Goal: Task Accomplishment & Management: Manage account settings

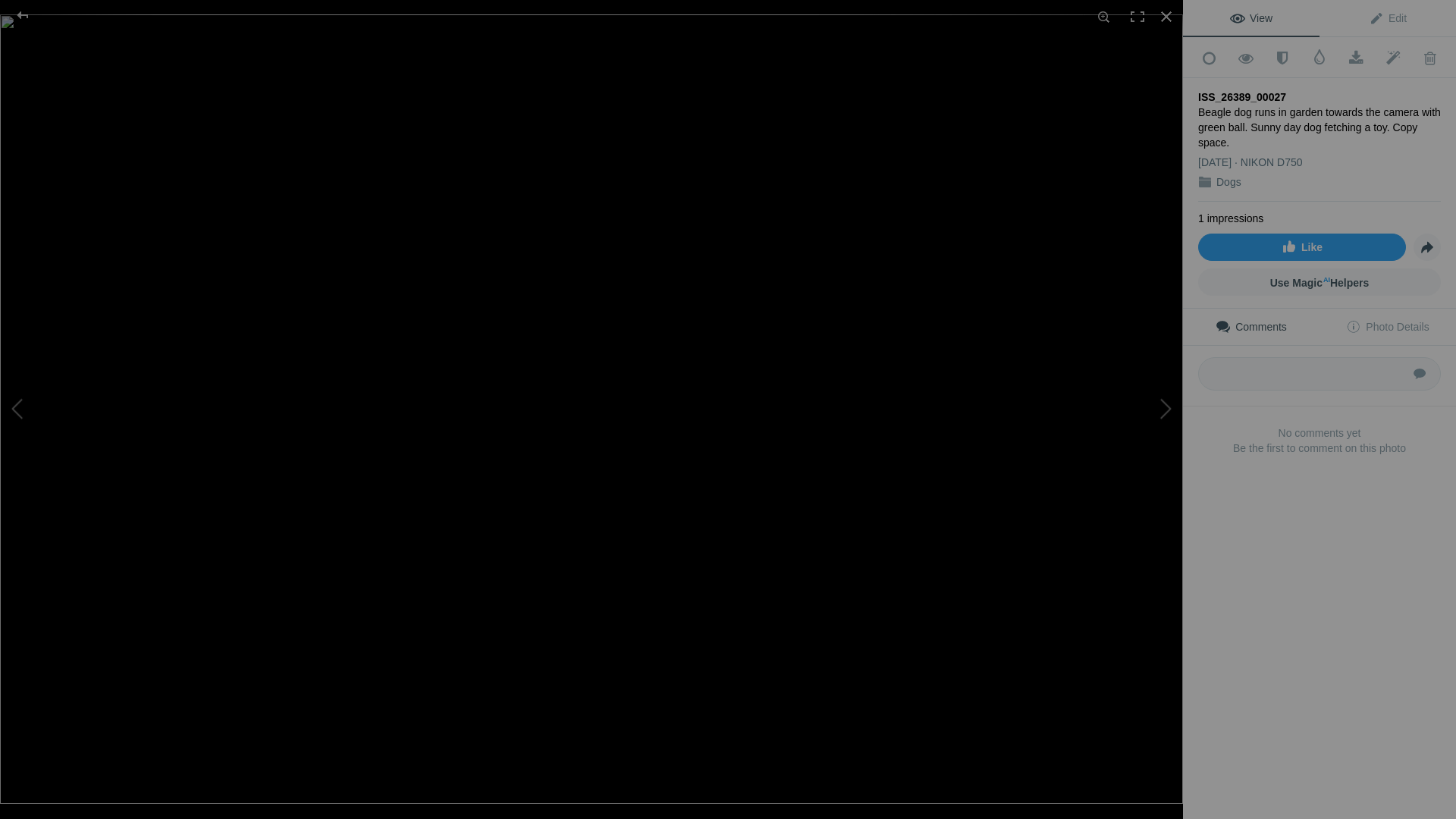
click at [1235, 121] on div "Beagle dog runs in garden towards the camera with green ball. Sunny day dog fet…" at bounding box center [1318, 127] width 242 height 46
click at [1206, 93] on div "ISS_26389_00027" at bounding box center [1318, 97] width 242 height 15
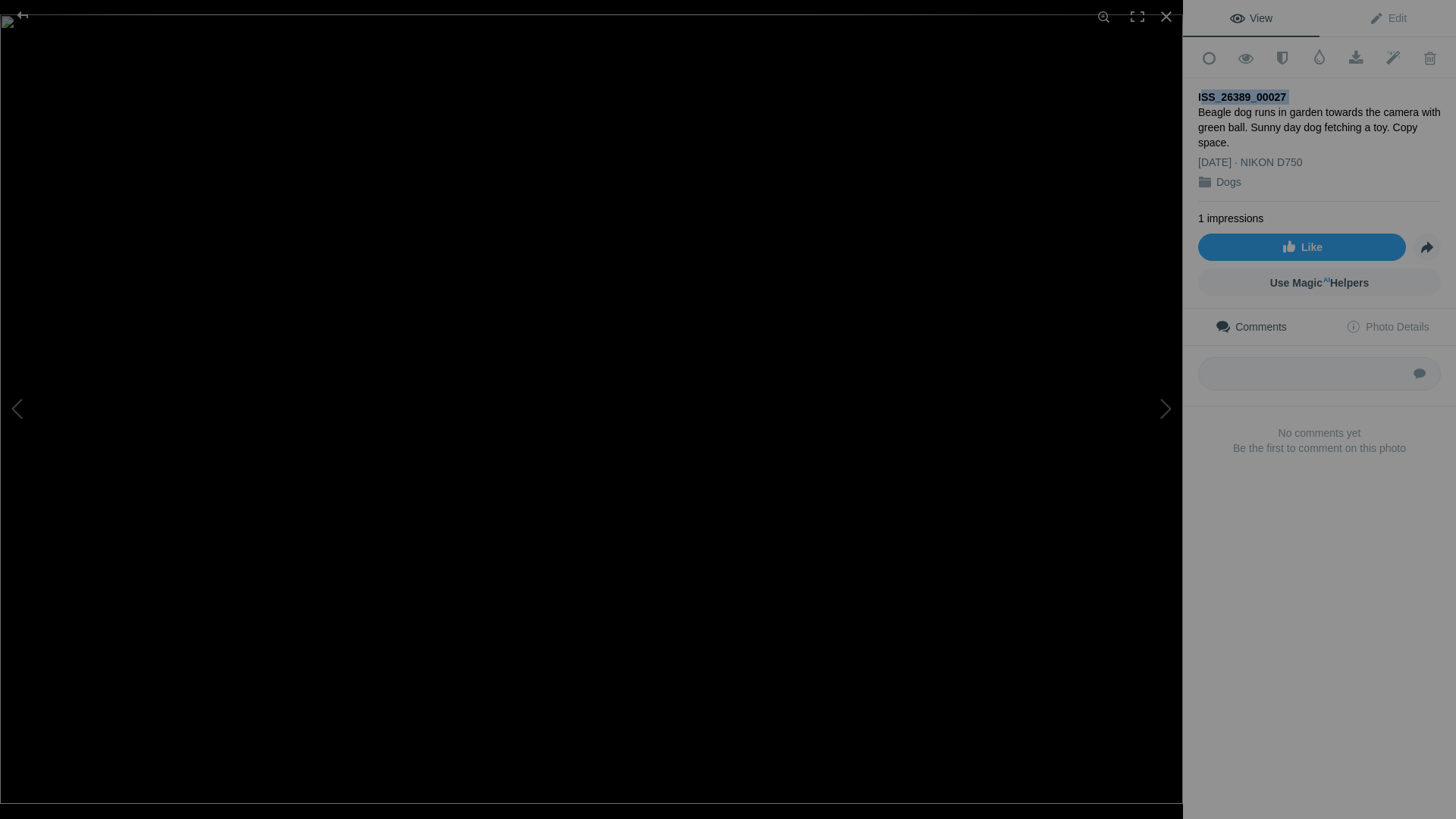
click at [1206, 93] on div "ISS_26389_00027" at bounding box center [1318, 97] width 242 height 15
click at [1222, 122] on div "Beagle dog runs in garden towards the camera with green ball. Sunny day dog fet…" at bounding box center [1318, 127] width 242 height 46
click at [1386, 15] on span "Edit" at bounding box center [1387, 18] width 38 height 12
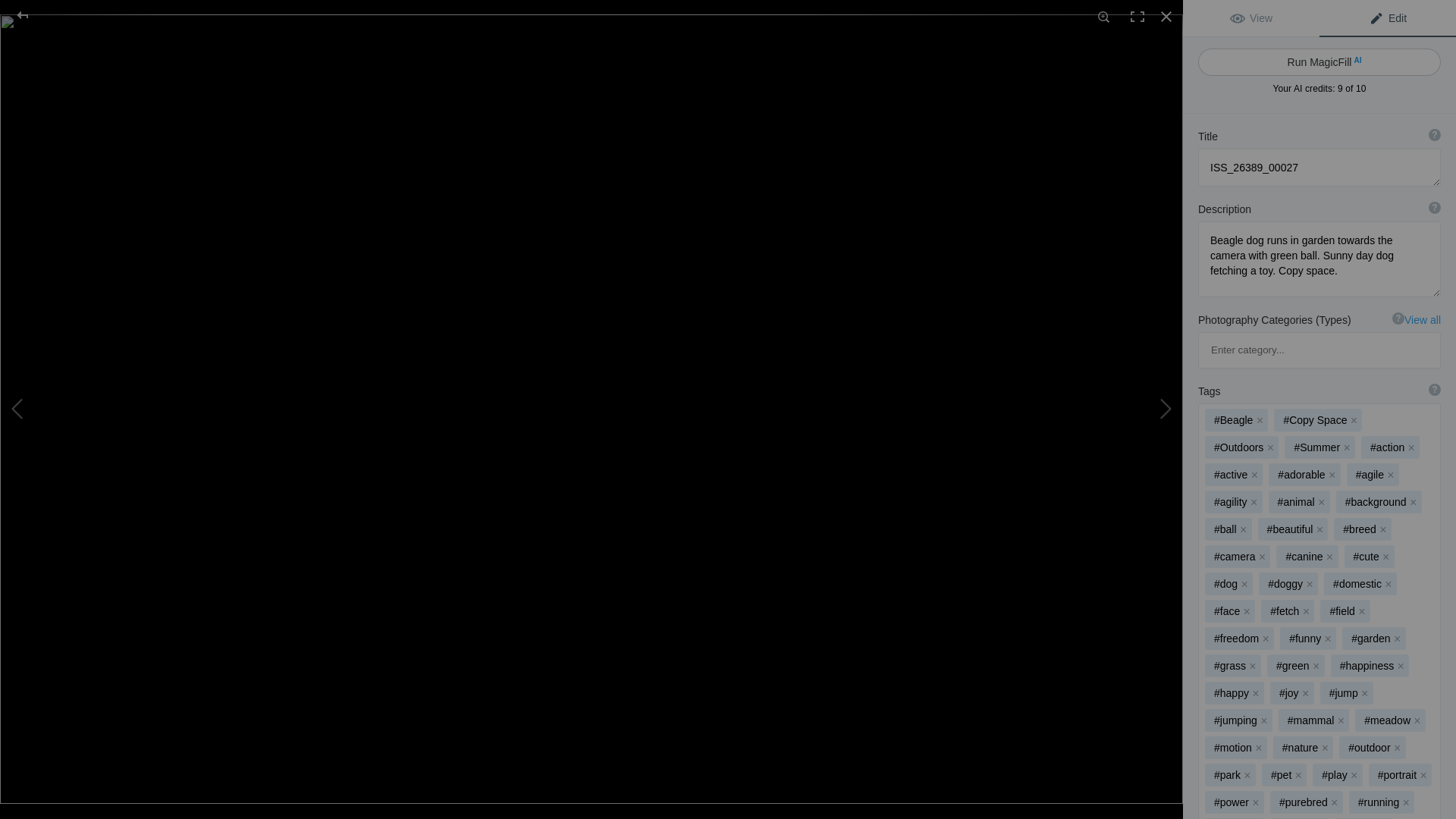
click at [1320, 62] on button "Run MagicFill AI" at bounding box center [1318, 62] width 242 height 27
type textarea "Playful Beagle Fetching Green Ball in Sunny Garden"
type textarea "This vibrant image captures a playful Beagle dog joyfully running towards the c…"
type textarea "playful-beagle-fetching-green-ball.jpg"
type textarea "A Beagle dog running in a garden with a green ball in its mouth on a sunny day."
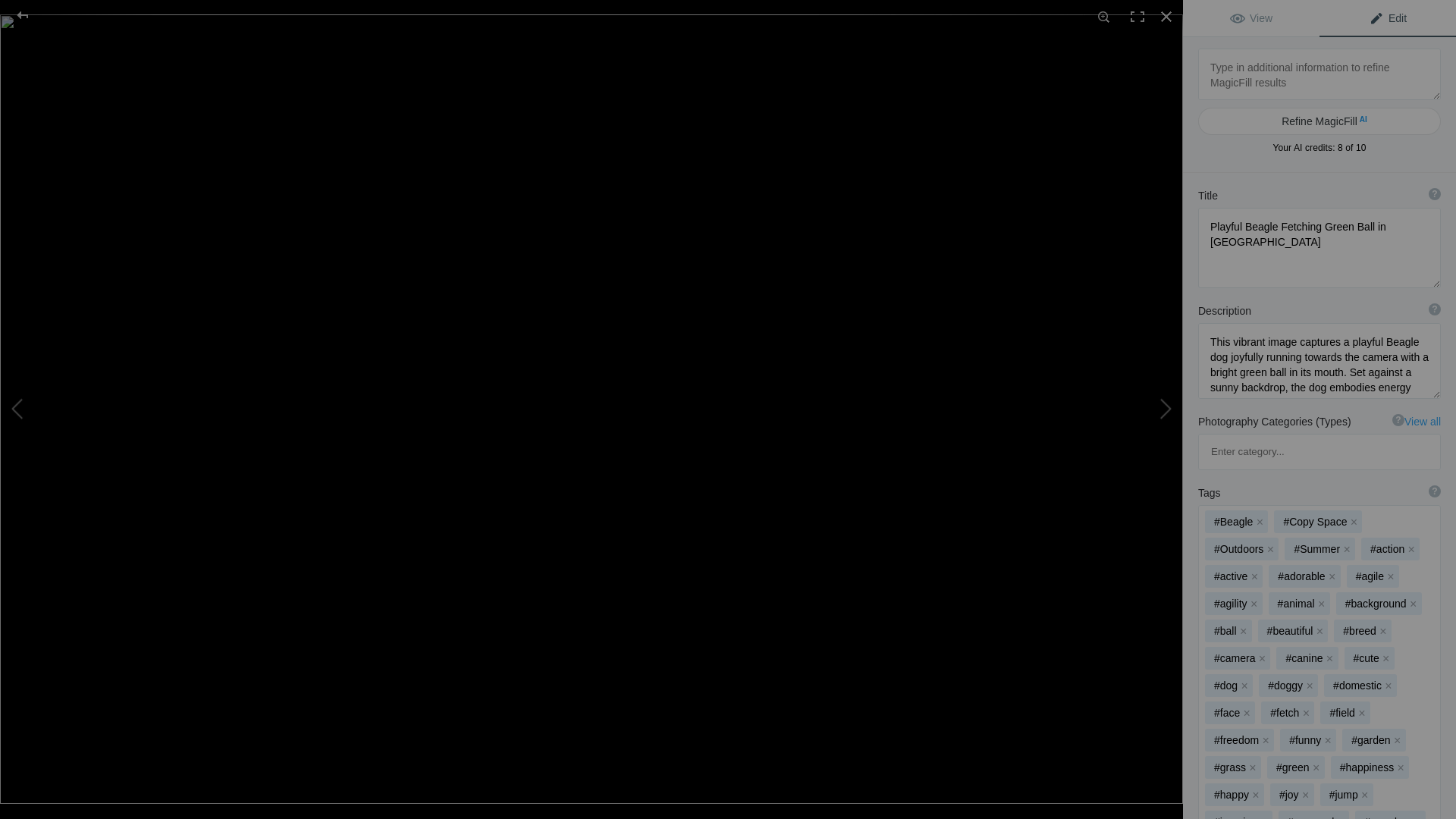
drag, startPoint x: 1423, startPoint y: 240, endPoint x: 1417, endPoint y: 282, distance: 42.4
click at [1417, 282] on textarea at bounding box center [1318, 248] width 242 height 81
drag, startPoint x: 1252, startPoint y: 246, endPoint x: 1200, endPoint y: 227, distance: 55.4
click at [1200, 227] on textarea at bounding box center [1318, 248] width 242 height 81
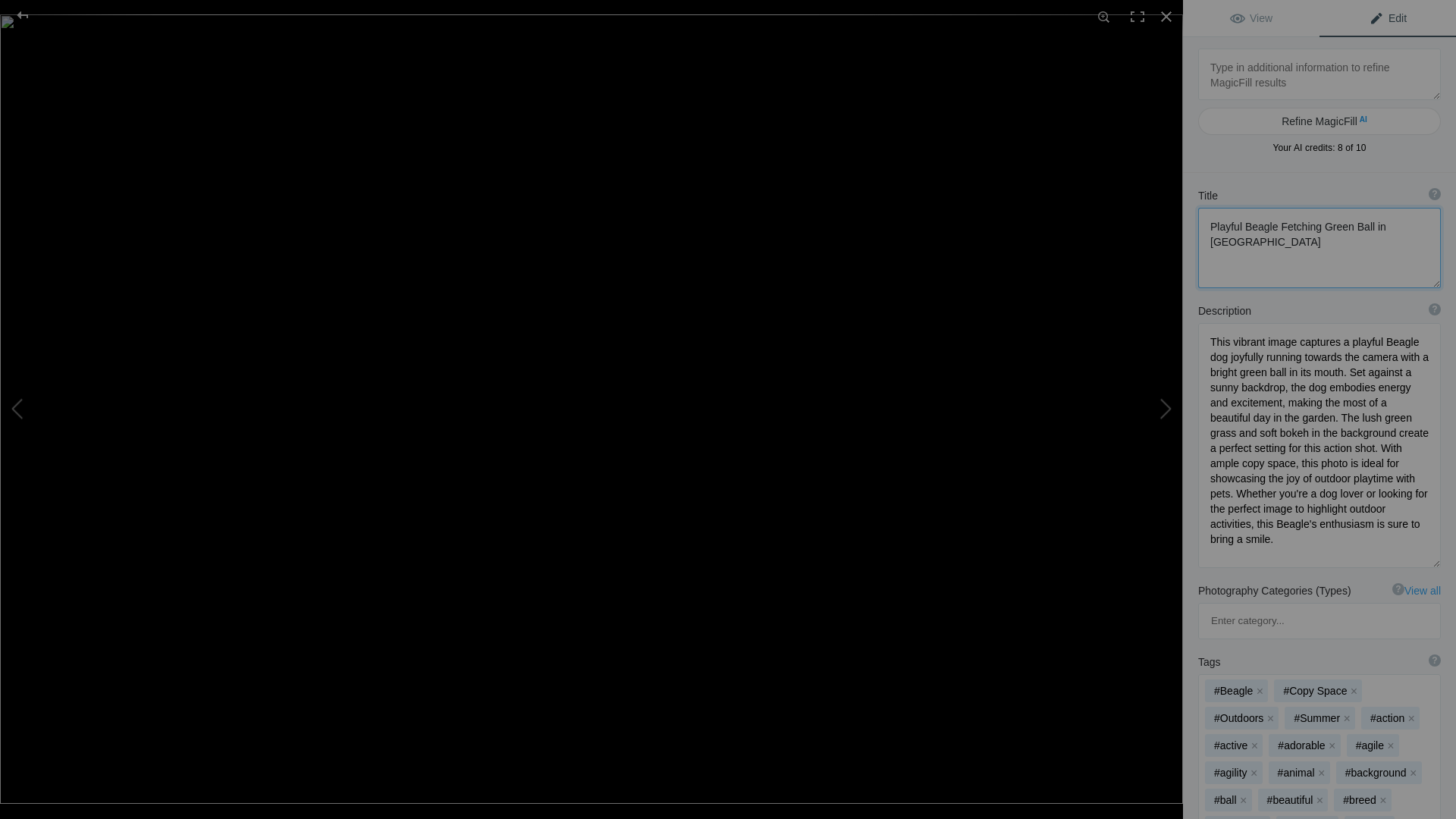
drag, startPoint x: 1423, startPoint y: 393, endPoint x: 1431, endPoint y: 562, distance: 169.2
click at [1431, 562] on div "Description ? By adding more context around images, results can become much mor…" at bounding box center [1319, 436] width 273 height 280
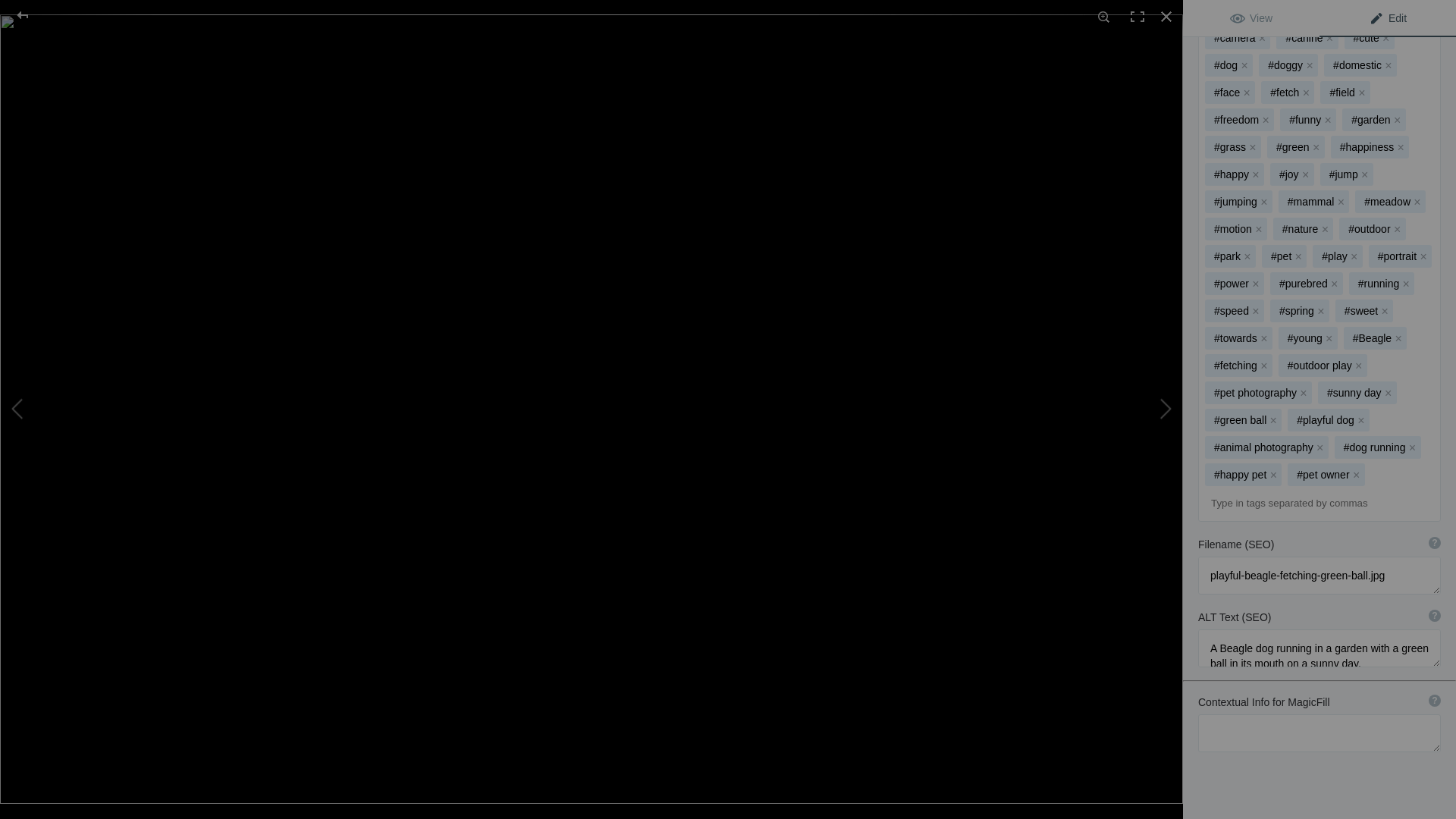
scroll to position [792, 0]
click at [1220, 556] on textarea at bounding box center [1318, 574] width 242 height 38
drag, startPoint x: 1425, startPoint y: 645, endPoint x: 1423, endPoint y: 676, distance: 31.1
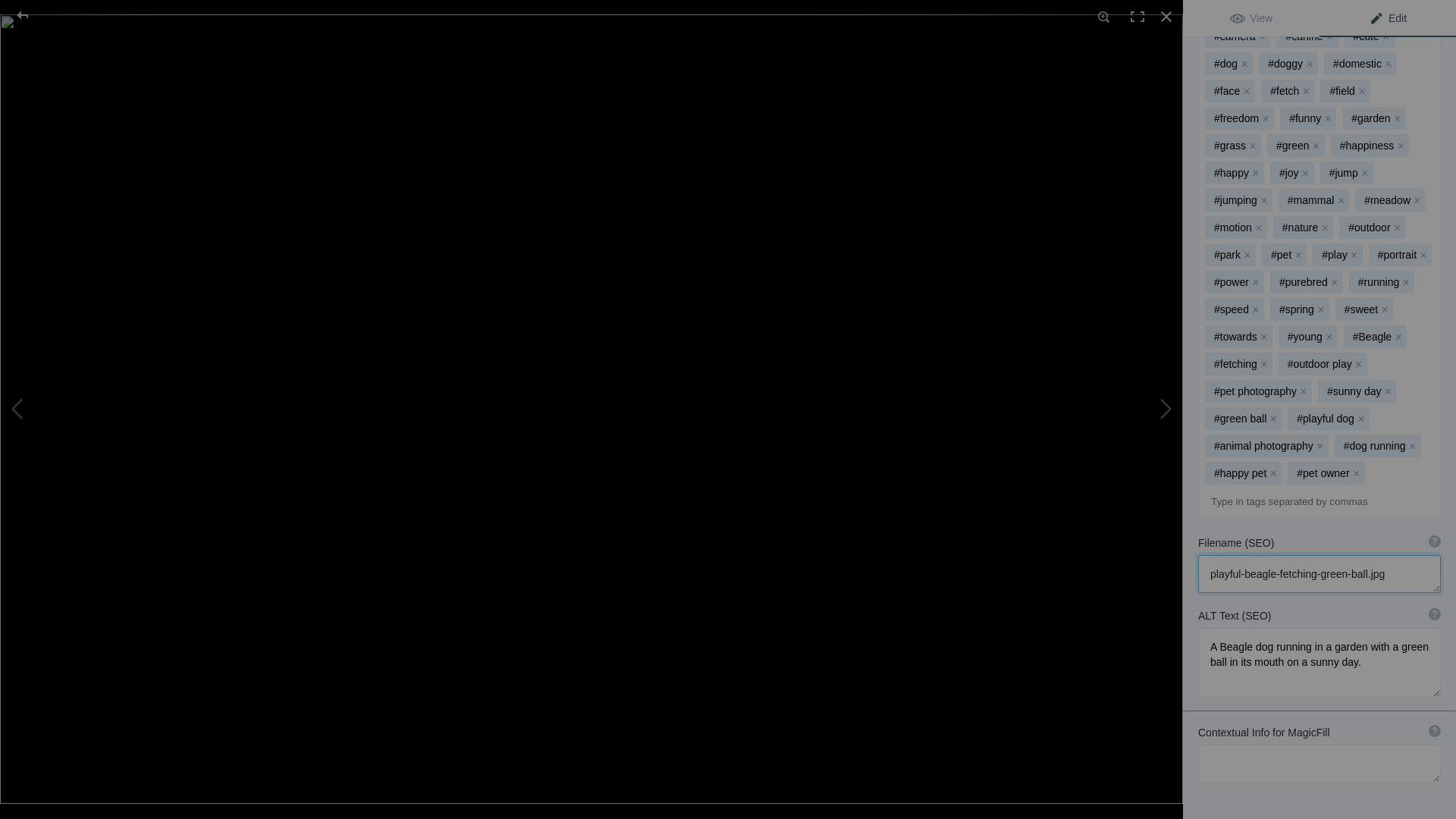
click at [1423, 676] on textarea at bounding box center [1318, 663] width 242 height 70
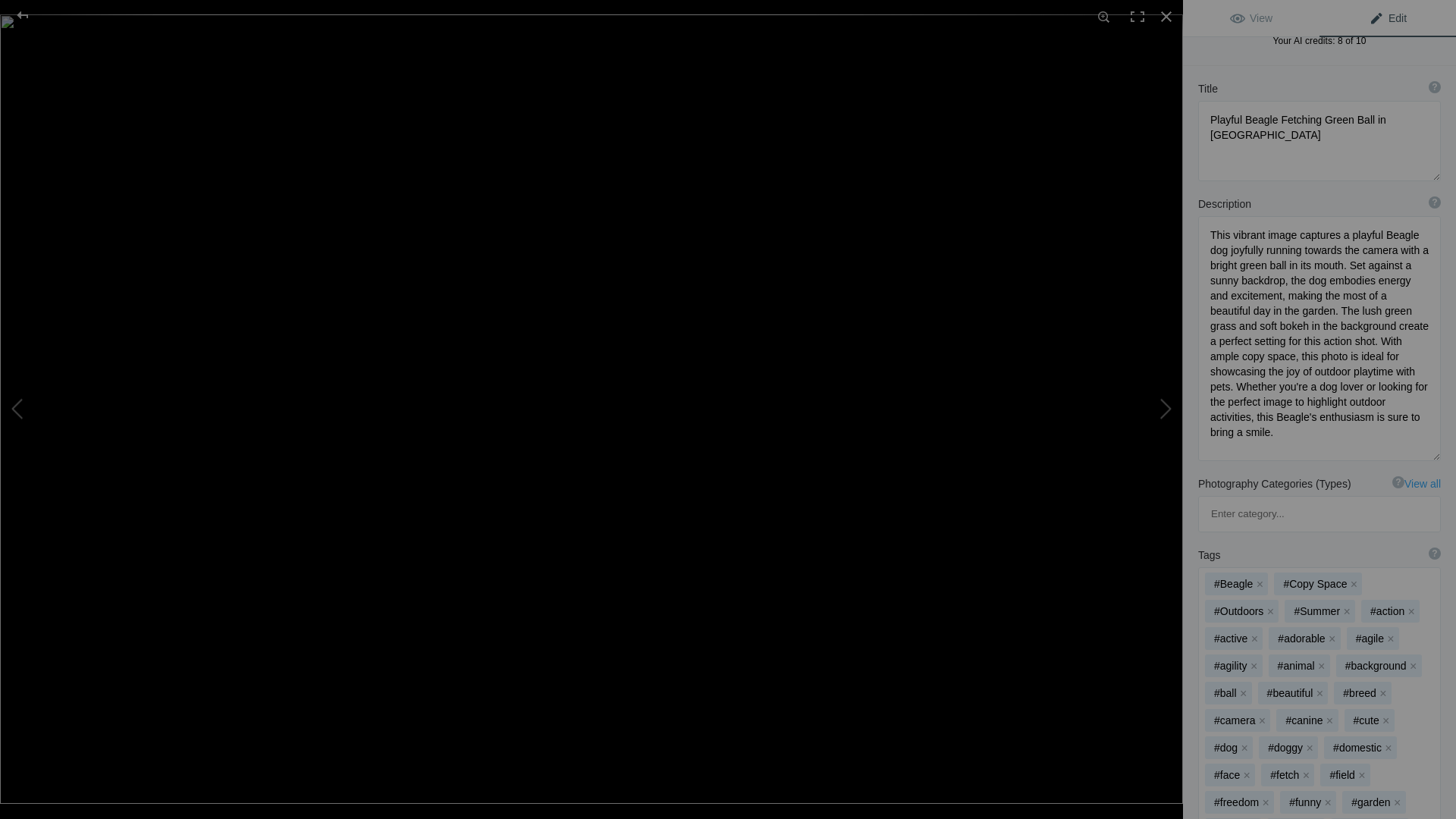
scroll to position [0, 0]
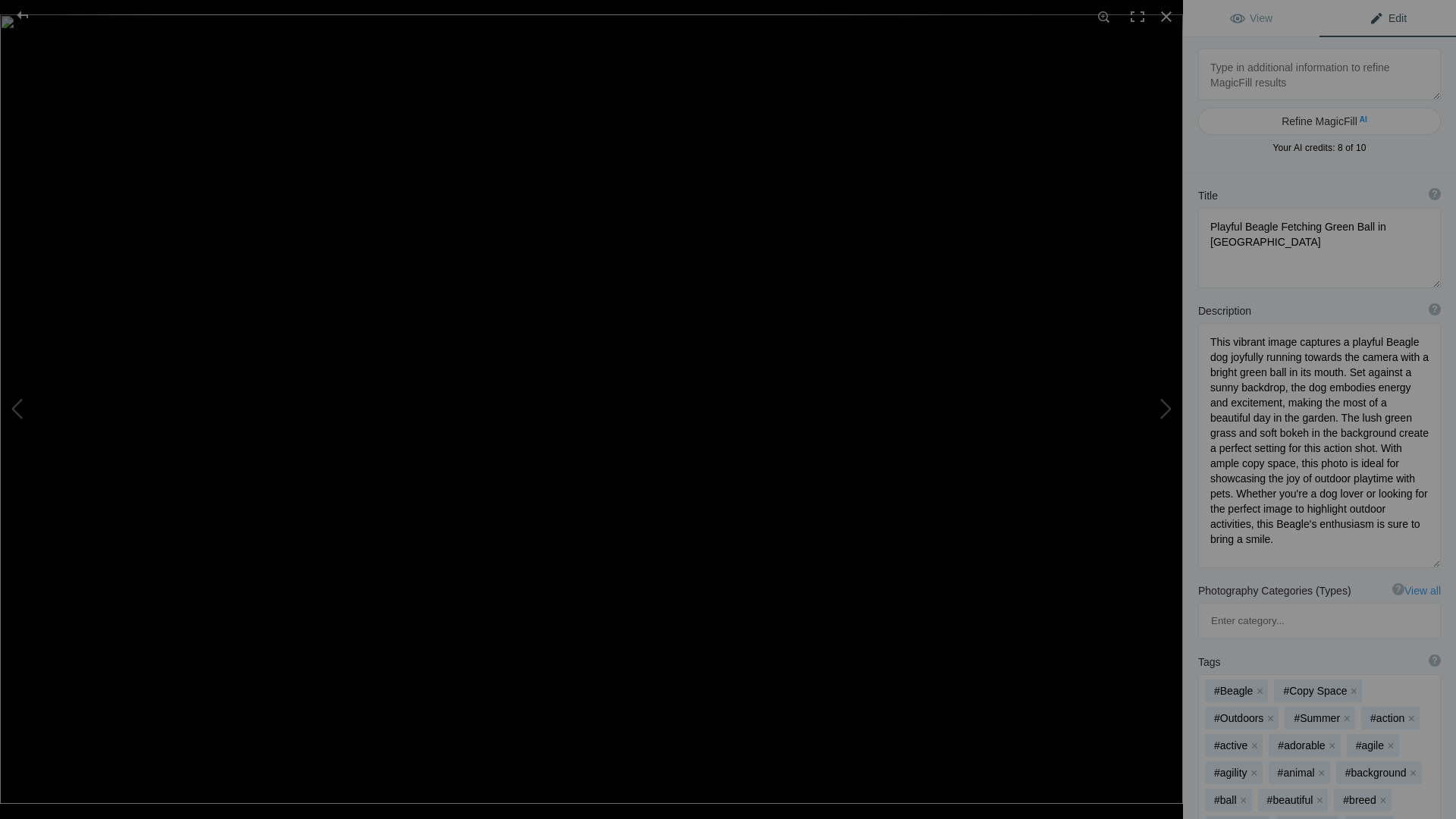
click at [1263, 80] on textarea at bounding box center [1318, 74] width 242 height 52
type textarea "Topeka, Kansas"
click at [1384, 119] on button "Refine MagicFill AI" at bounding box center [1318, 122] width 242 height 27
type textarea "Playful Beagle Fetching Green Ball in Topeka, Kansas Garden"
type textarea "This vibrant image captures a playful Beagle dog joyfully running towards the c…"
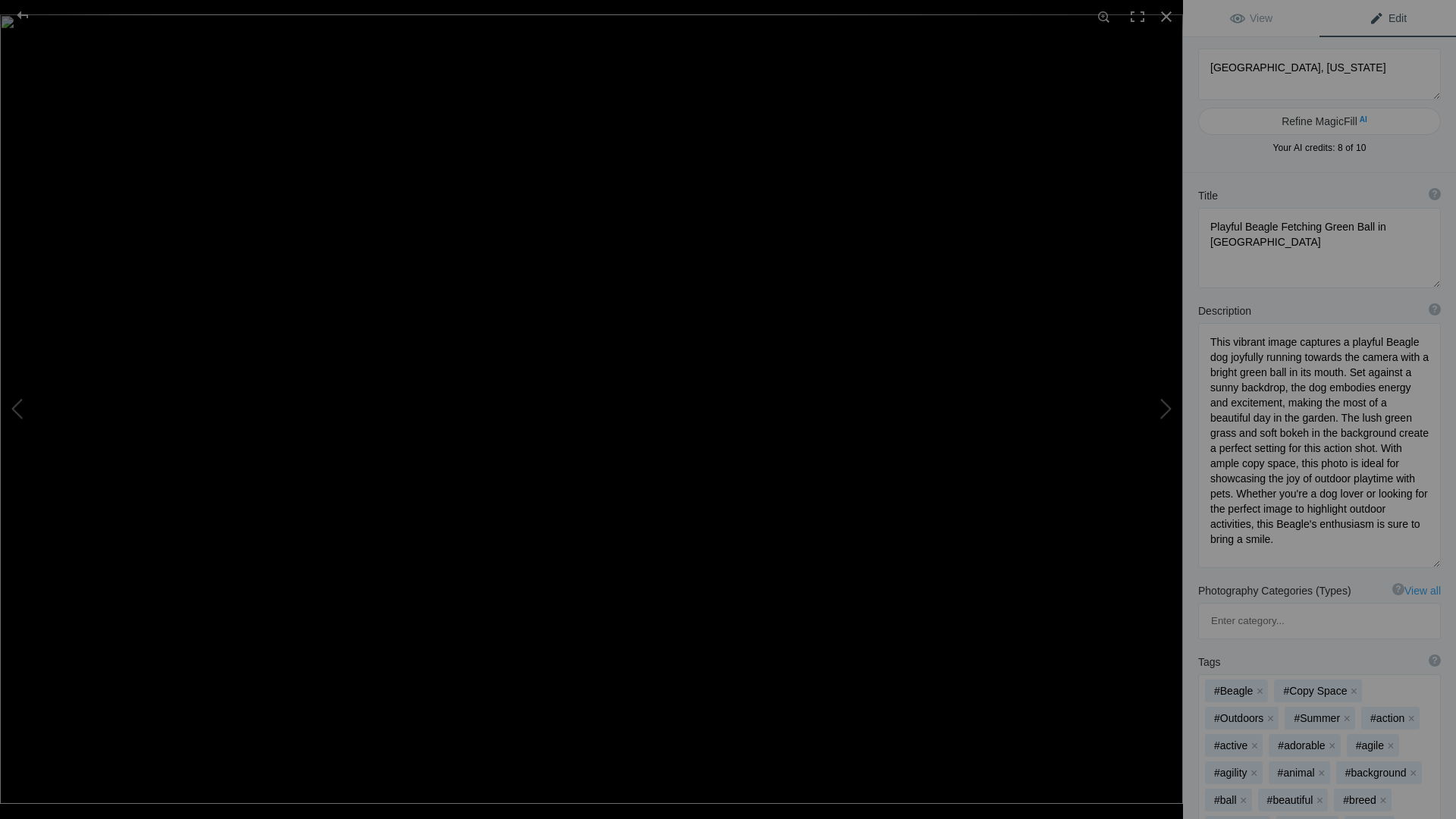
type textarea "playful-beagle-fetching-green-ball-topeka-kansas.jpg"
type textarea "A Beagle dog running in a garden in Topeka, Kansas, with a green ball in its mo…"
click at [1165, 18] on div at bounding box center [1165, 16] width 33 height 33
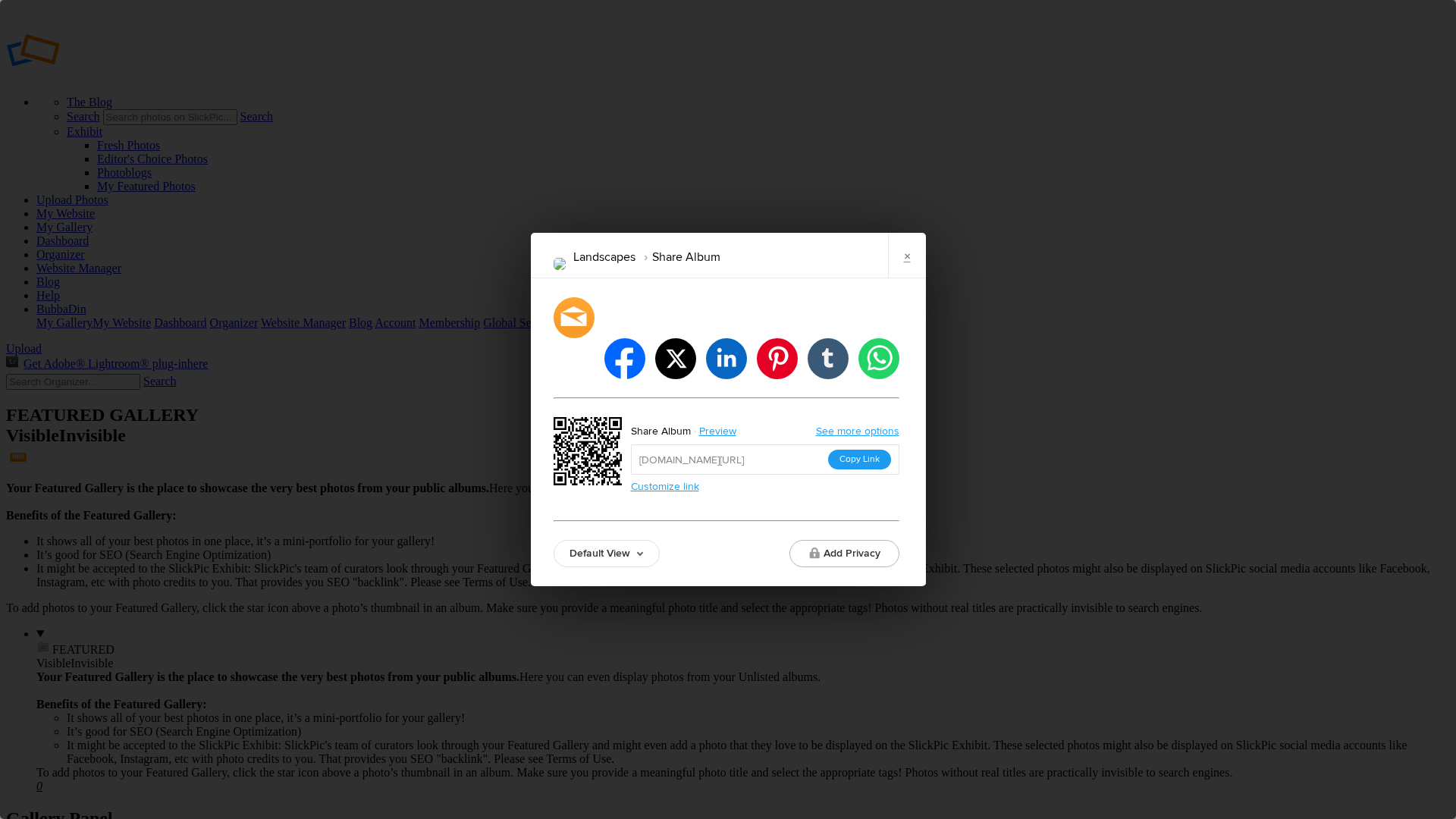
click at [843, 450] on button "Copy Link" at bounding box center [860, 460] width 63 height 19
click at [908, 279] on link "×" at bounding box center [906, 255] width 38 height 46
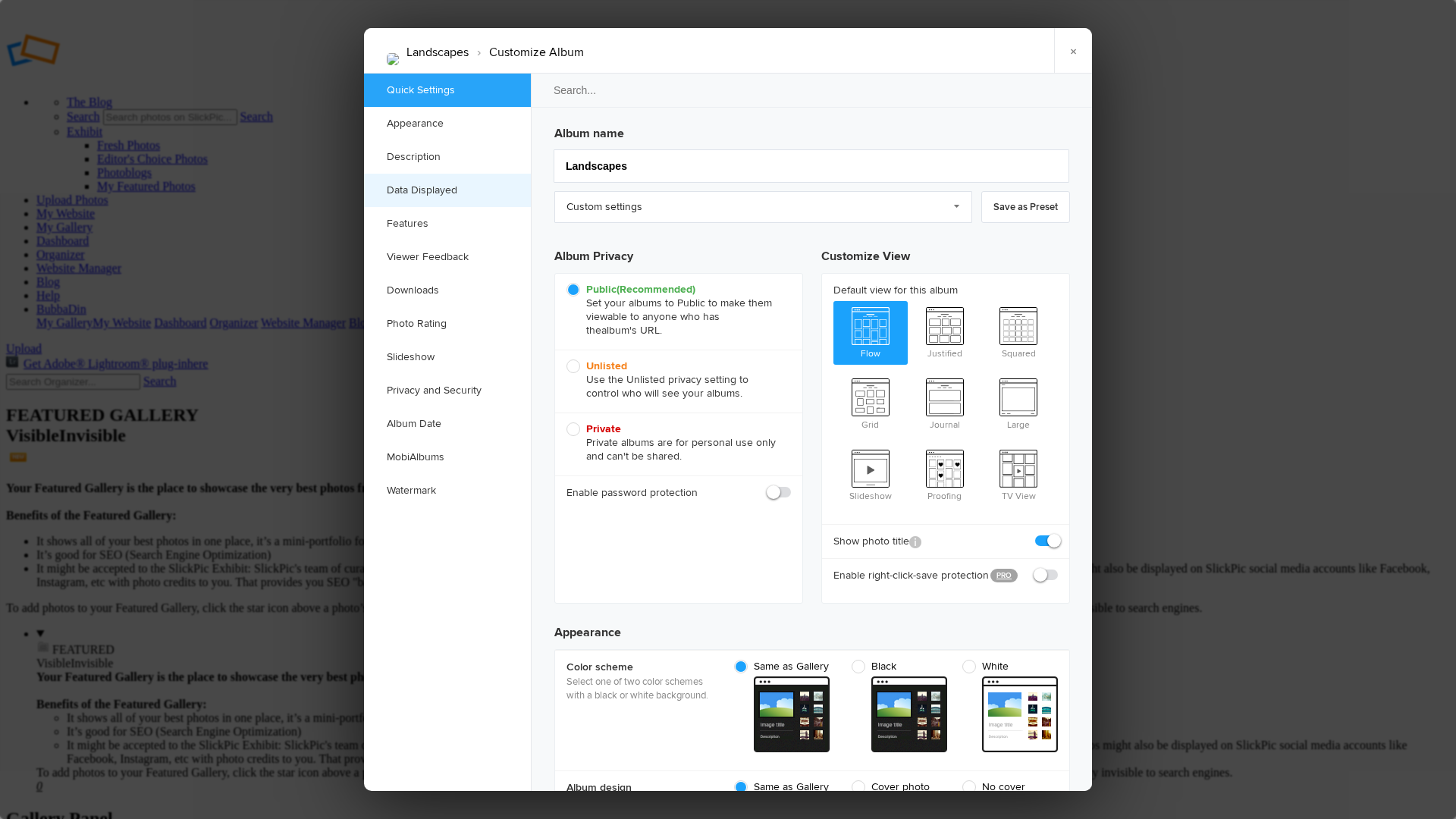
click at [418, 188] on link "Data Displayed" at bounding box center [447, 190] width 167 height 33
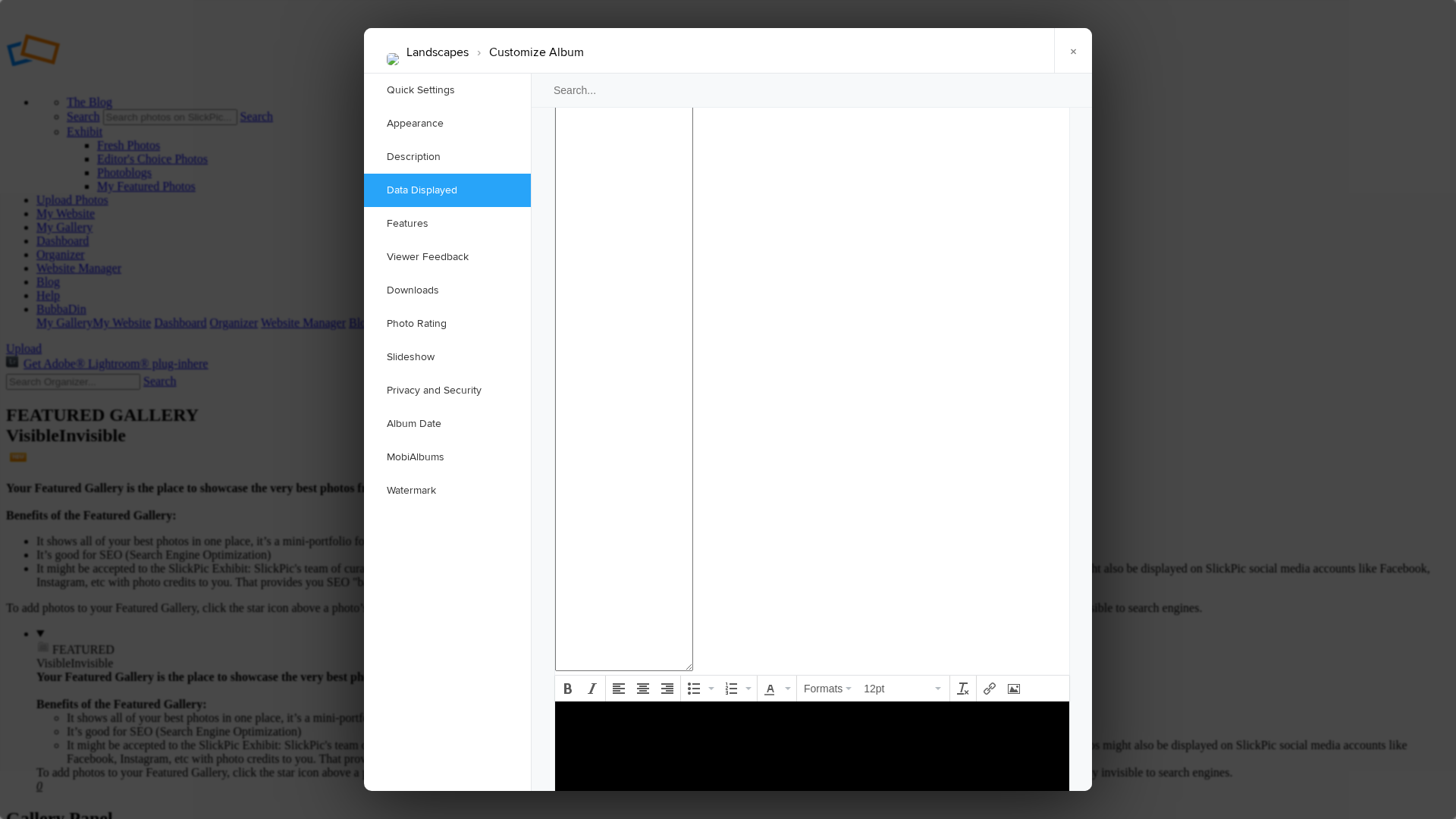
scroll to position [1387, 0]
checkbox input "false"
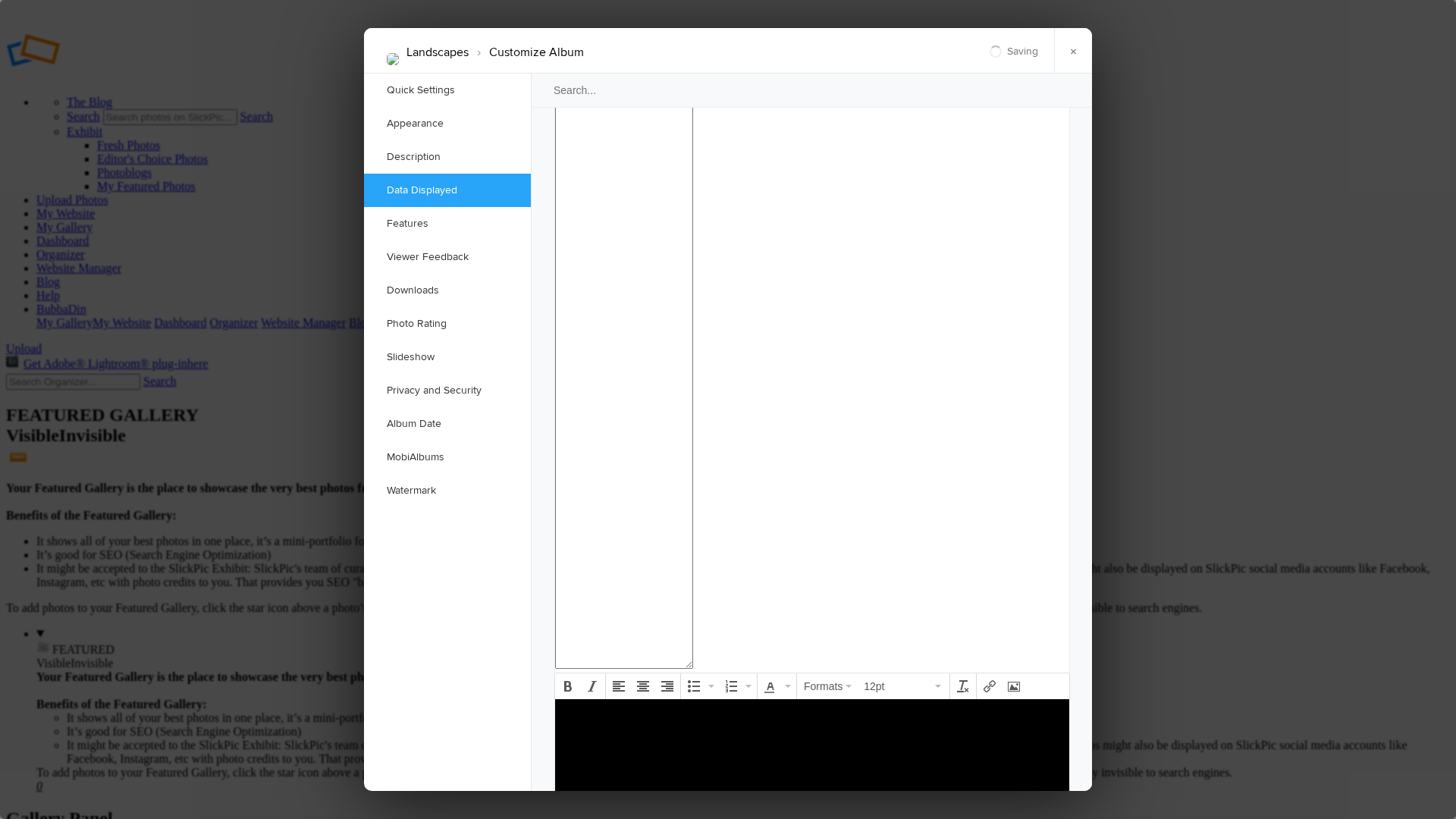
checkbox input "false"
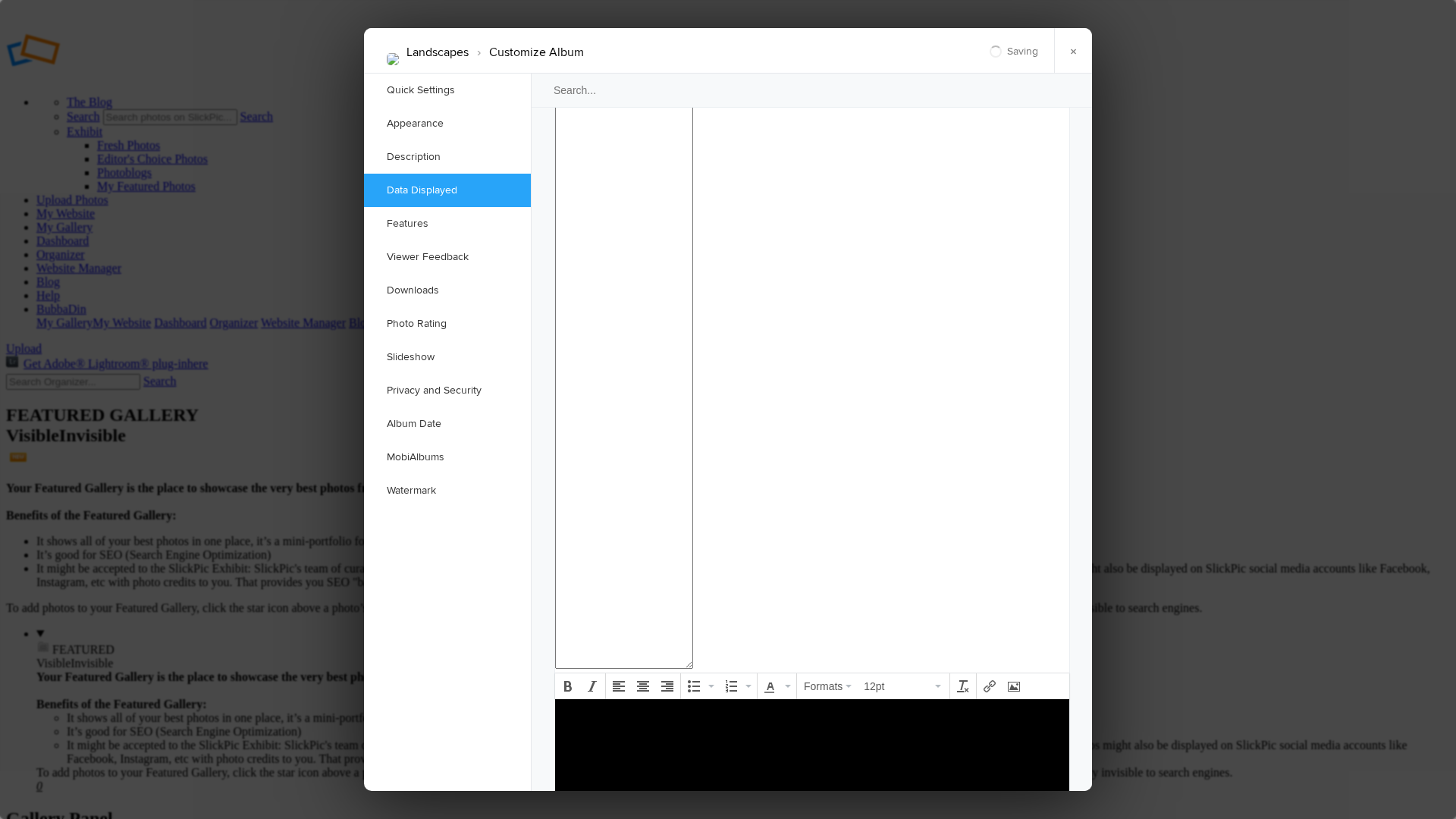
checkbox input "false"
click at [417, 254] on link "Viewer Feedback" at bounding box center [447, 257] width 167 height 33
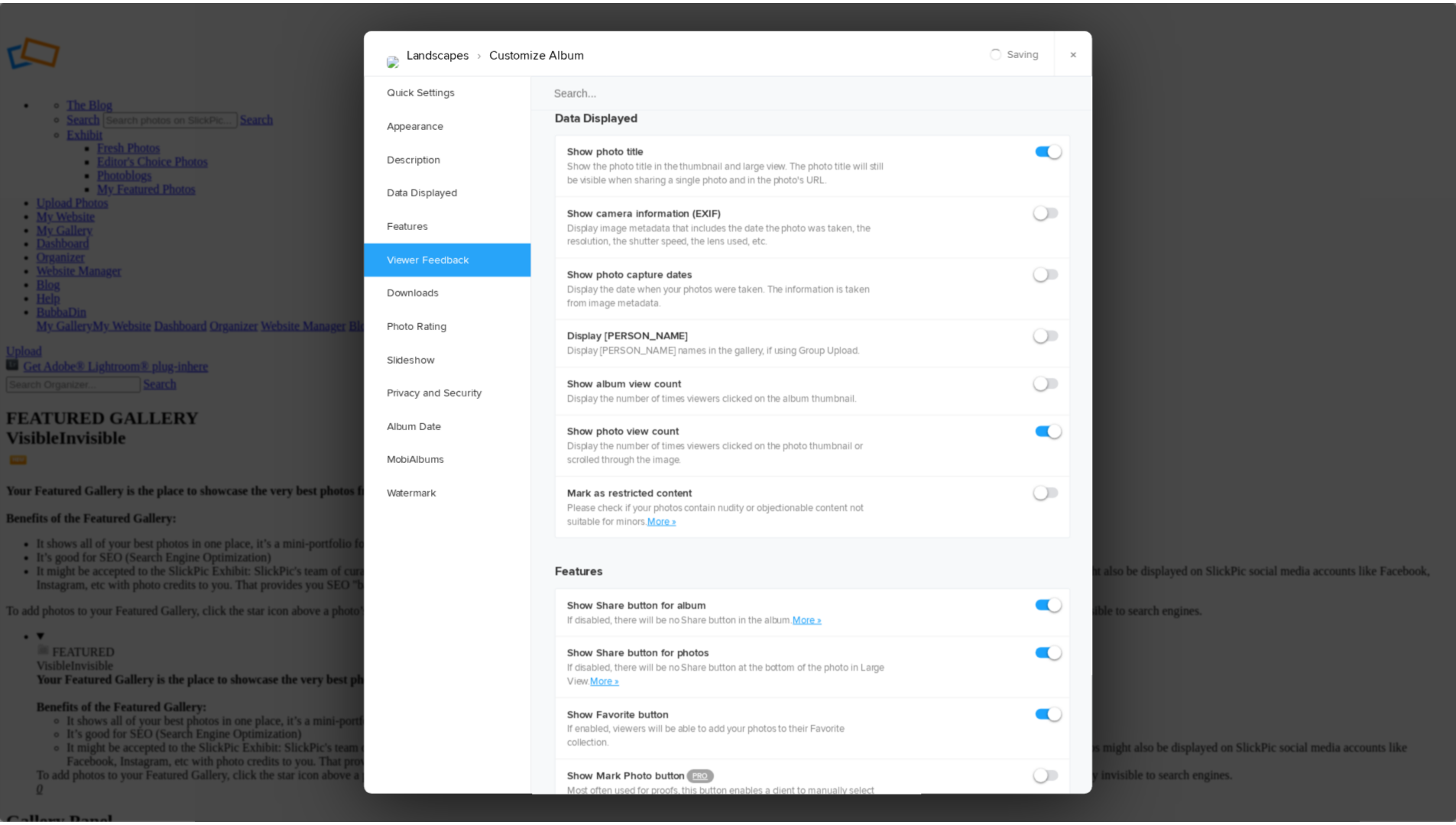
scroll to position [2139, 0]
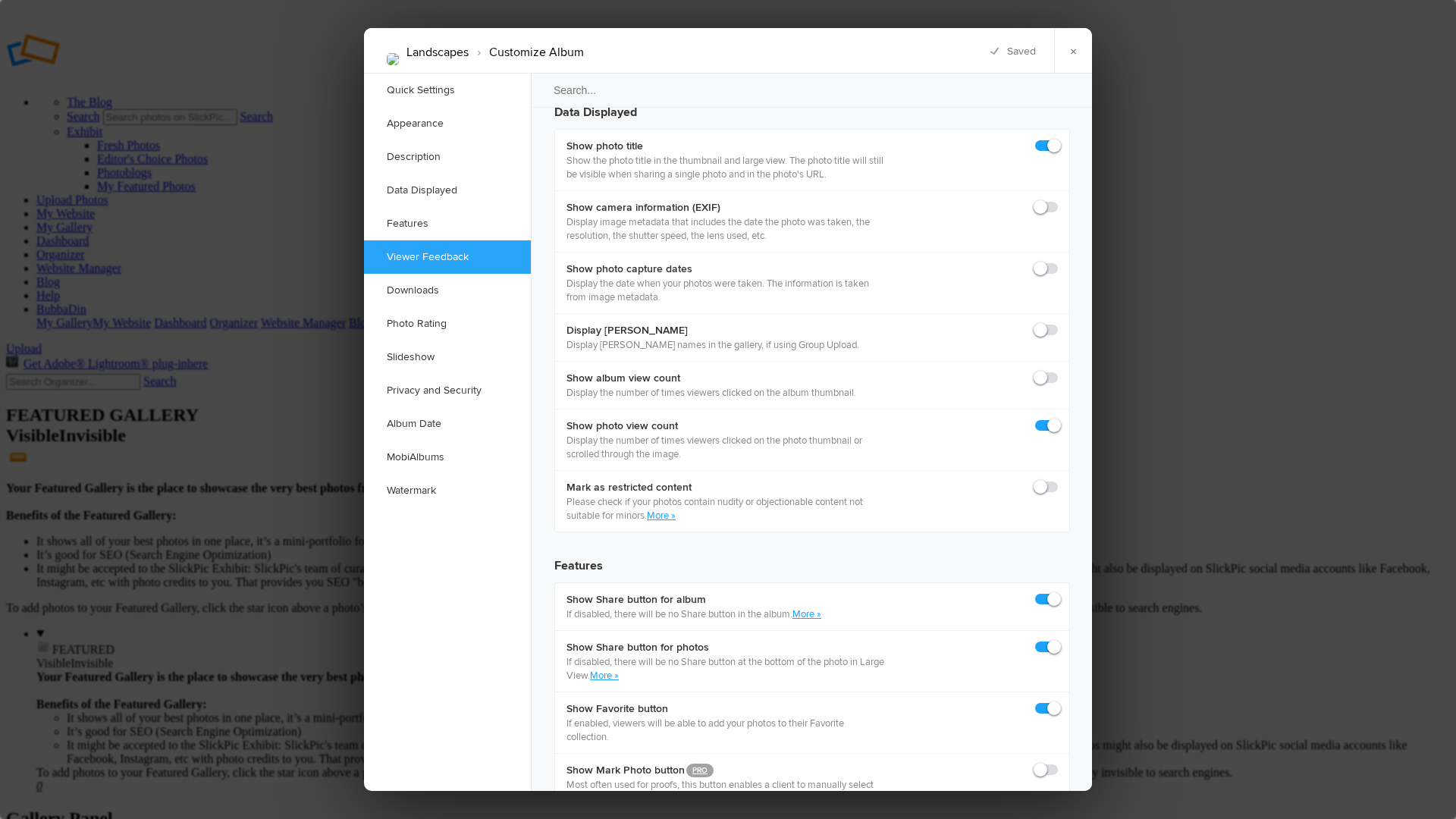
checkbox input "false"
click at [1072, 53] on link "×" at bounding box center [1072, 51] width 38 height 46
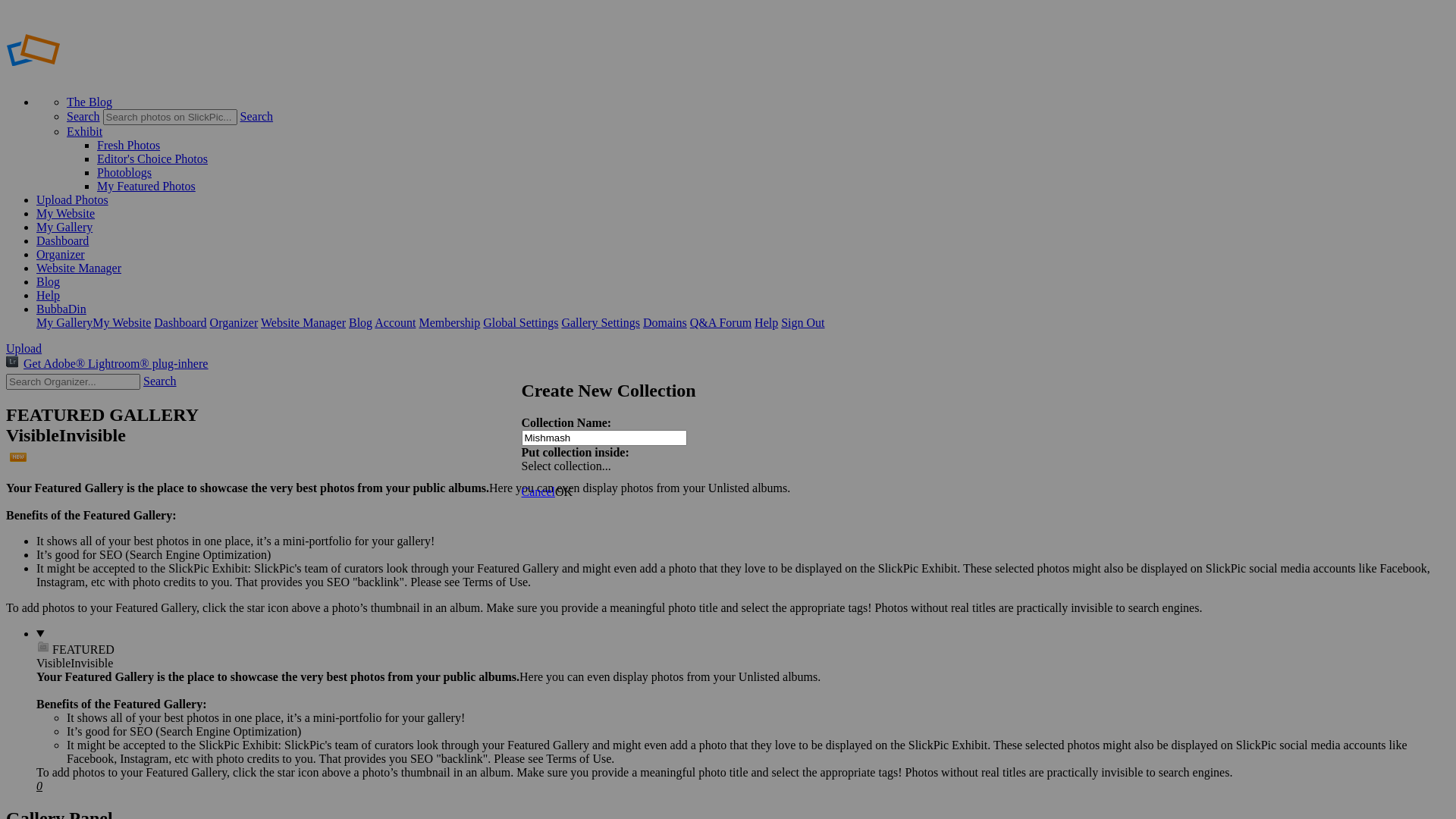
type input "Mishmash"
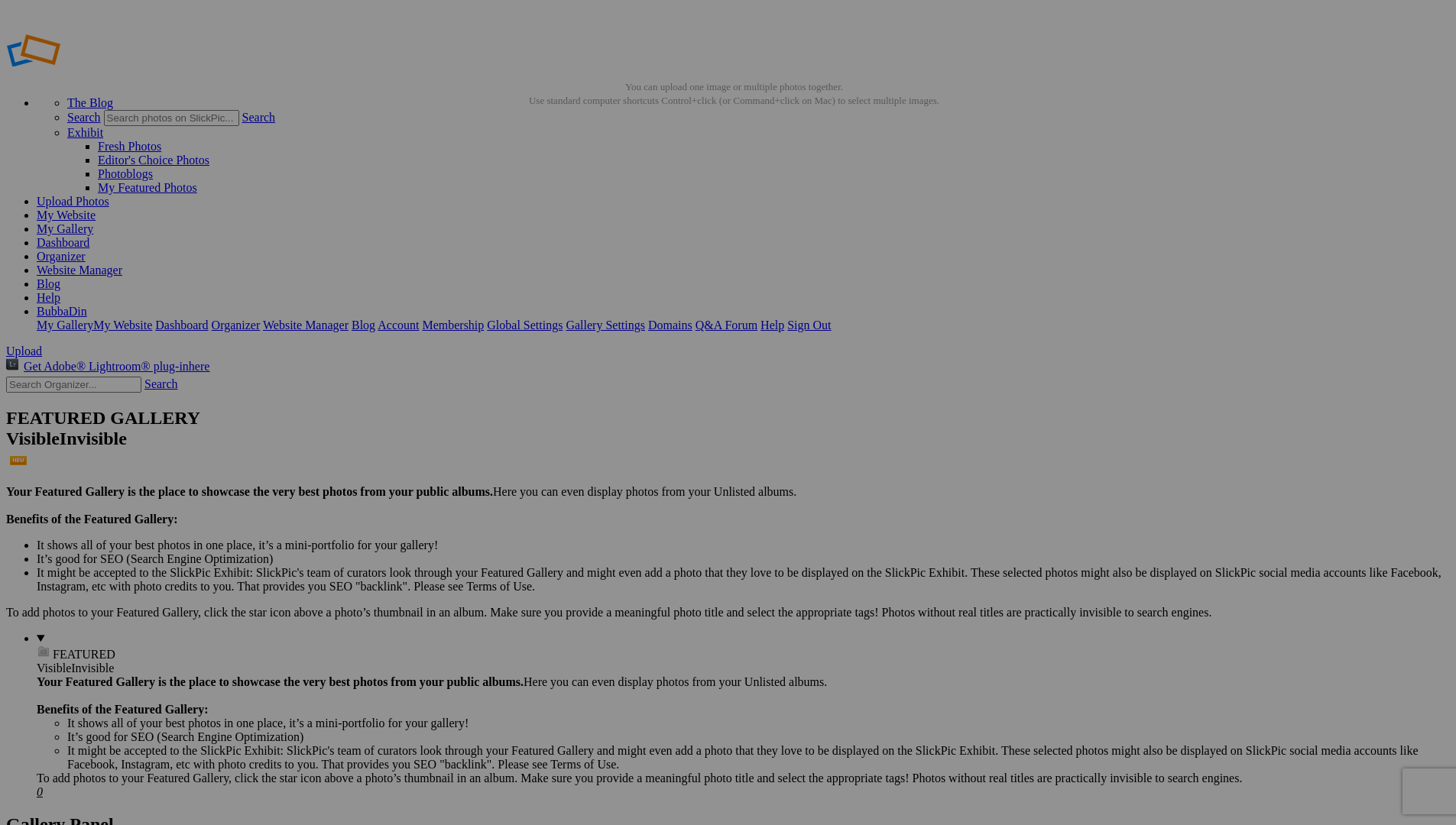
drag, startPoint x: 420, startPoint y: 419, endPoint x: 88, endPoint y: 399, distance: 332.6
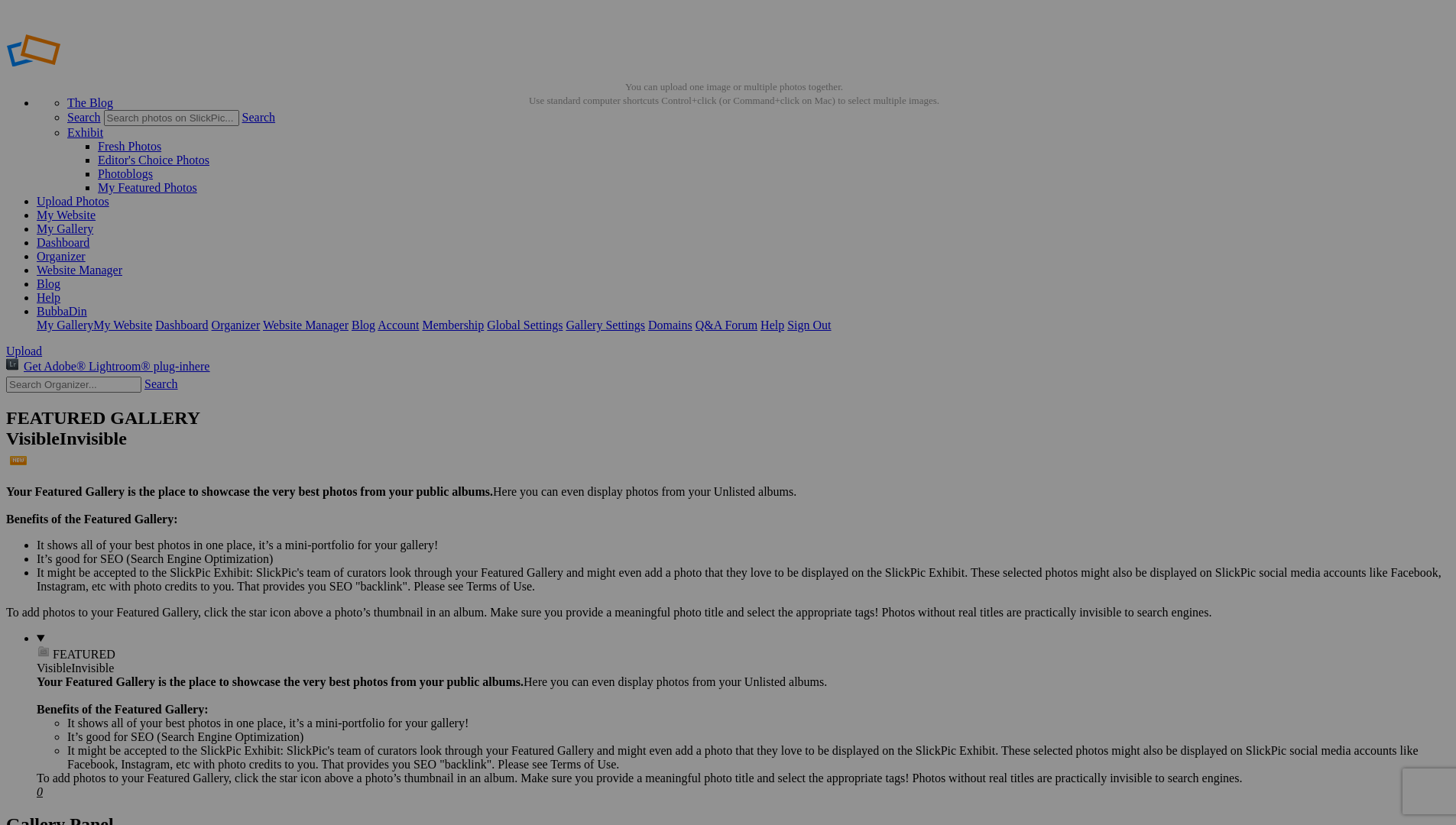
drag, startPoint x: 560, startPoint y: 230, endPoint x: 50, endPoint y: 399, distance: 537.3
drag, startPoint x: 558, startPoint y: 243, endPoint x: 256, endPoint y: 216, distance: 303.2
drag, startPoint x: 539, startPoint y: 232, endPoint x: 660, endPoint y: 207, distance: 123.6
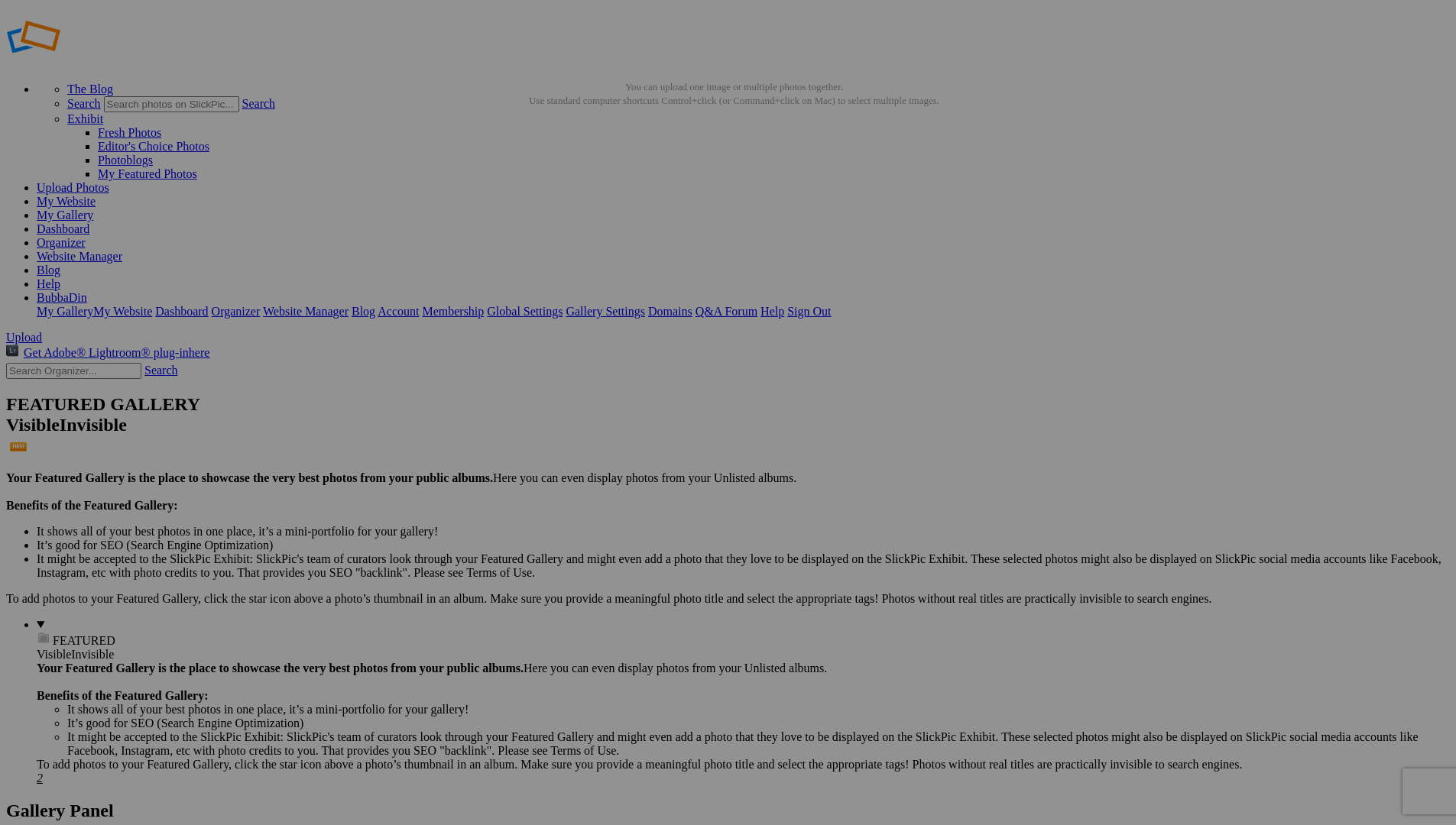
click at [107, 618] on details "FEATURED Visible Invisible Your Featured Gallery is the place to showcase the v…" at bounding box center [743, 702] width 1413 height 167
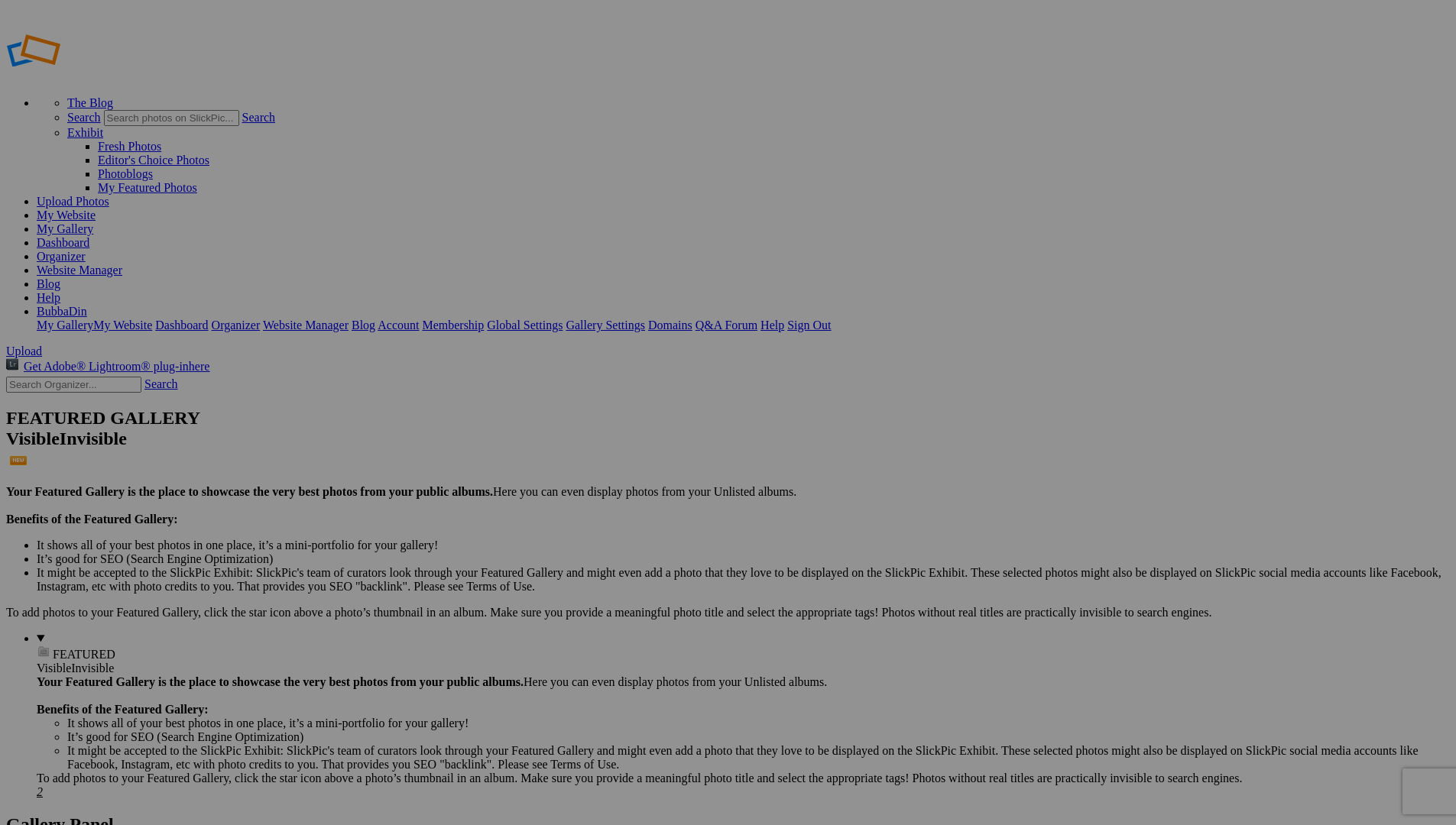
click at [89, 236] on link "Dashboard" at bounding box center [62, 243] width 53 height 13
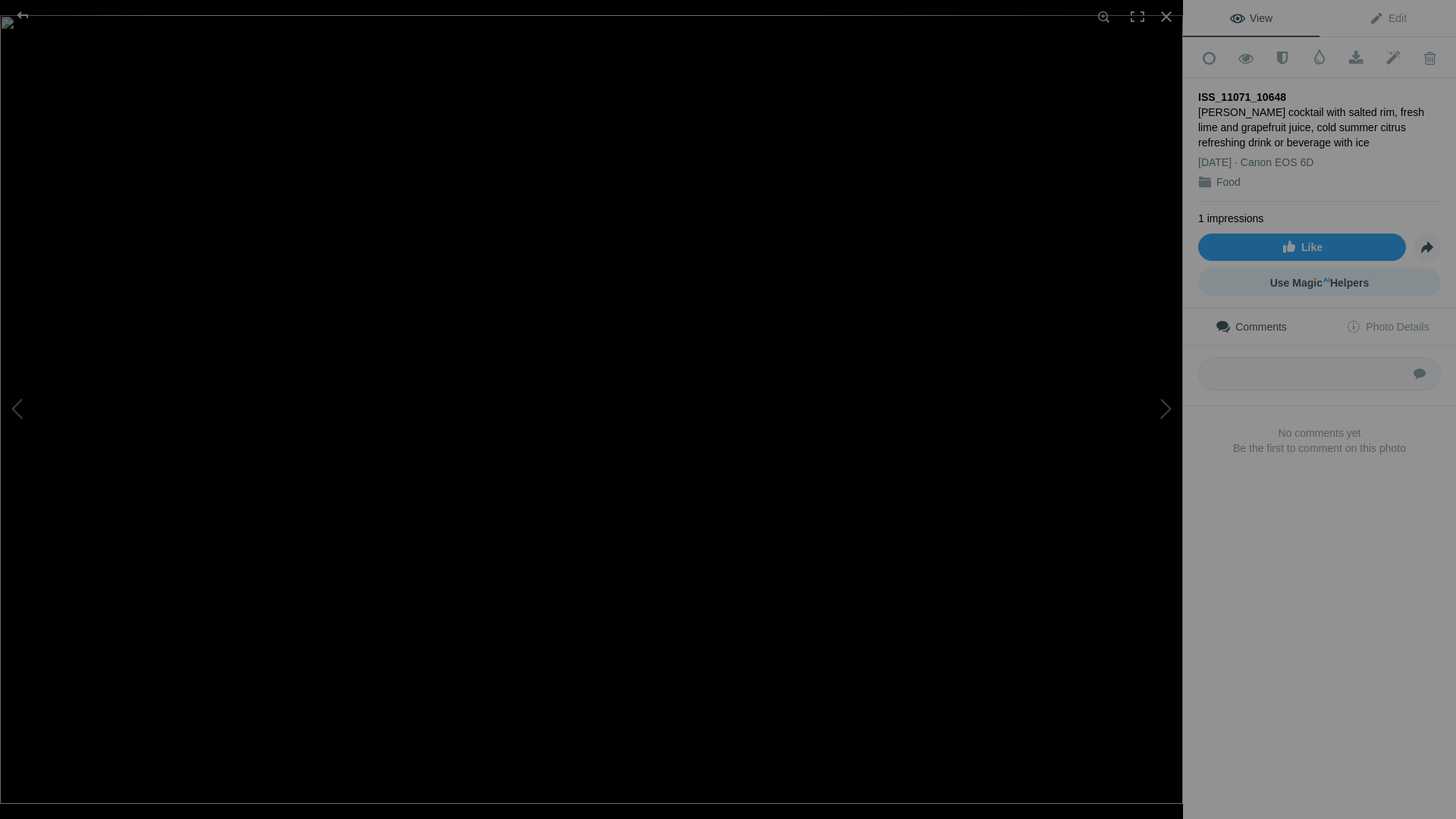
click at [1390, 274] on link "Use Magic AI Helpers" at bounding box center [1318, 282] width 242 height 27
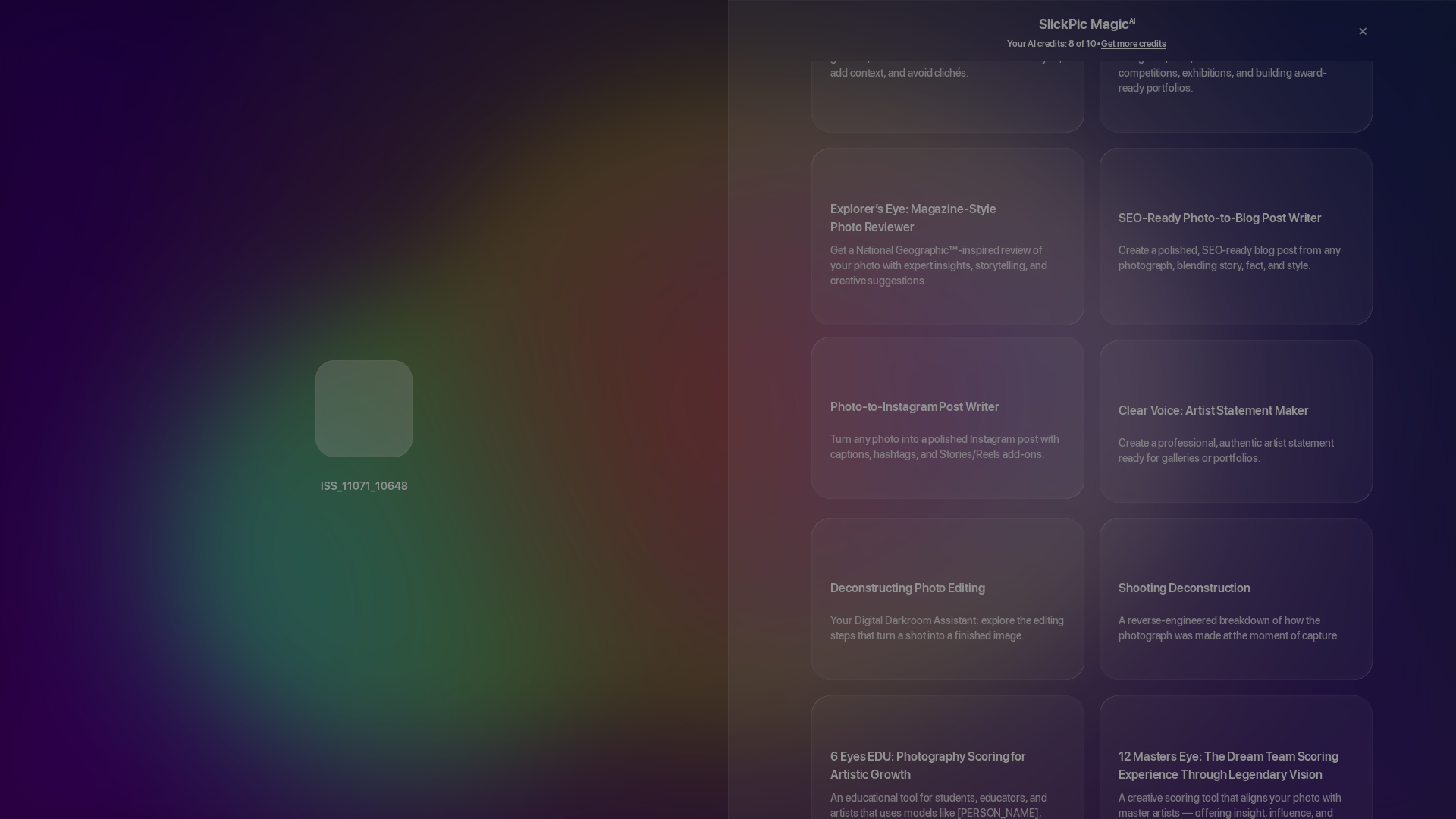
scroll to position [210, 0]
click at [1000, 391] on h3 "Photo-to-Instagram Post Writer" at bounding box center [948, 412] width 235 height 43
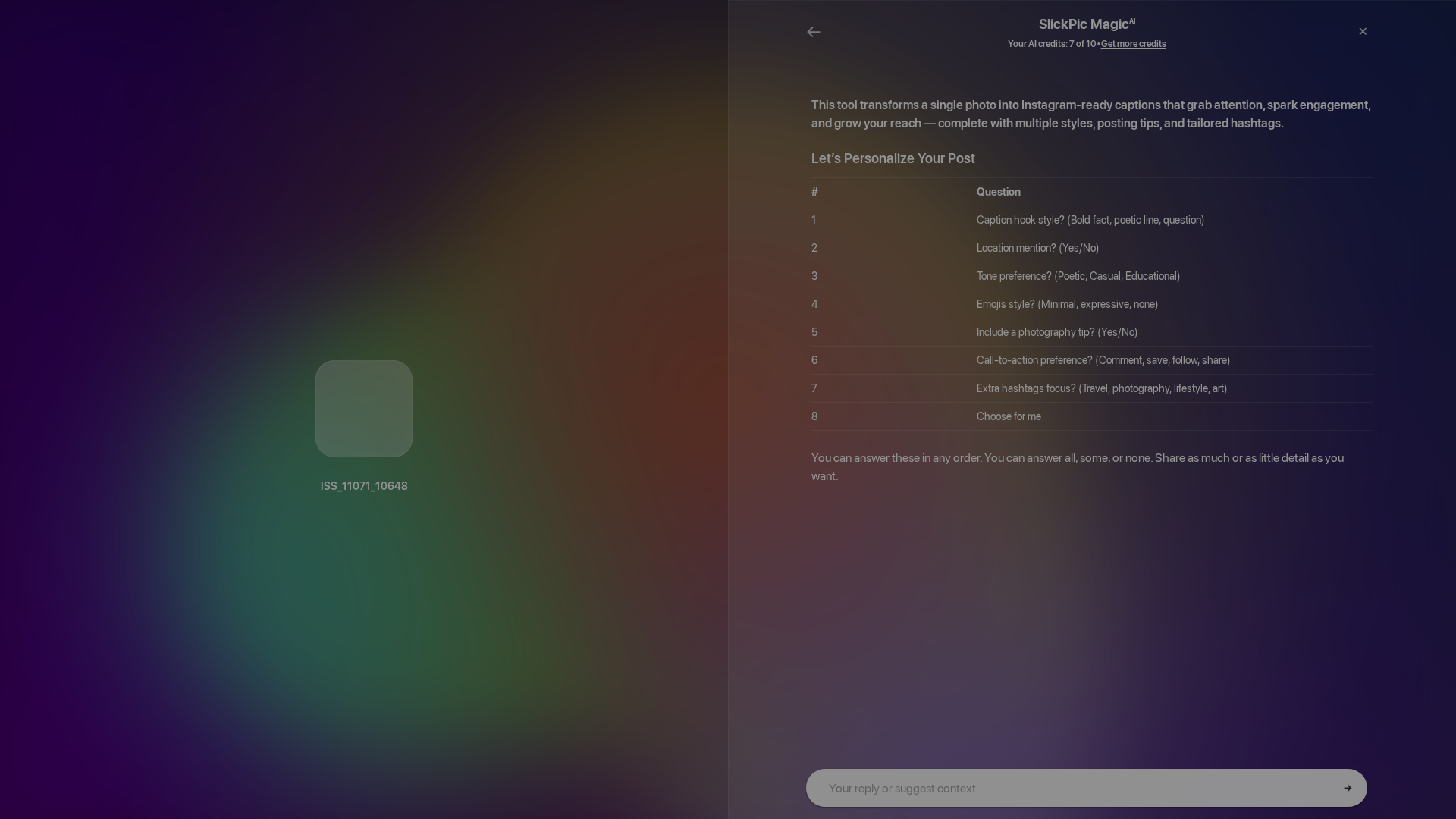
click at [926, 789] on input "text" at bounding box center [1086, 788] width 561 height 38
type input "go"
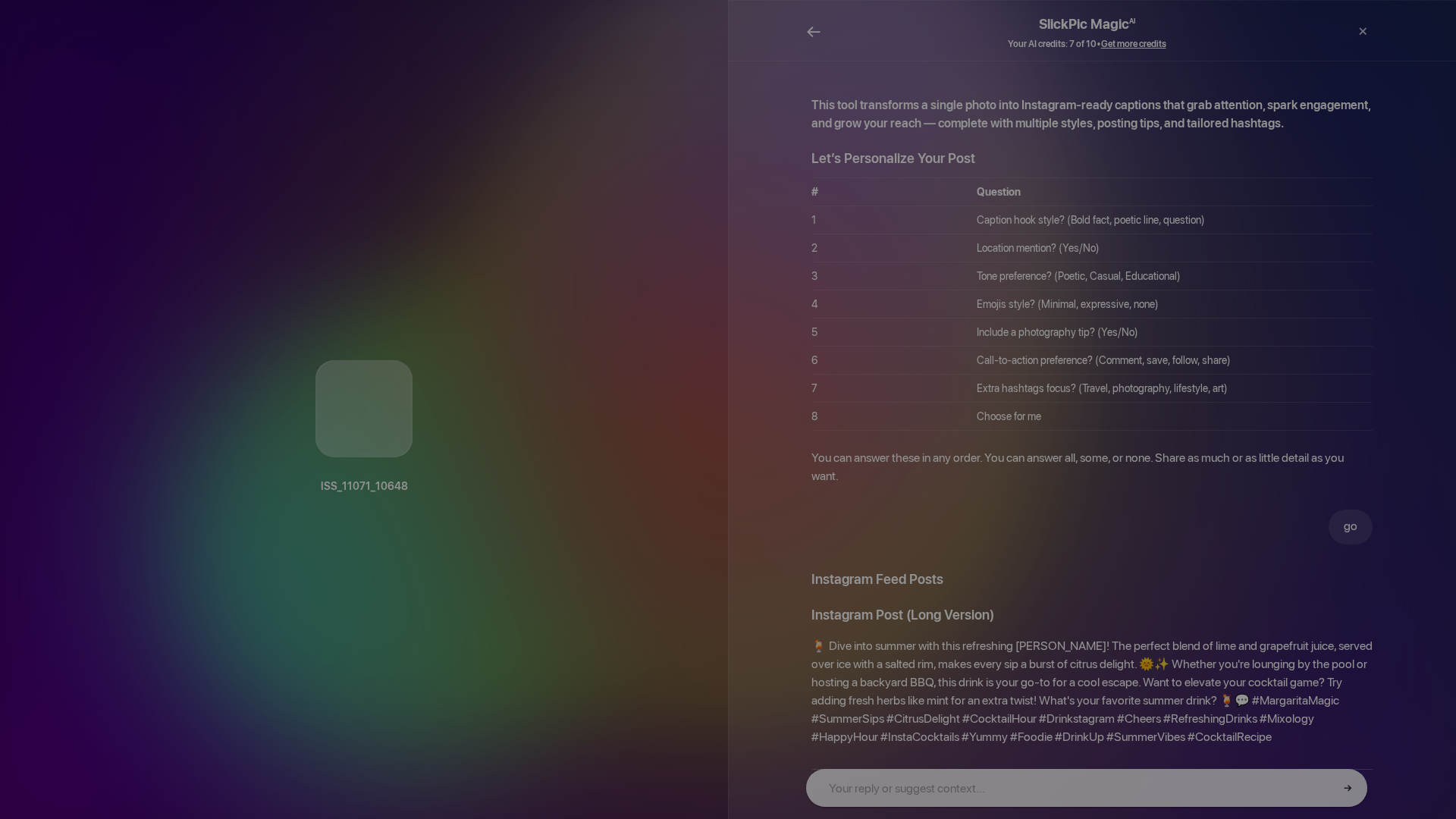
click at [814, 30] on span "←" at bounding box center [813, 31] width 15 height 22
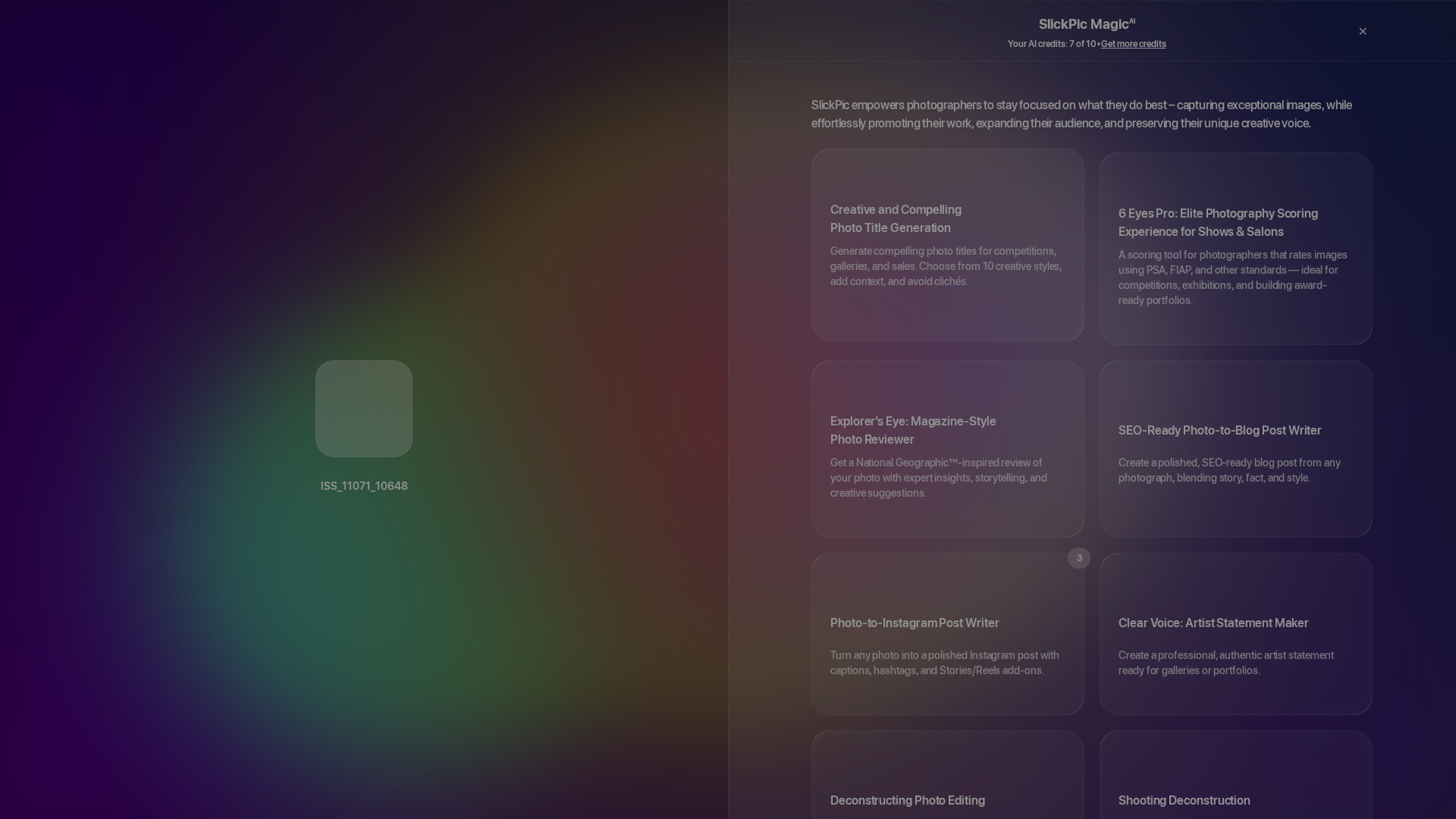
click at [900, 201] on h3 "Creative and Compelling Photo Title Generation" at bounding box center [948, 222] width 235 height 43
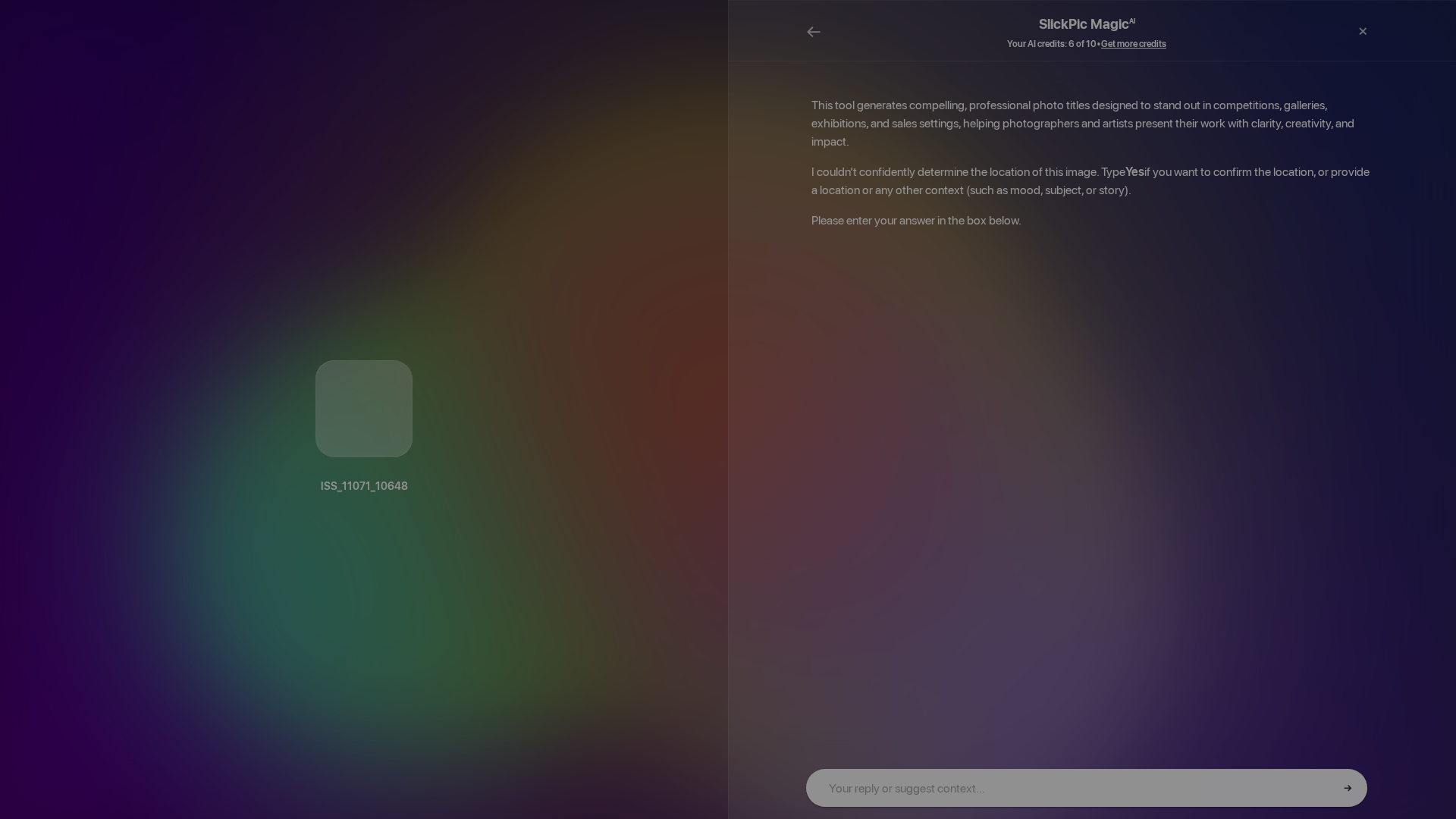
click at [994, 790] on input "text" at bounding box center [1086, 788] width 561 height 38
type input "yes"
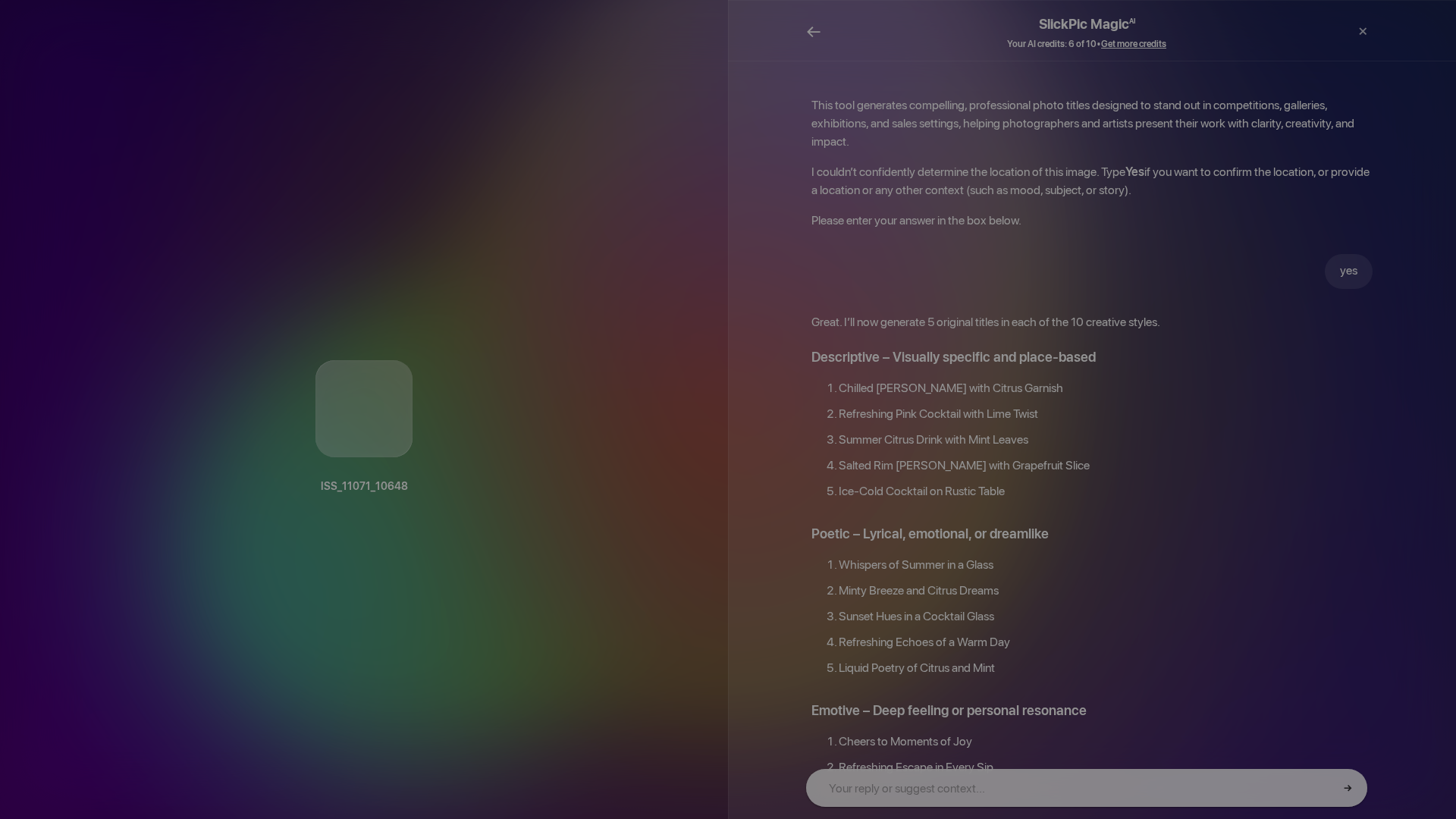
click at [813, 32] on span "←" at bounding box center [813, 31] width 15 height 22
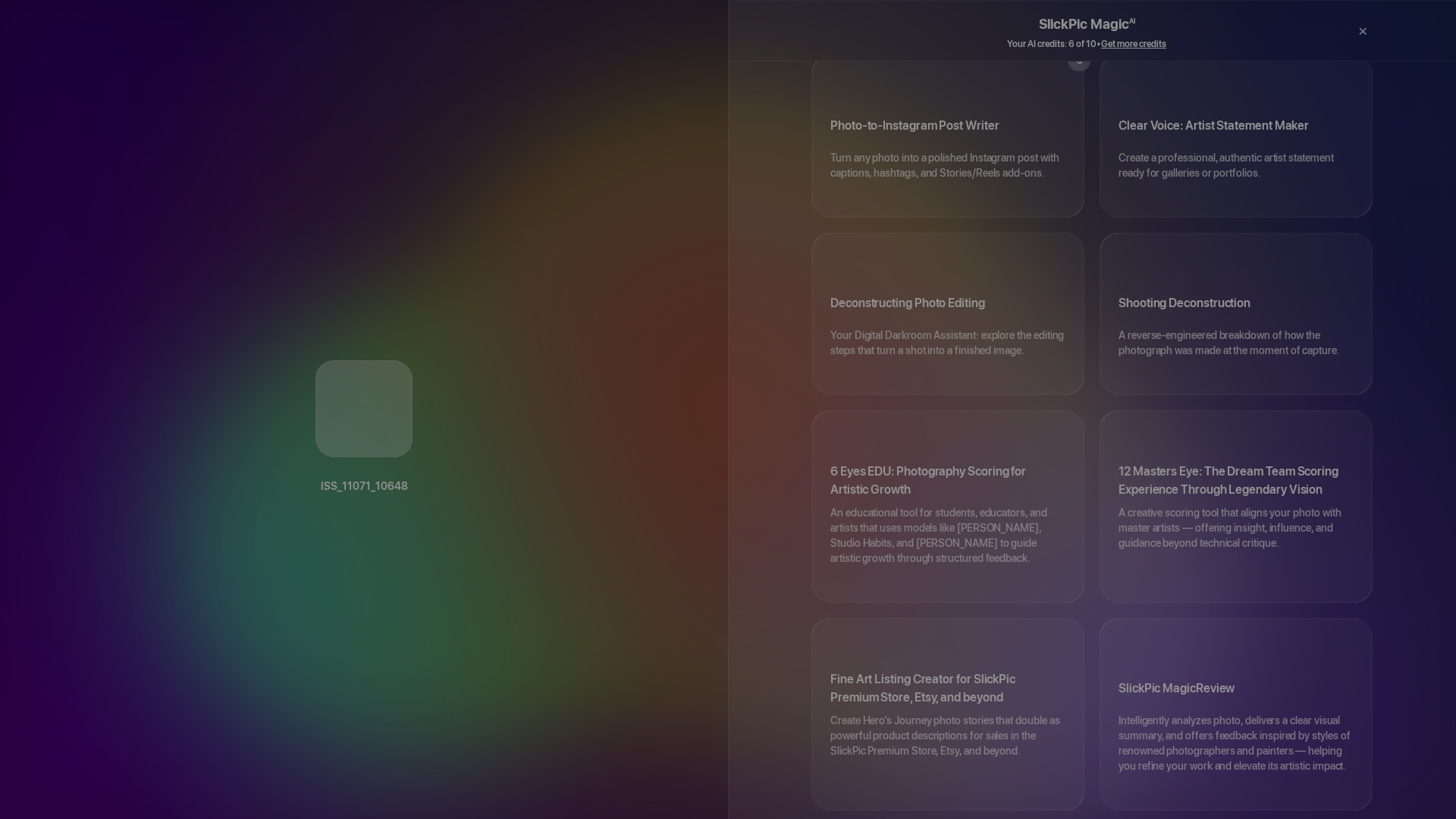
scroll to position [535, 0]
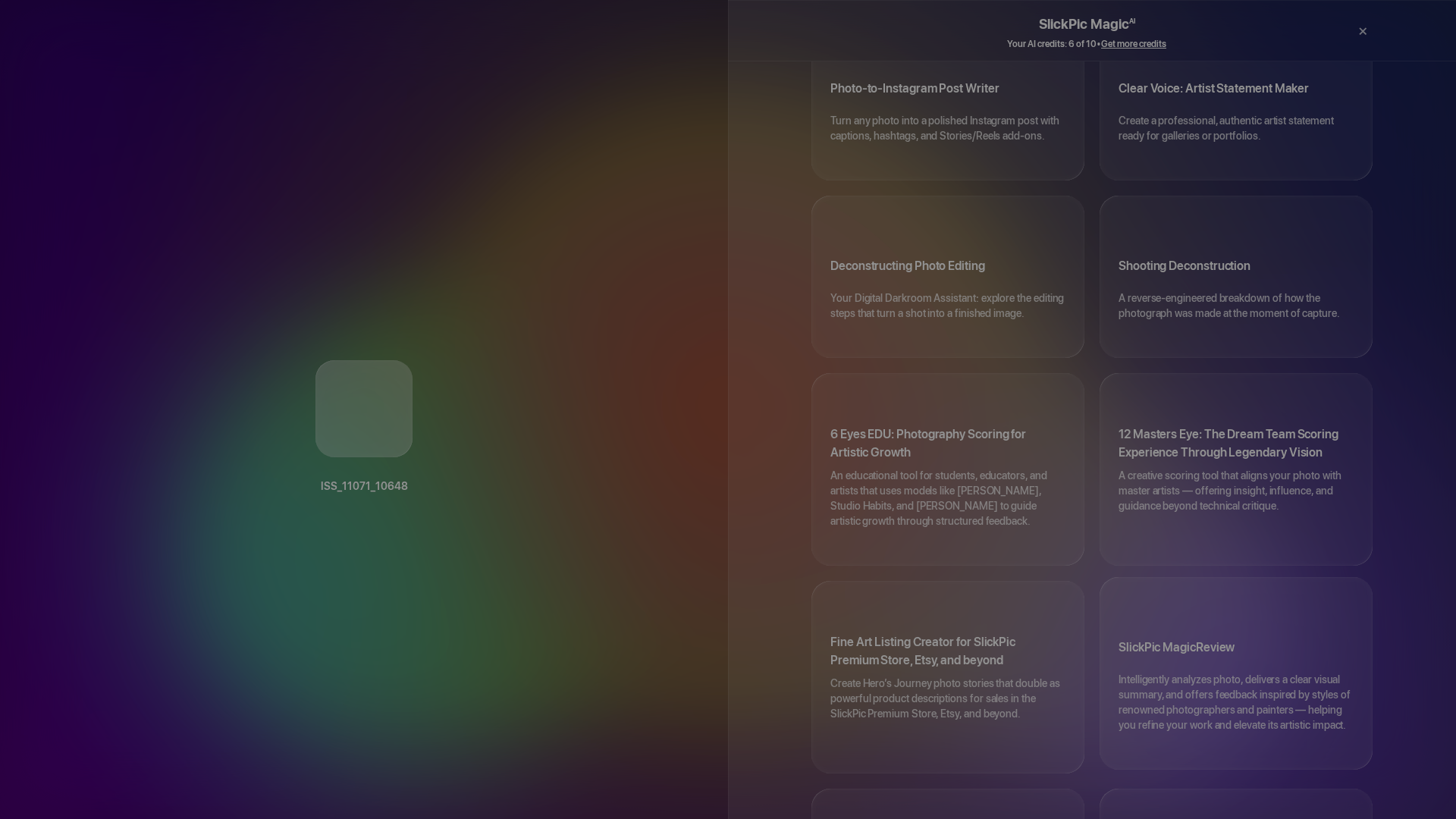
click at [1213, 672] on p "Intelligently analyzes photo, delivers a clear visual summary, and offers feedb…" at bounding box center [1236, 710] width 235 height 76
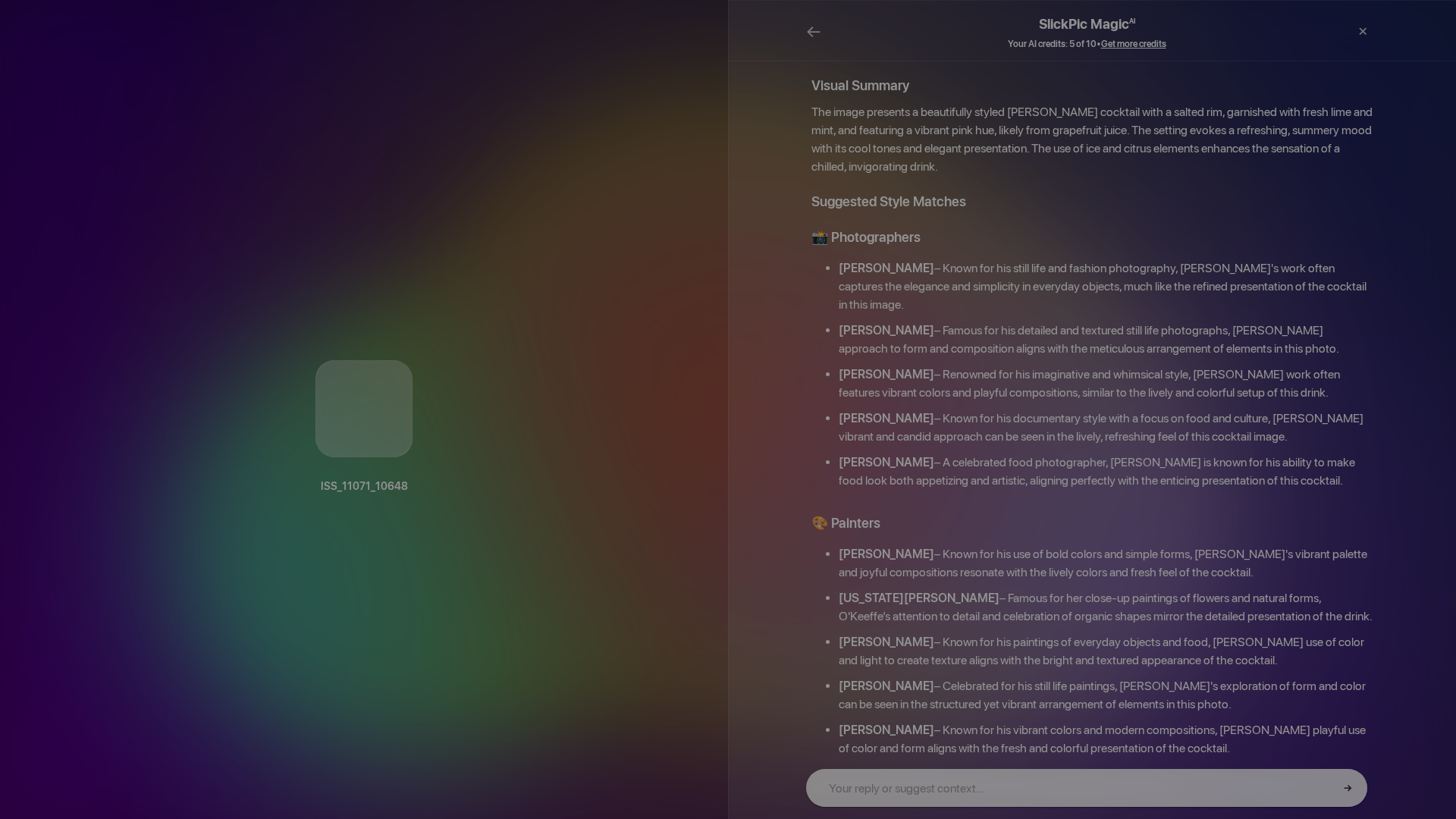
scroll to position [25, 0]
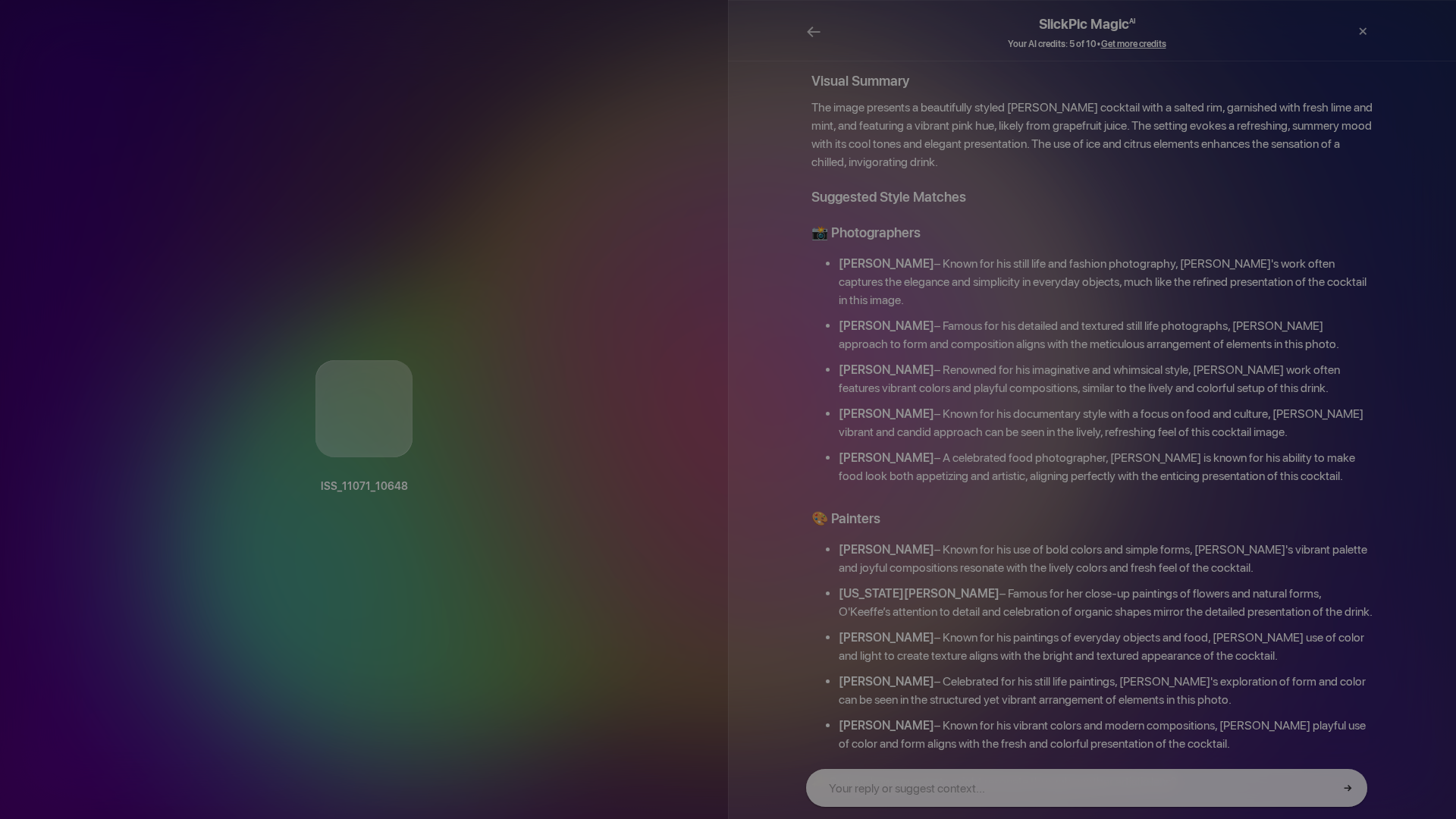
click at [843, 362] on b "Tim Walker" at bounding box center [886, 370] width 96 height 14
drag, startPoint x: 843, startPoint y: 334, endPoint x: 865, endPoint y: 333, distance: 22.0
click at [865, 362] on b "Tim Walker" at bounding box center [886, 370] width 96 height 14
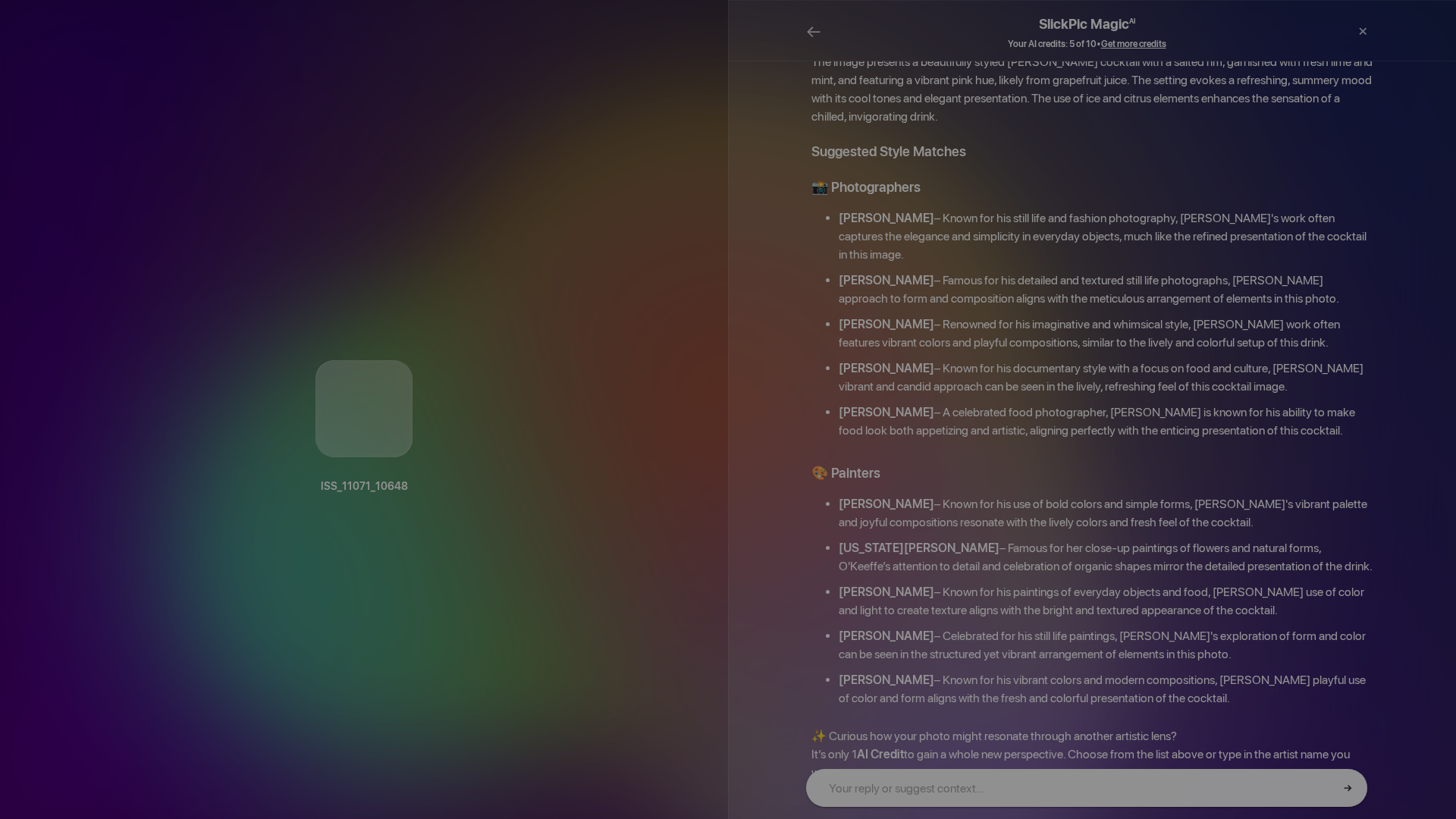
click at [916, 791] on input "text" at bounding box center [1086, 788] width 561 height 38
type input "Tim Walker"
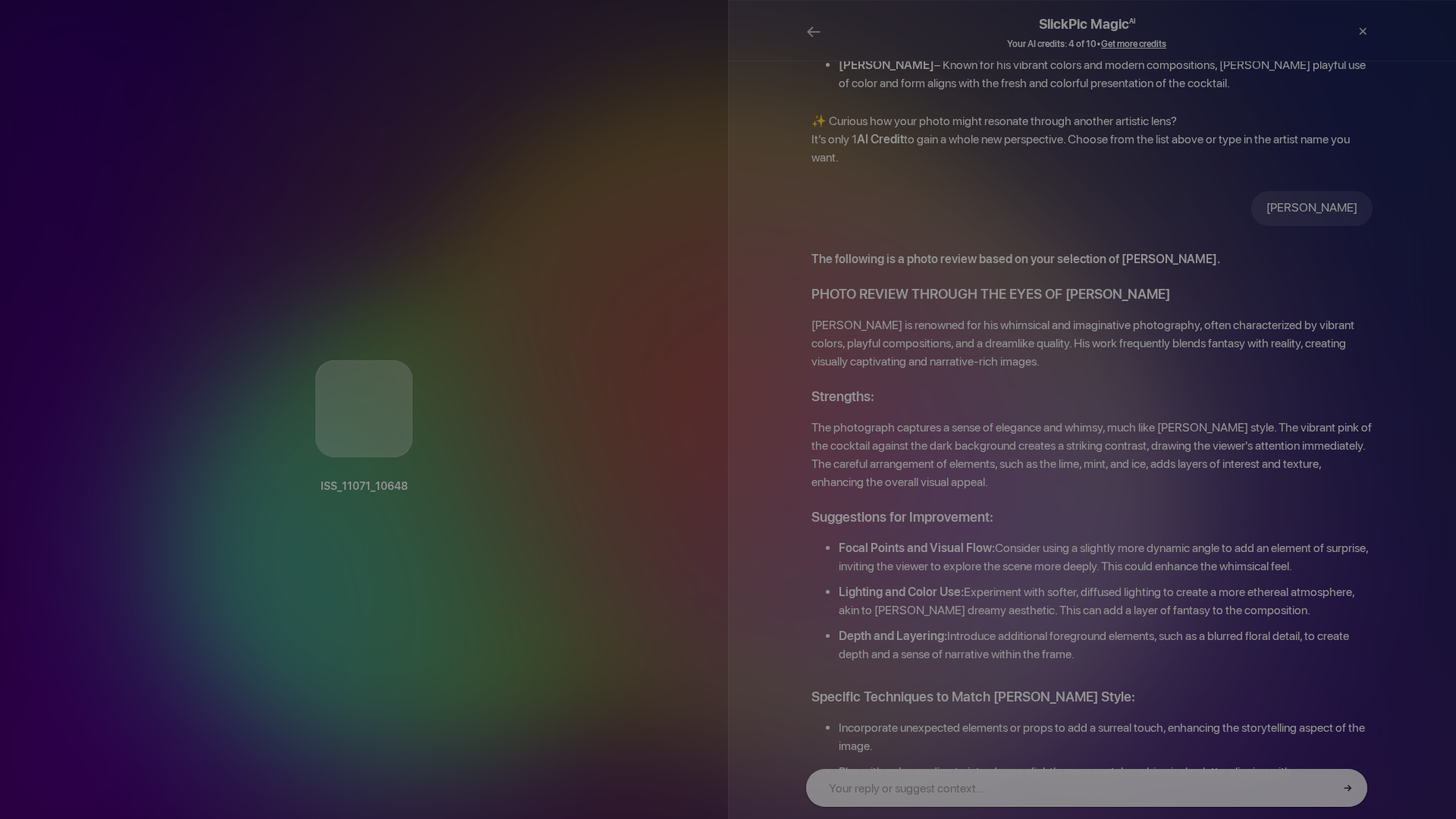
scroll to position [685, 0]
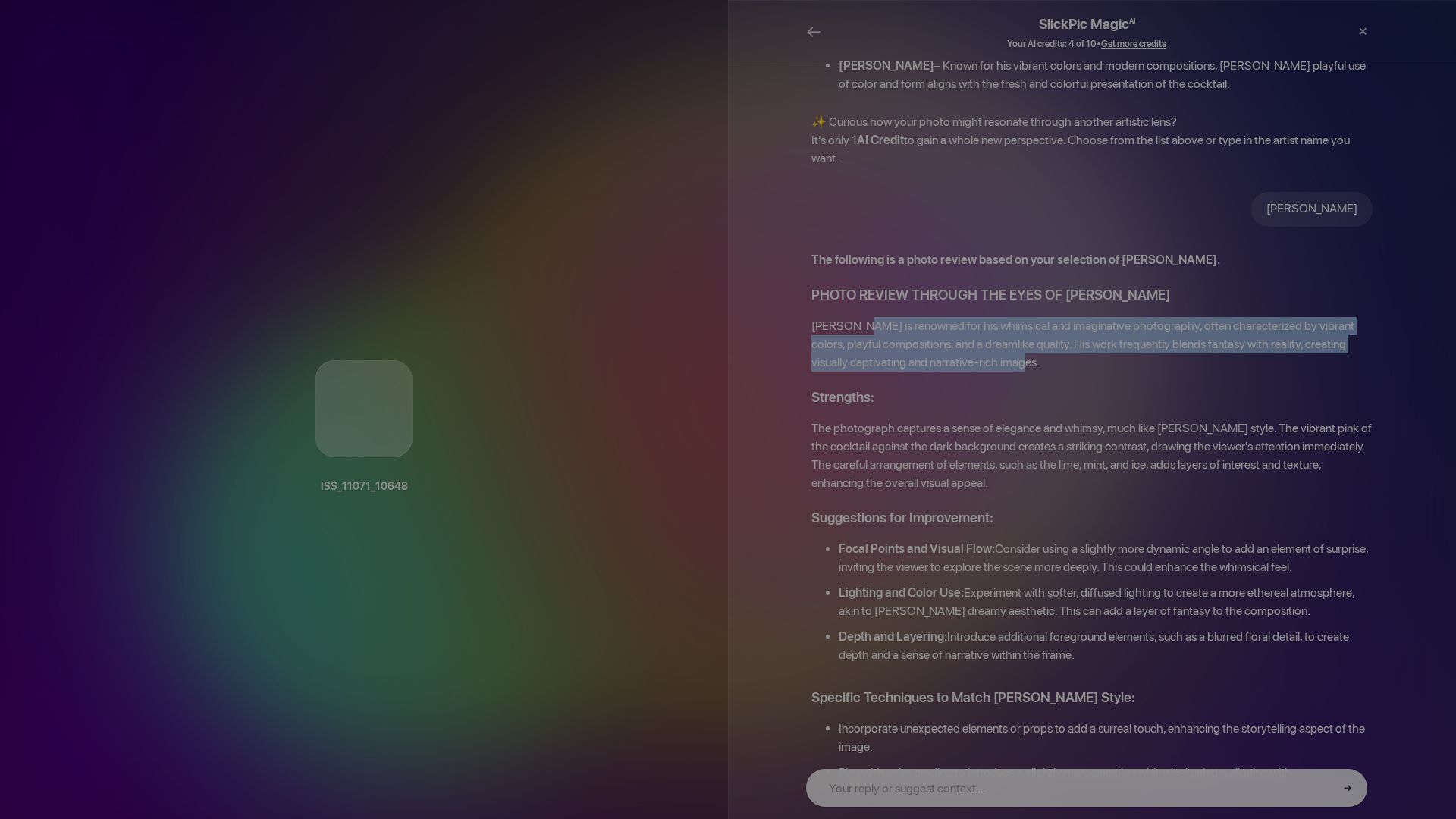
drag, startPoint x: 858, startPoint y: 271, endPoint x: 1015, endPoint y: 301, distance: 159.8
click at [1015, 317] on p "Tim Walker is renowned for his whimsical and imaginative photography, often cha…" at bounding box center [1091, 345] width 561 height 55
click at [926, 317] on p "Tim Walker is renowned for his whimsical and imaginative photography, often cha…" at bounding box center [1091, 345] width 561 height 55
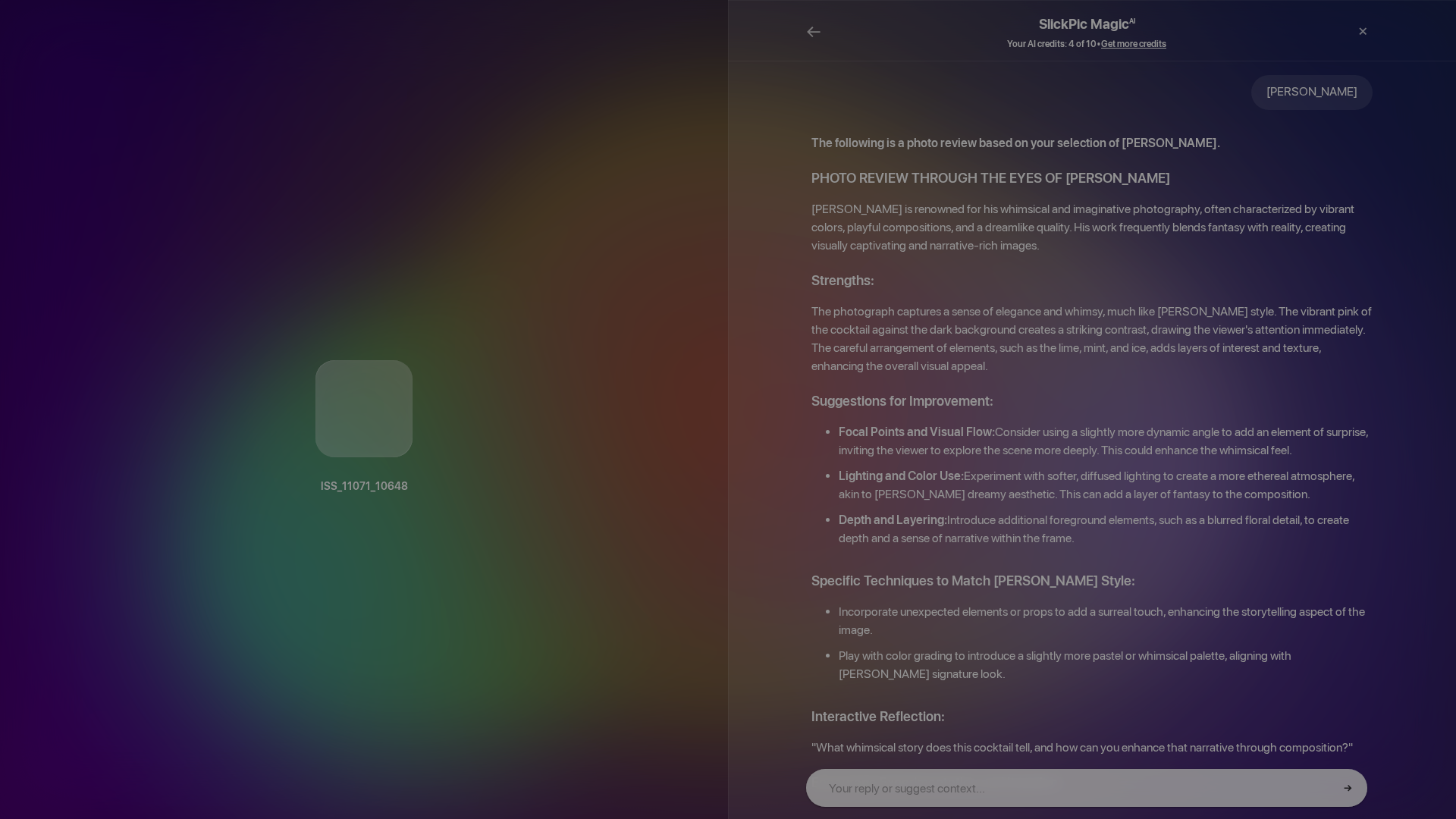
scroll to position [807, 0]
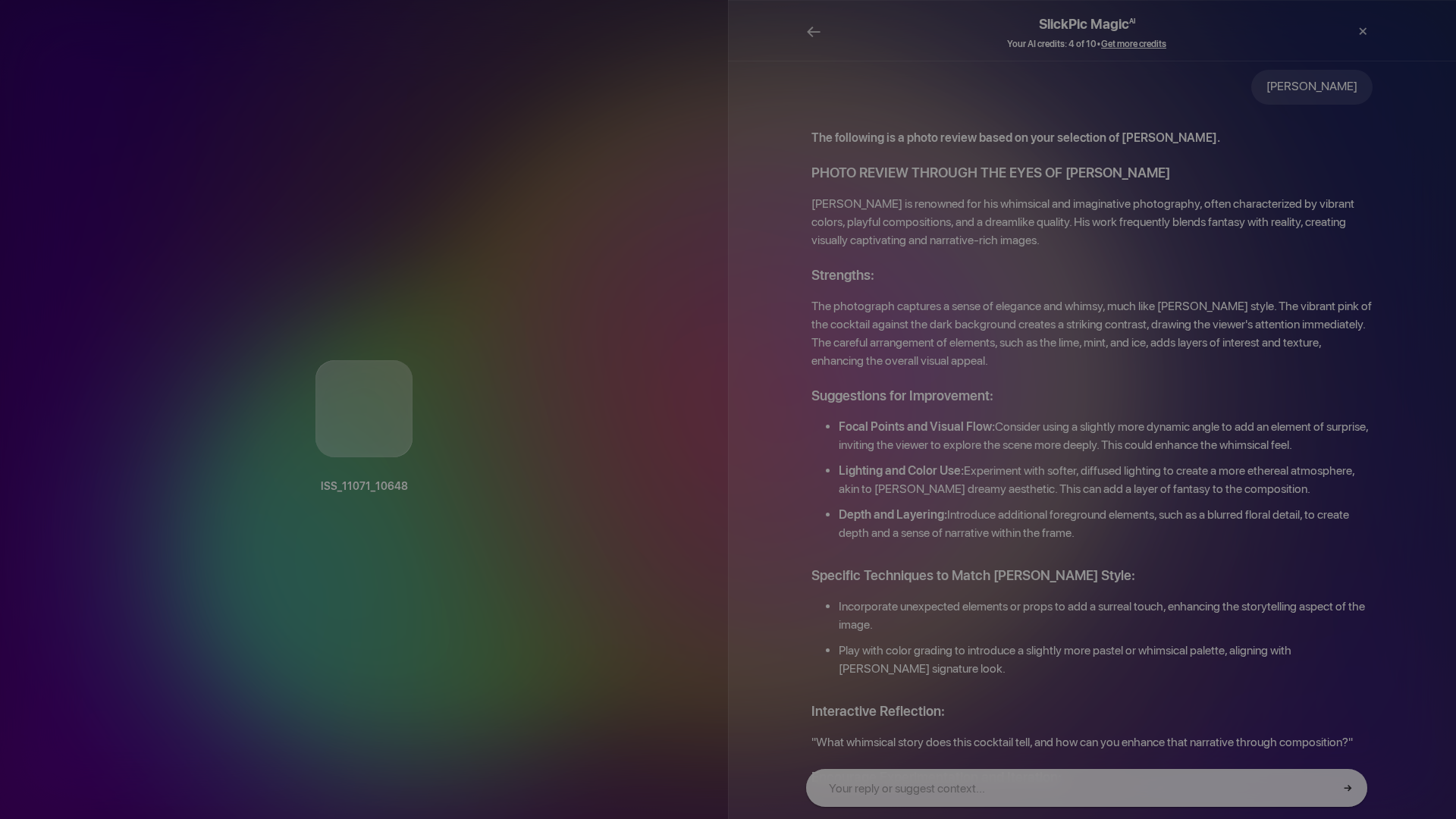
click at [856, 420] on b "Focal Points and Visual Flow:" at bounding box center [917, 427] width 156 height 14
drag, startPoint x: 856, startPoint y: 362, endPoint x: 958, endPoint y: 364, distance: 102.0
click at [958, 420] on b "Focal Points and Visual Flow:" at bounding box center [917, 427] width 156 height 14
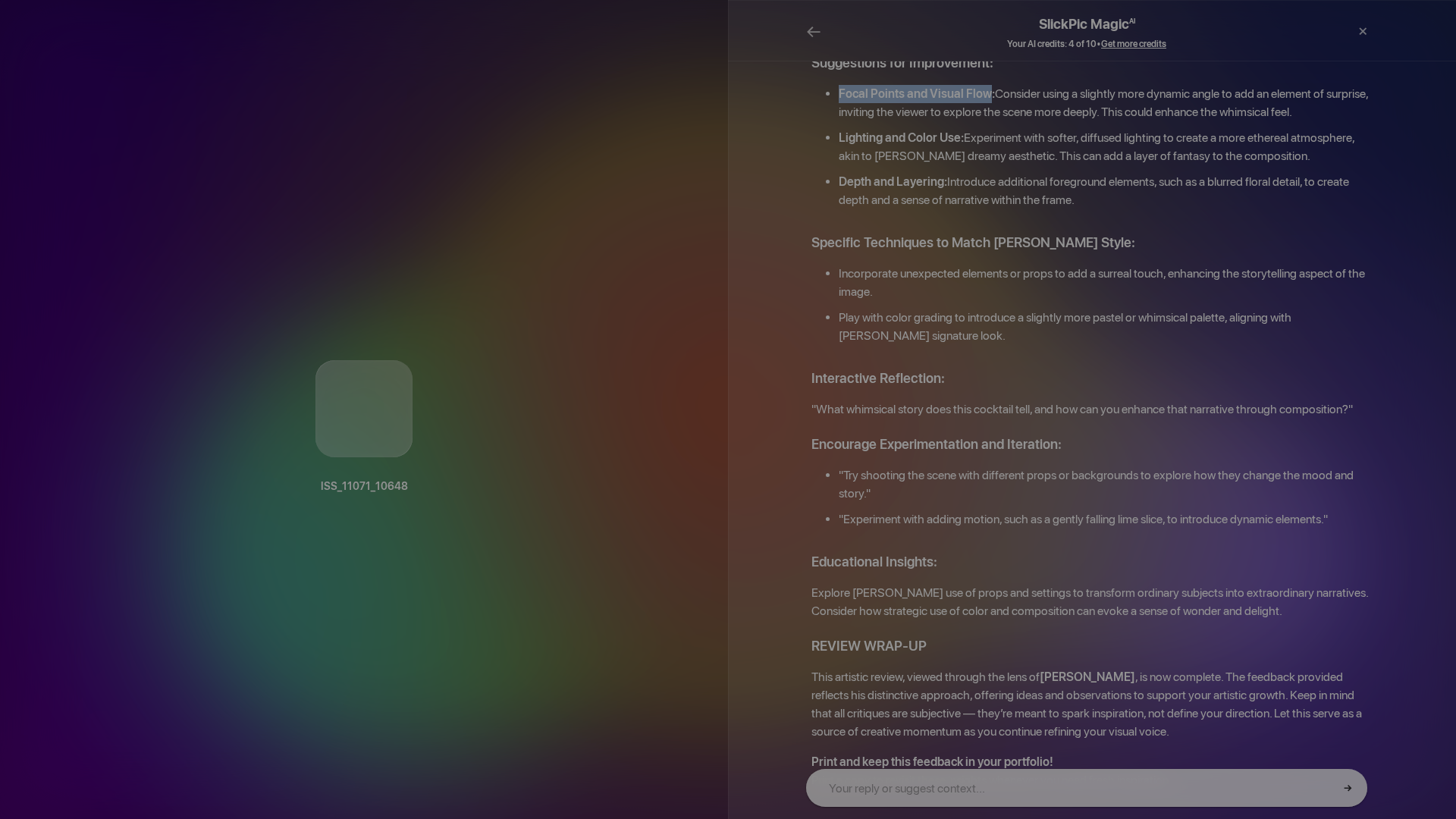
scroll to position [1169, 0]
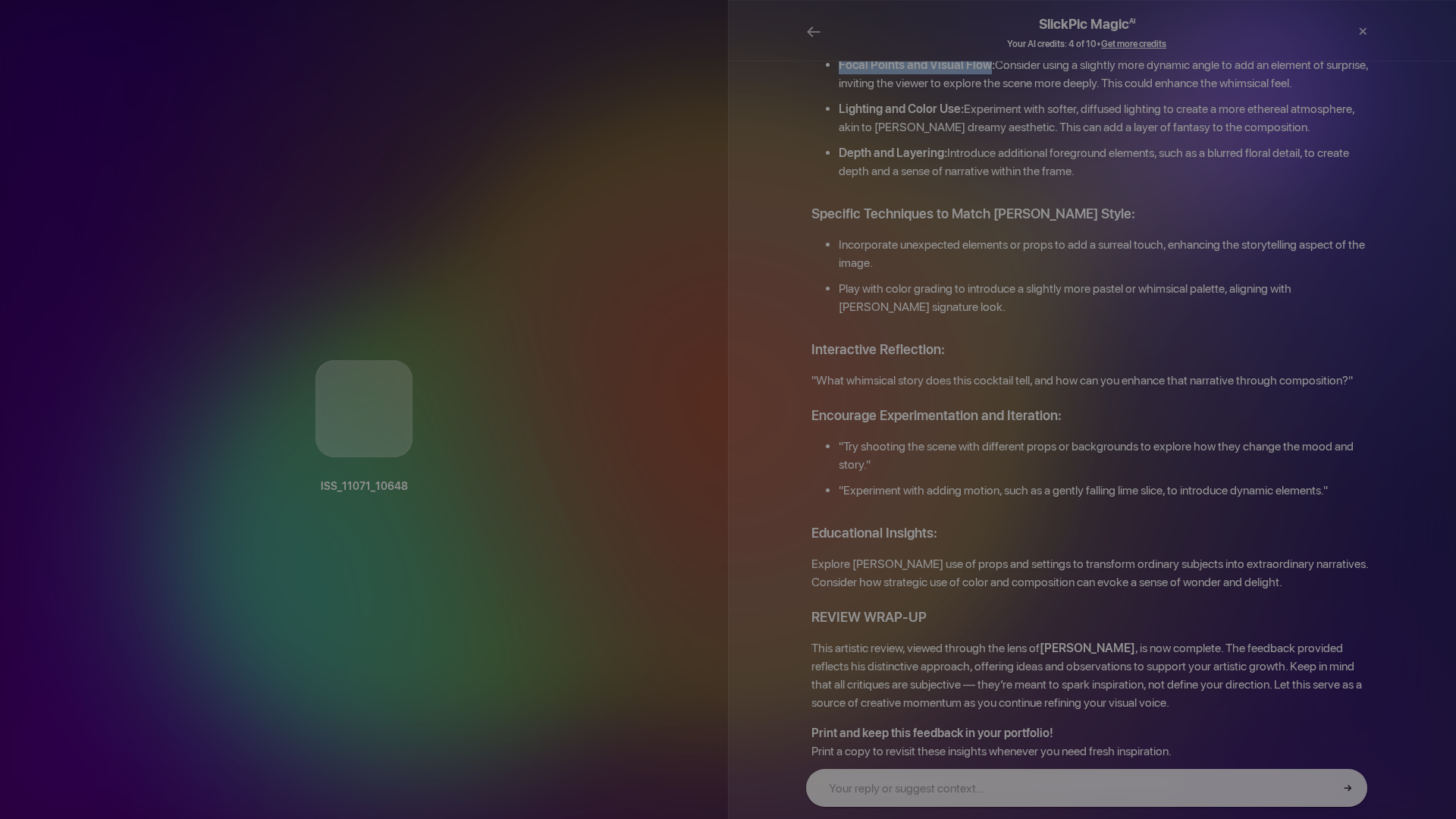
click at [1302, 35] on div "Print" at bounding box center [1302, 31] width 31 height 46
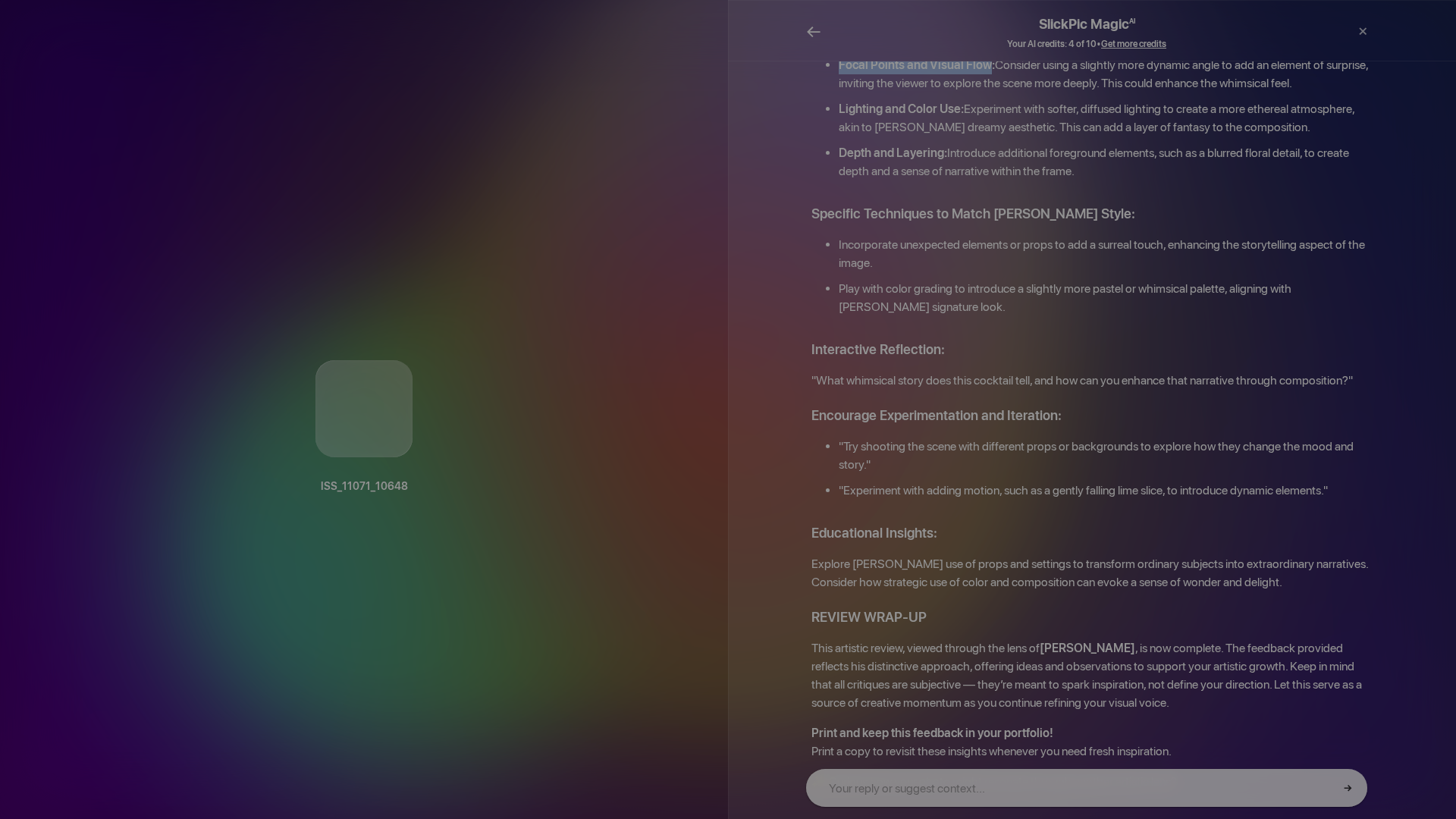
click at [816, 30] on span "←" at bounding box center [813, 31] width 15 height 22
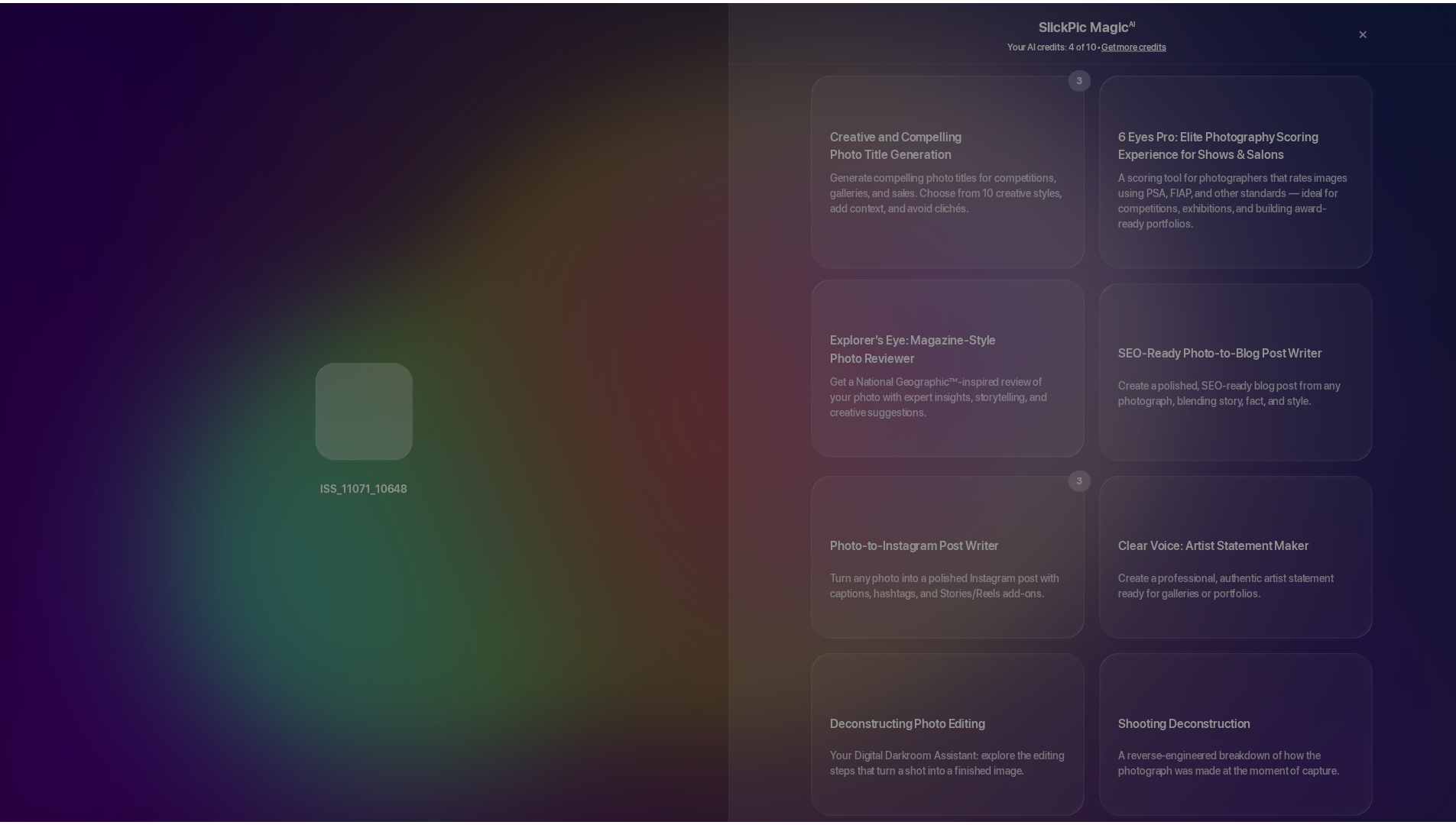
scroll to position [0, 0]
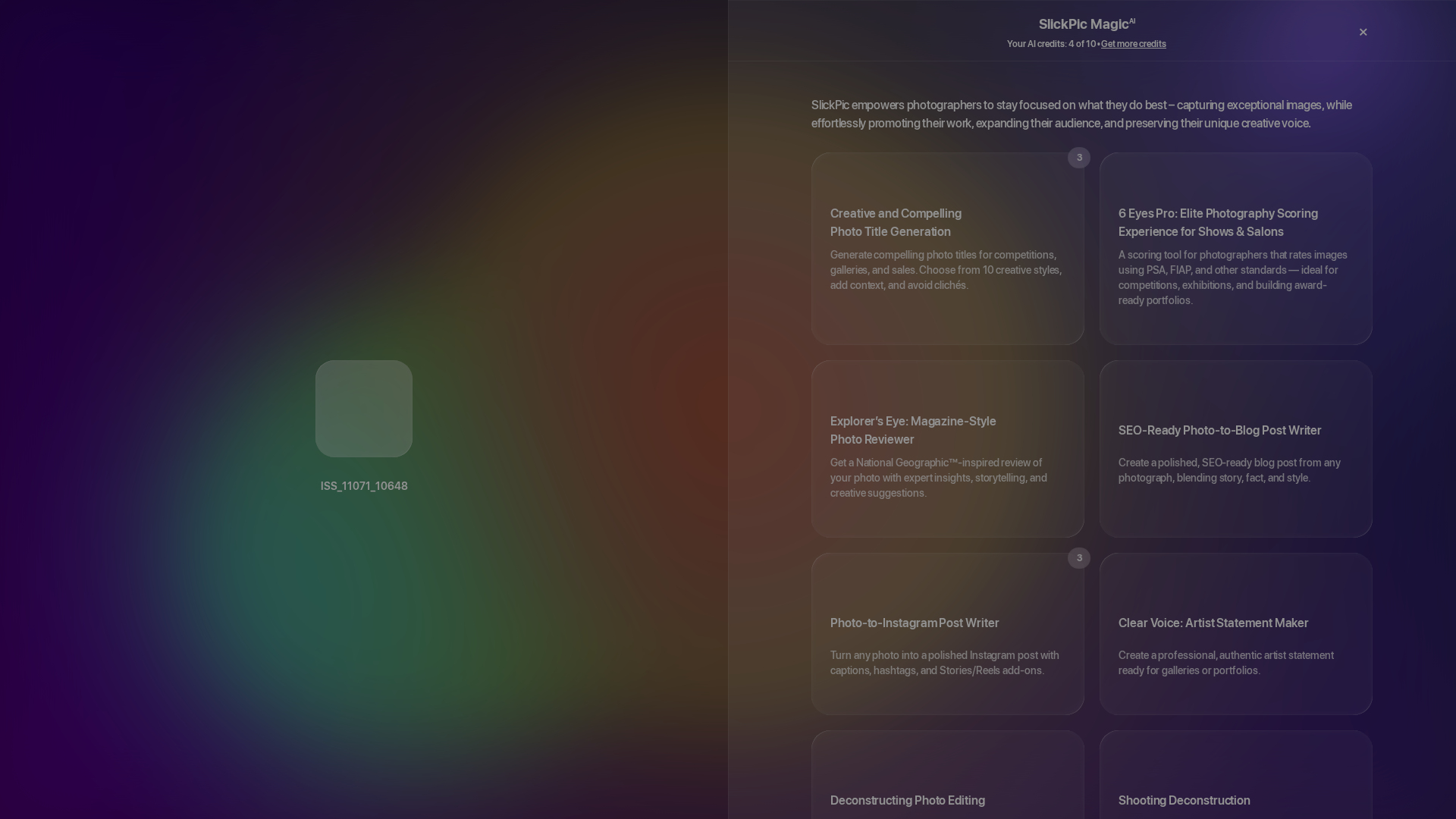
click at [1362, 33] on div "×" at bounding box center [1363, 32] width 46 height 31
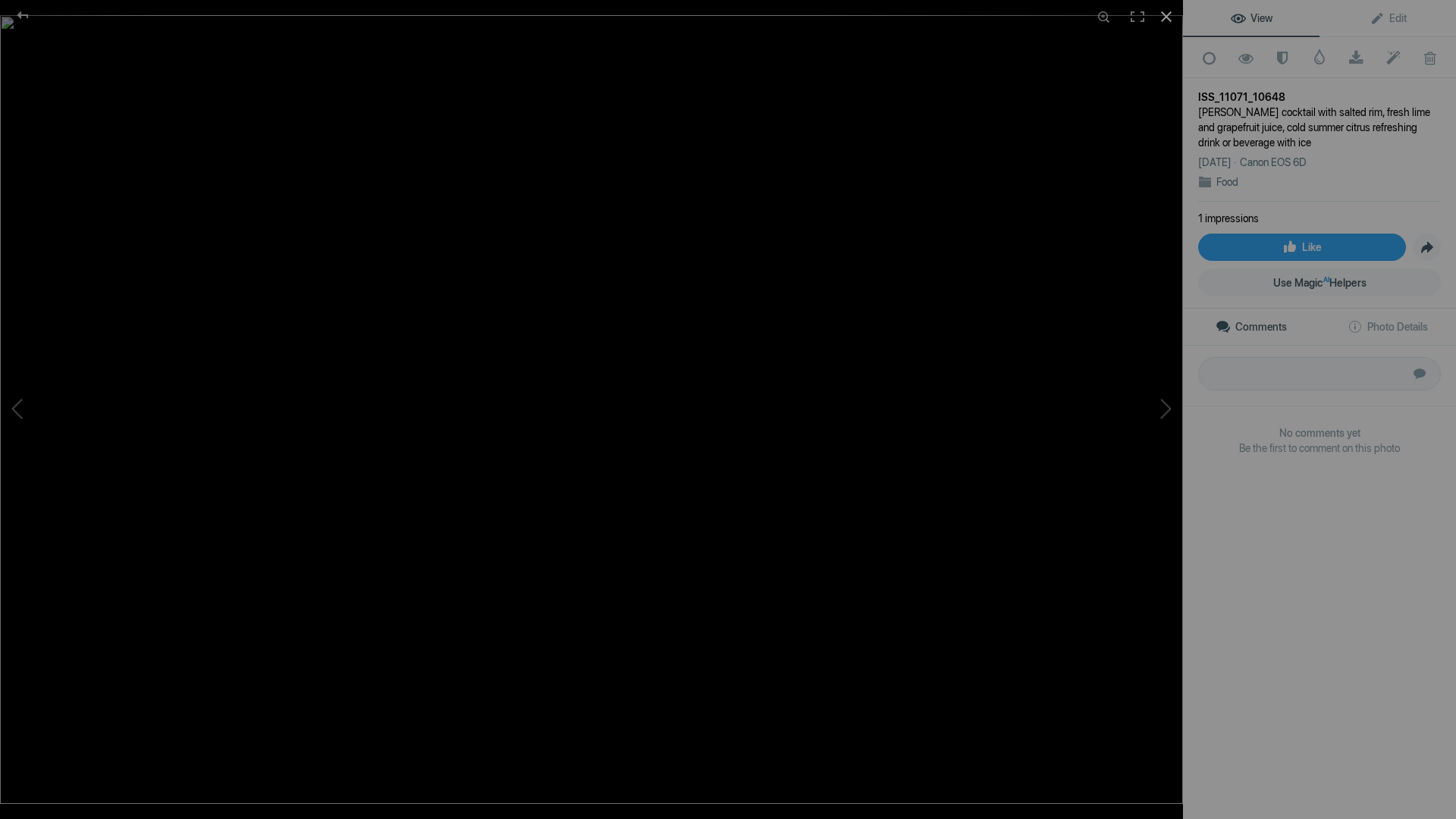
click at [1165, 14] on div at bounding box center [1165, 16] width 33 height 33
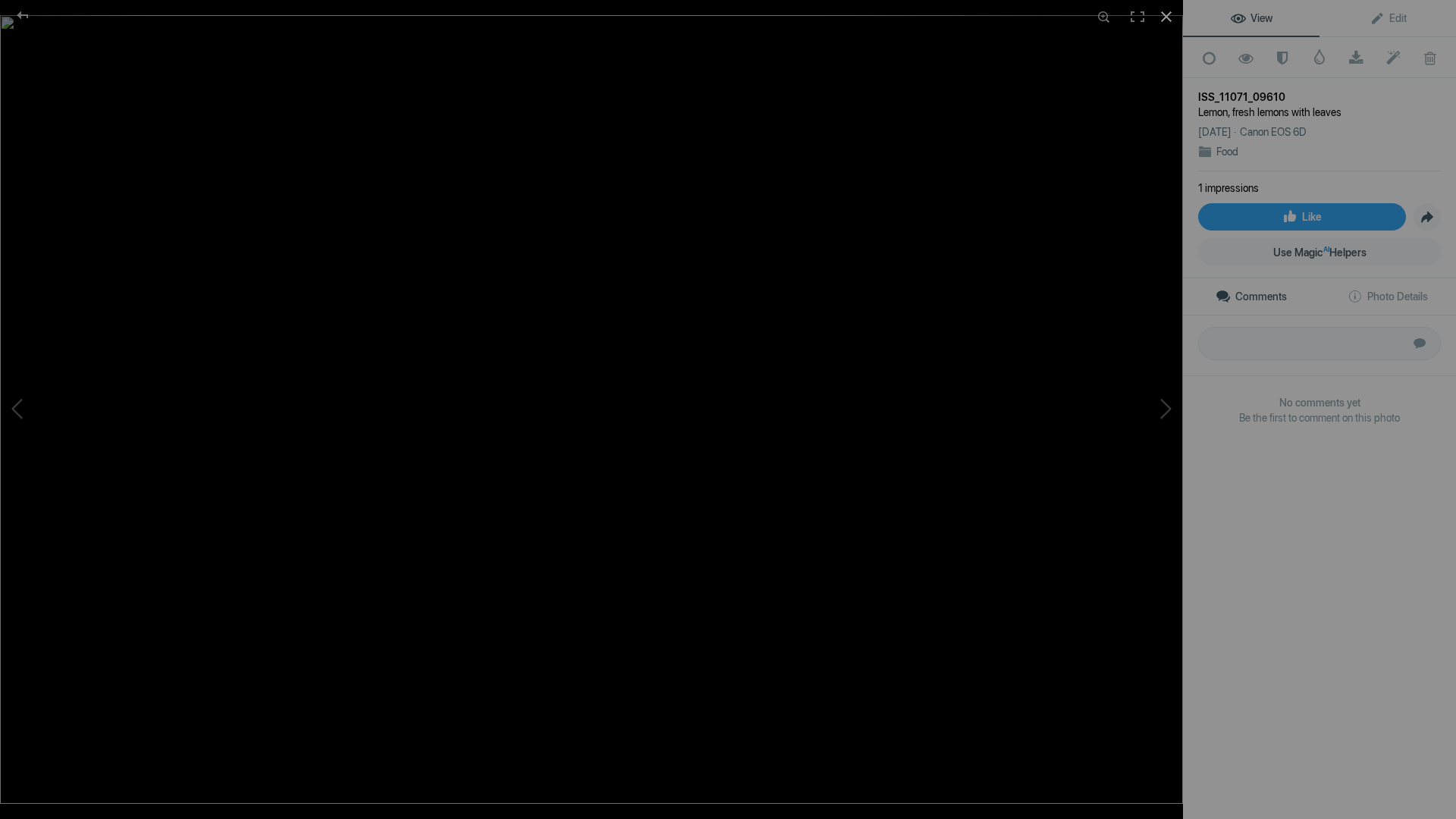
click at [1165, 14] on div at bounding box center [1165, 16] width 33 height 33
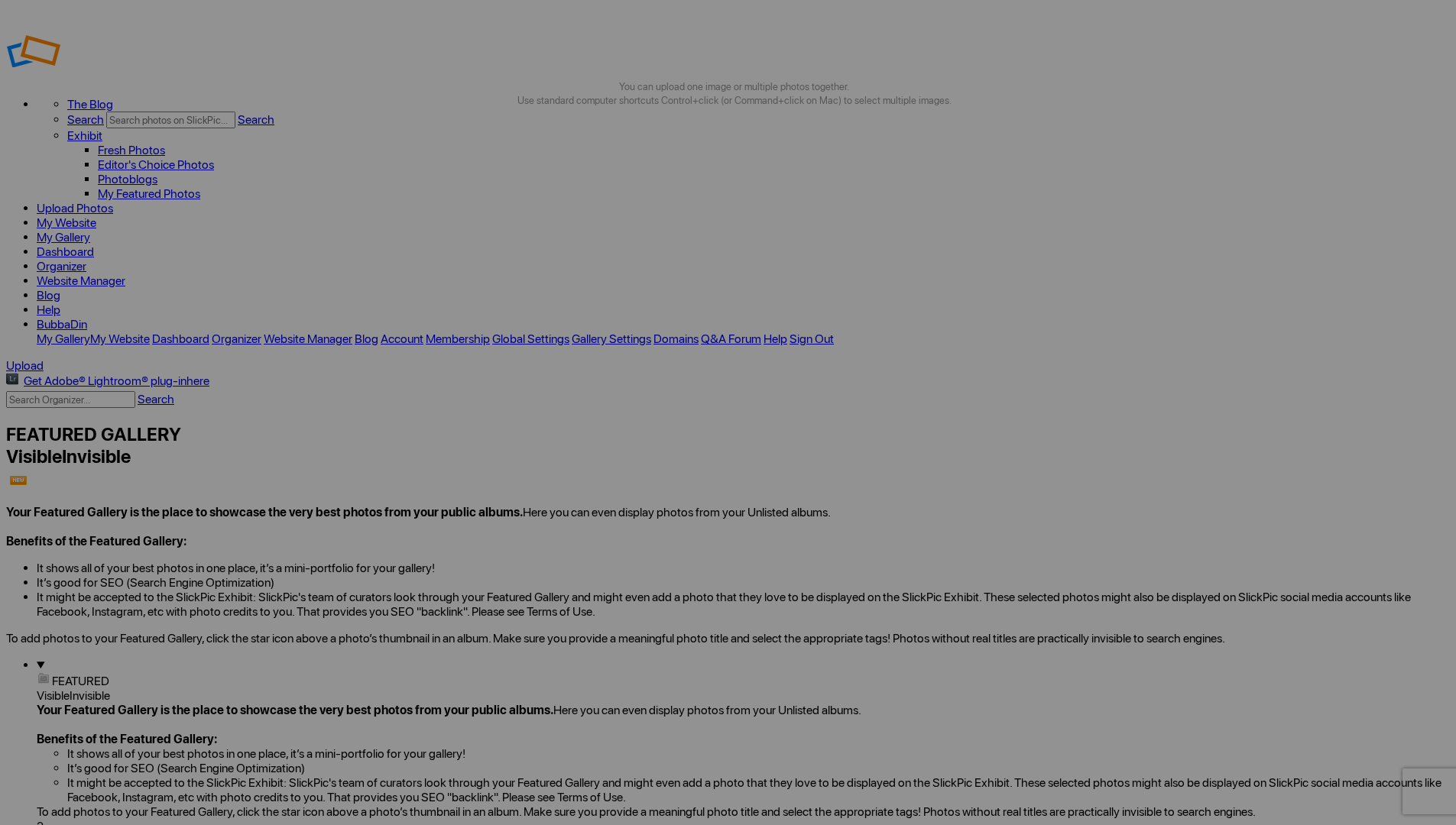
click at [125, 273] on link "Website Manager" at bounding box center [80, 281] width 88 height 15
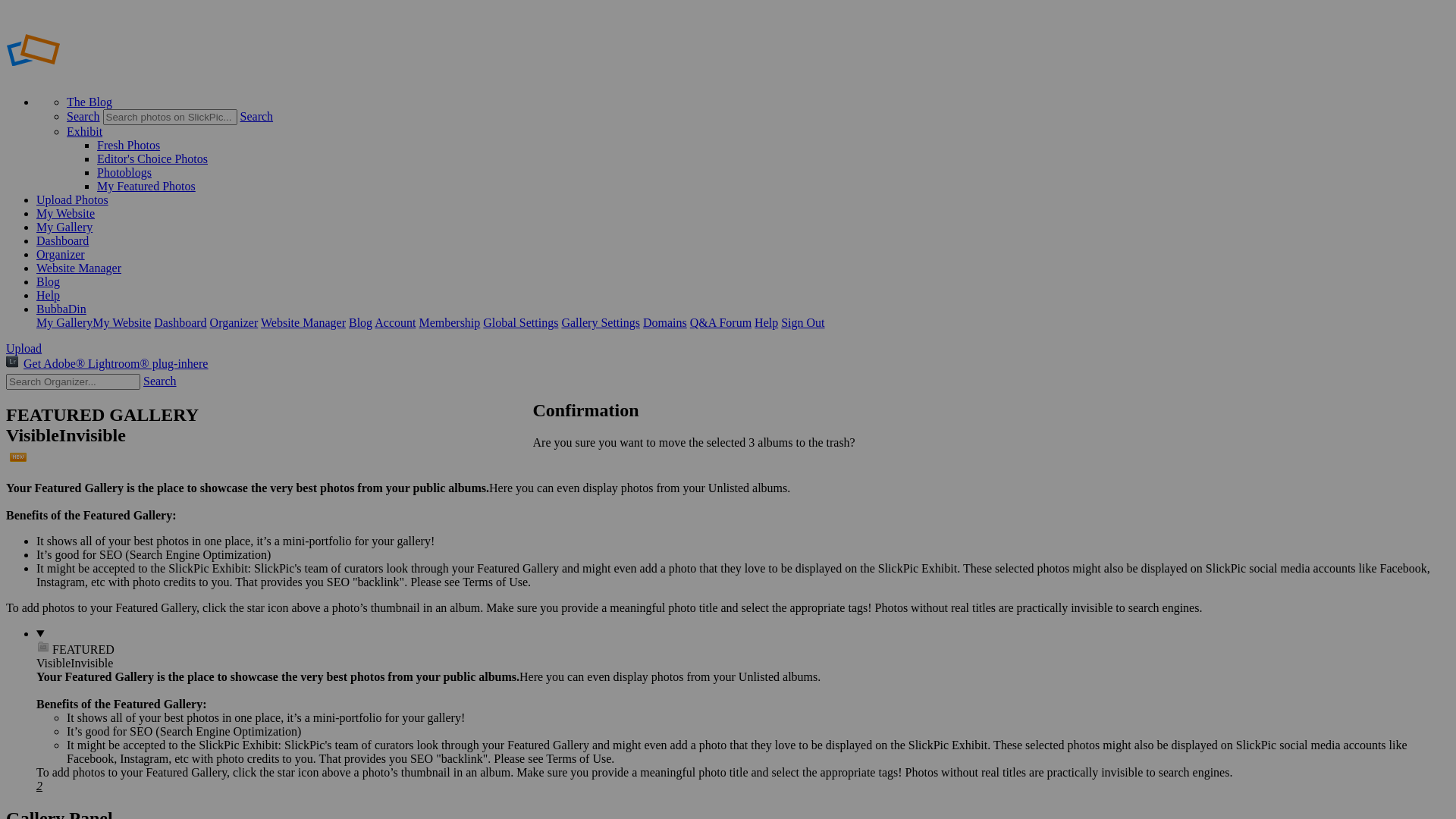
click at [584, 463] on span "Yes" at bounding box center [575, 469] width 18 height 13
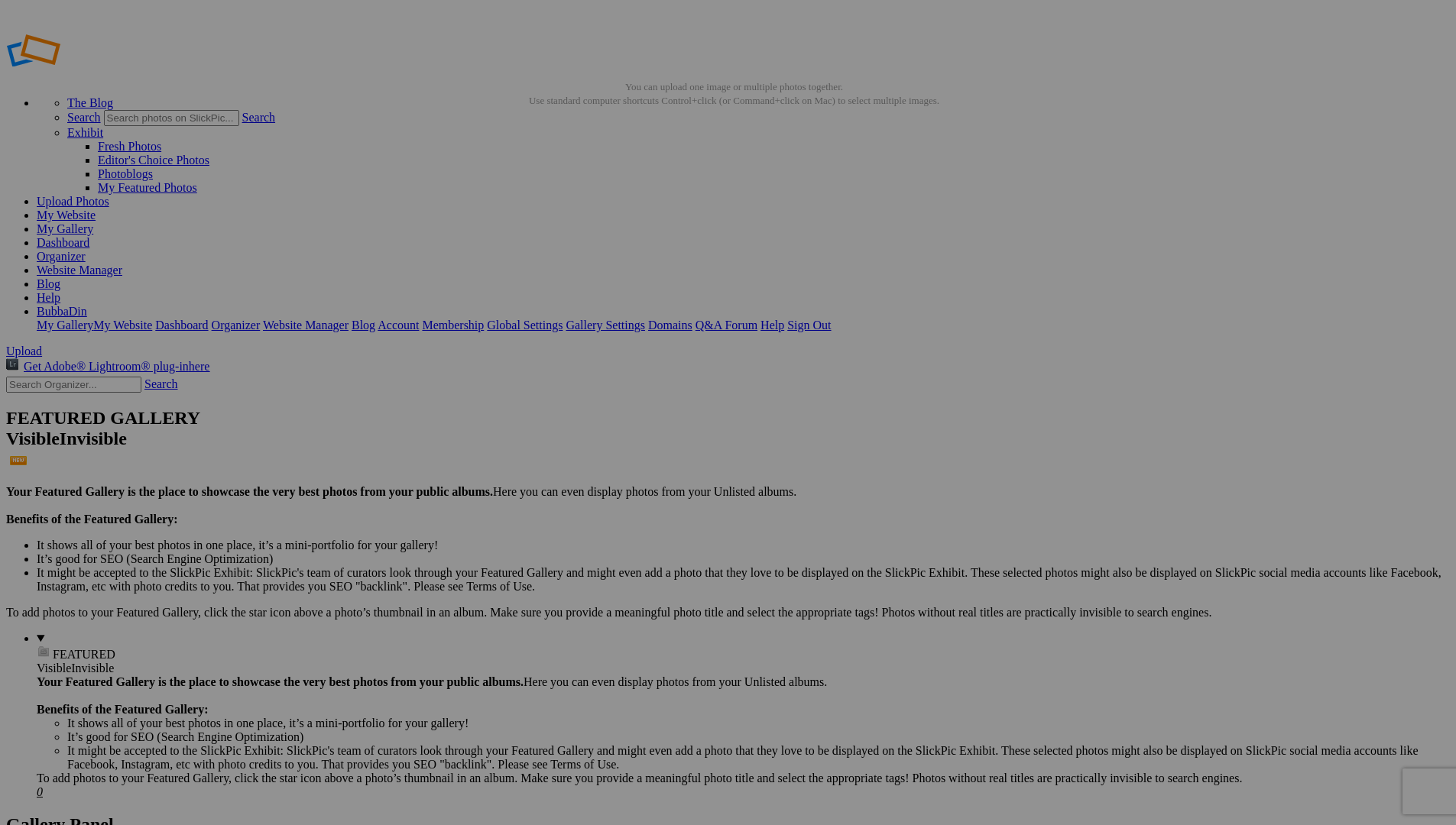
drag, startPoint x: 419, startPoint y: 225, endPoint x: 48, endPoint y: 178, distance: 374.0
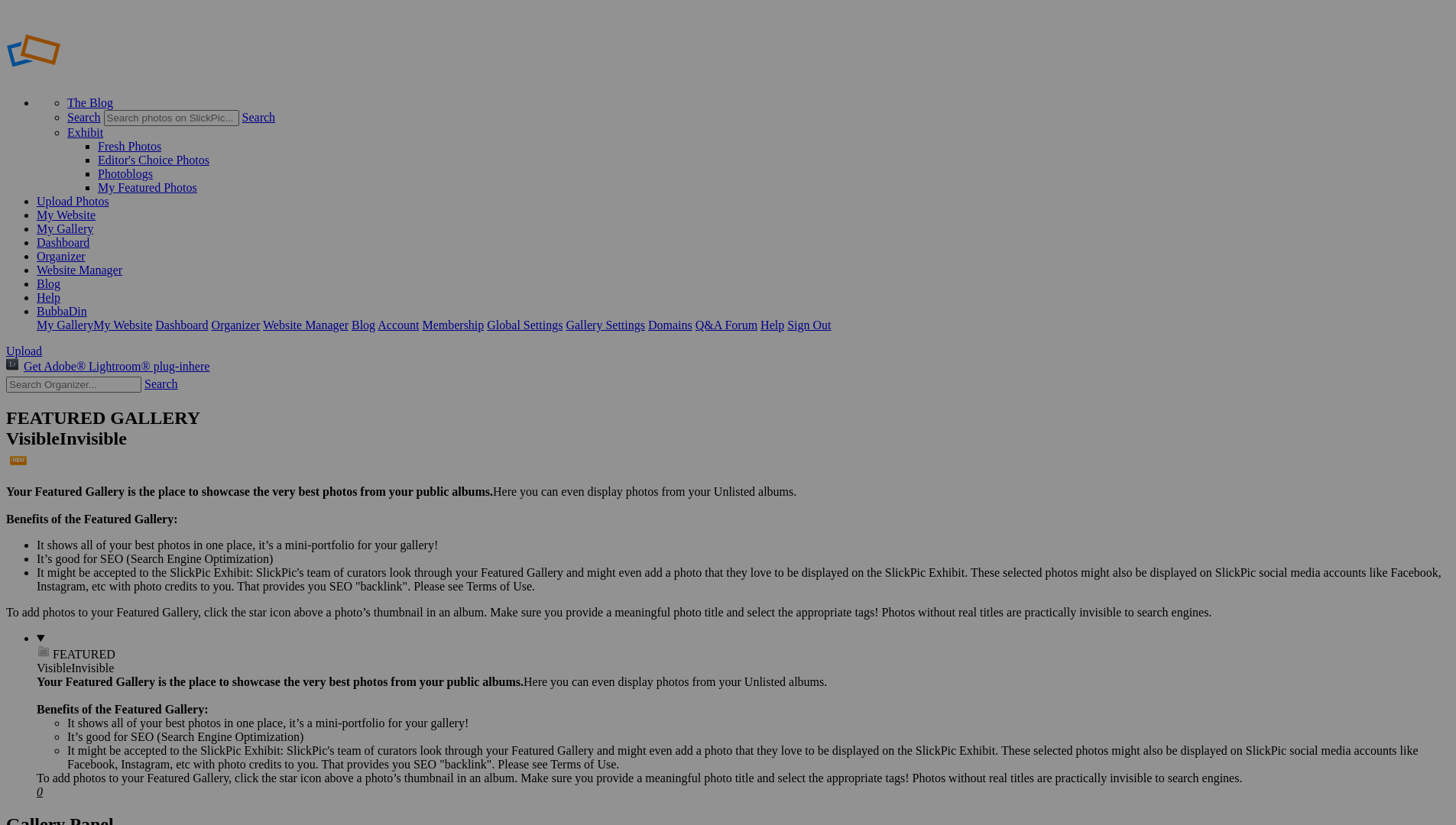
click at [588, 469] on span "Yes" at bounding box center [580, 472] width 18 height 13
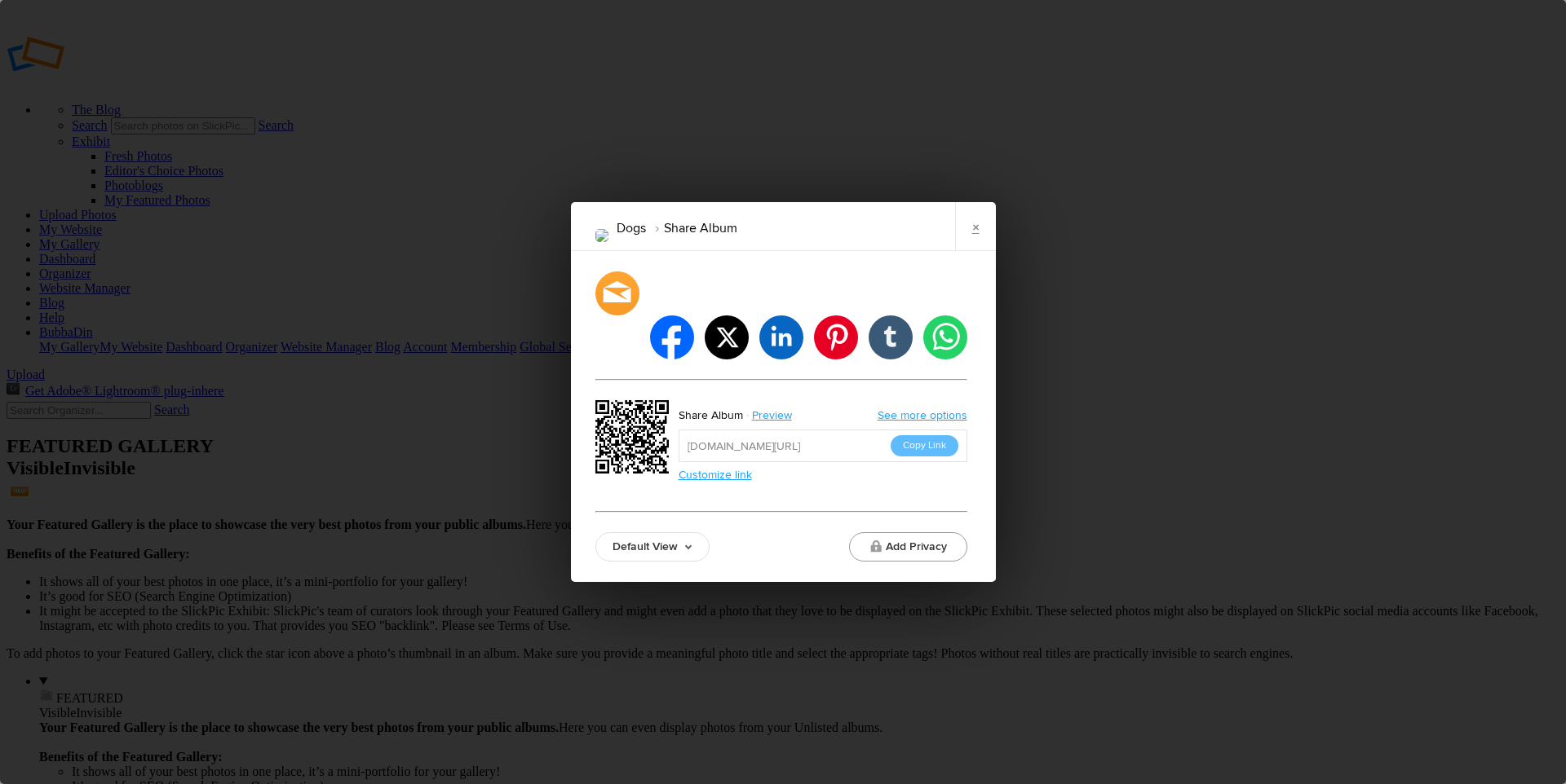
click at [929, 532] on button "Add Privacy" at bounding box center [908, 547] width 119 height 29
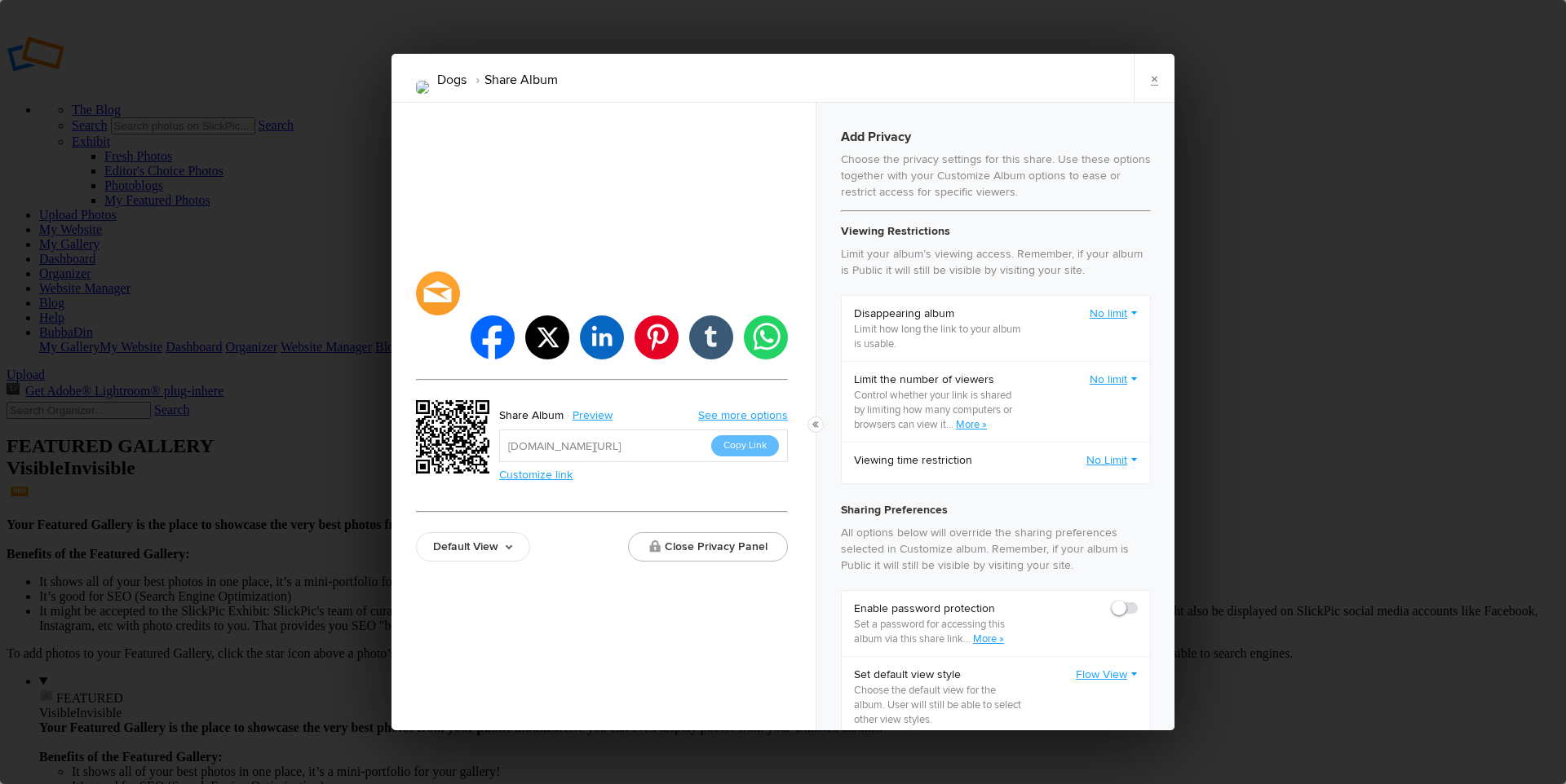
click at [1096, 375] on link "No limit" at bounding box center [1114, 380] width 48 height 16
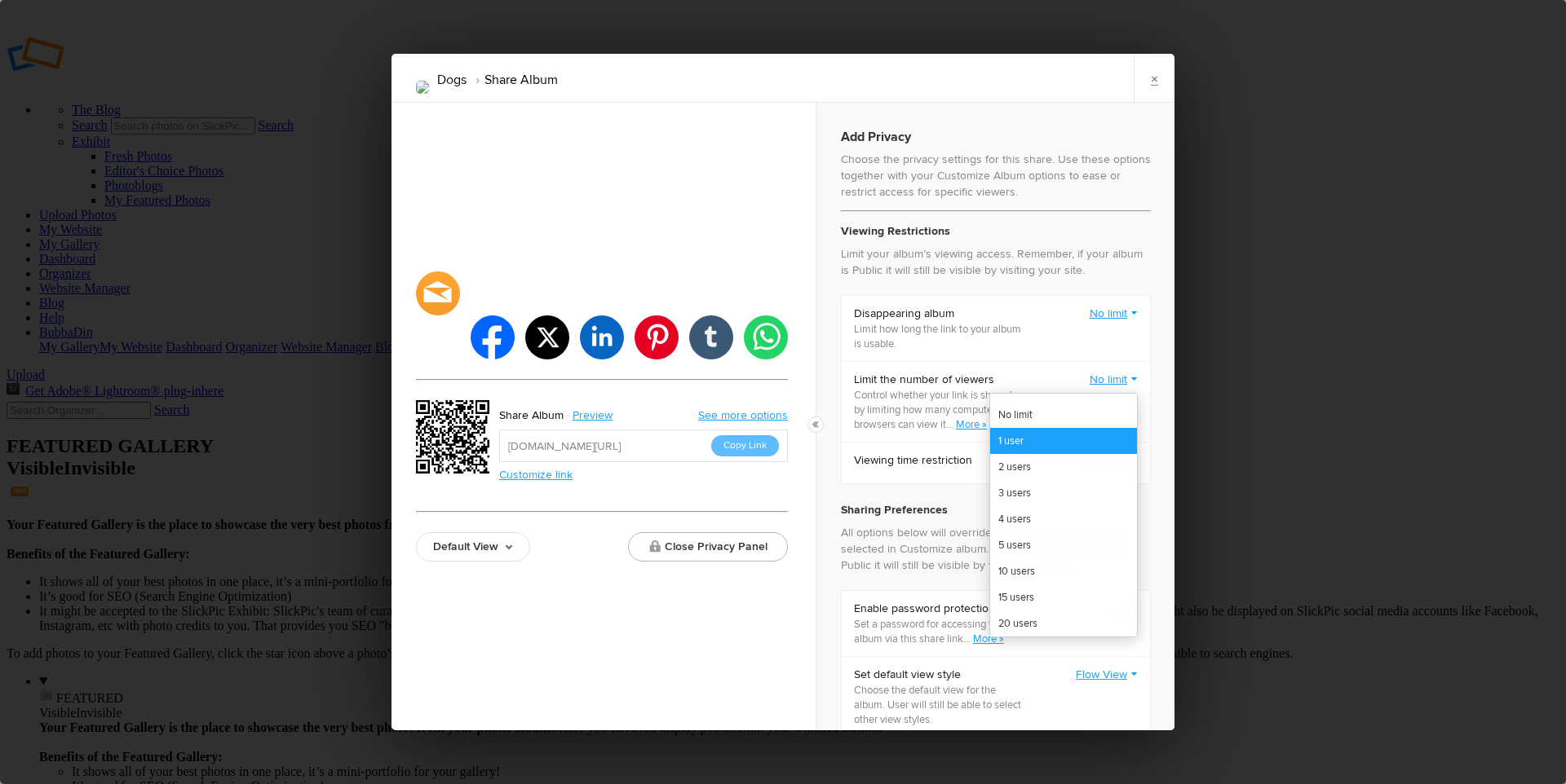
click at [990, 438] on link "1 user" at bounding box center [1064, 441] width 147 height 26
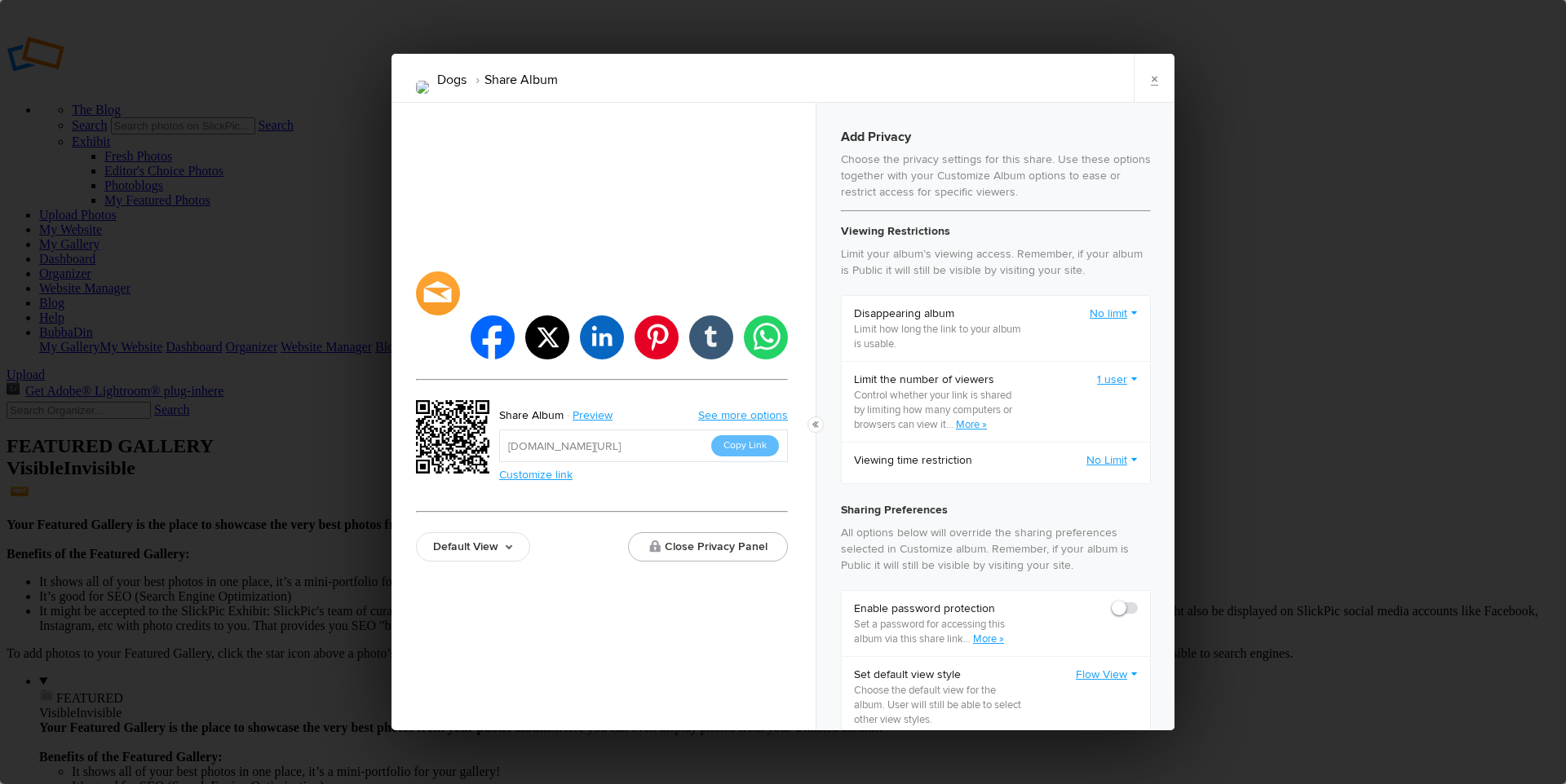
click at [1086, 457] on link "No Limit" at bounding box center [1112, 460] width 51 height 16
click at [998, 519] on link "Set to expire from now" at bounding box center [1064, 522] width 147 height 26
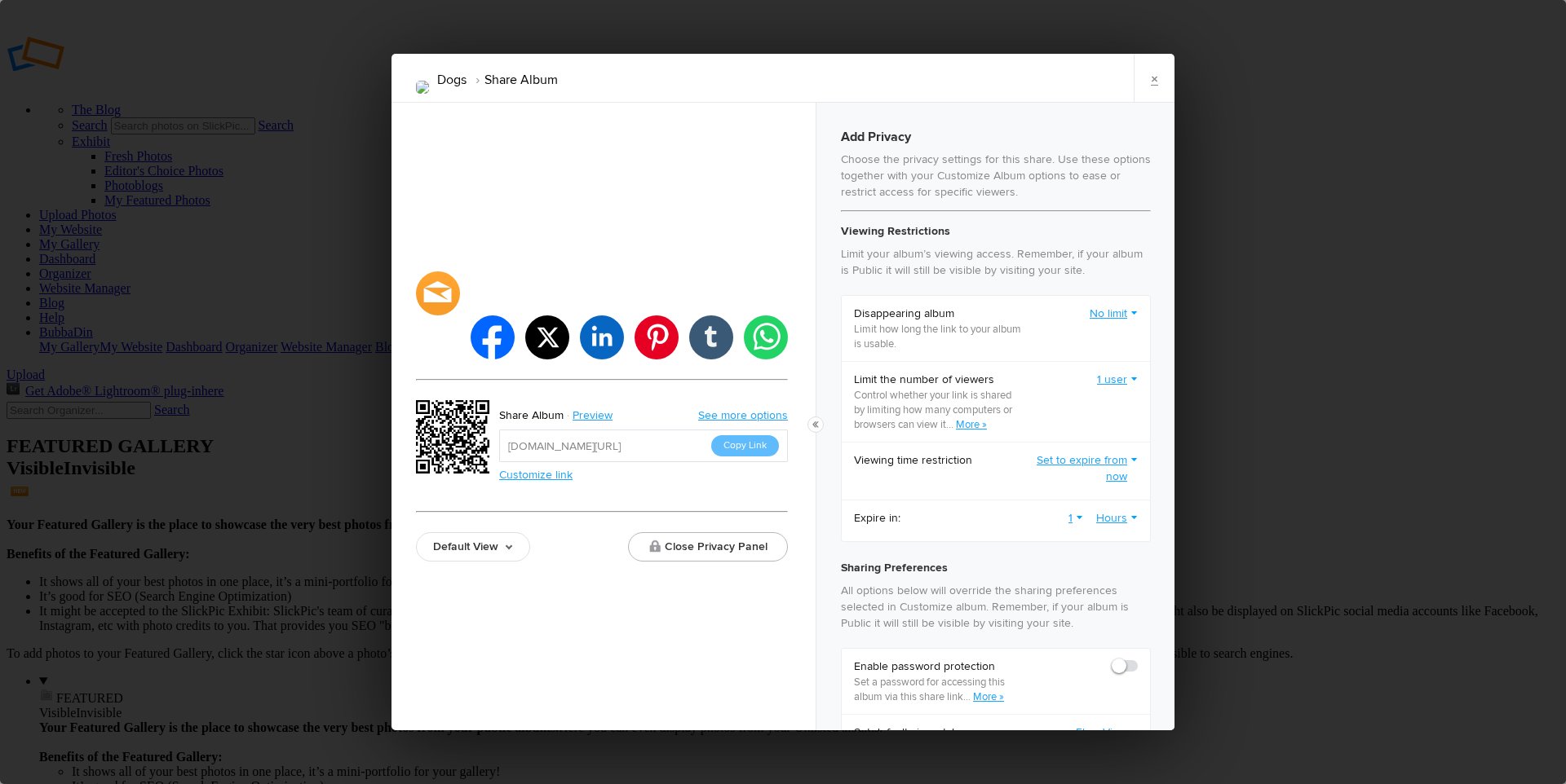
click at [1068, 516] on link "1" at bounding box center [1075, 518] width 15 height 16
click at [963, 571] on link "2" at bounding box center [1009, 580] width 147 height 26
click at [1107, 515] on link "Hours" at bounding box center [1117, 518] width 42 height 16
click at [1026, 606] on link "Days" at bounding box center [1064, 606] width 147 height 26
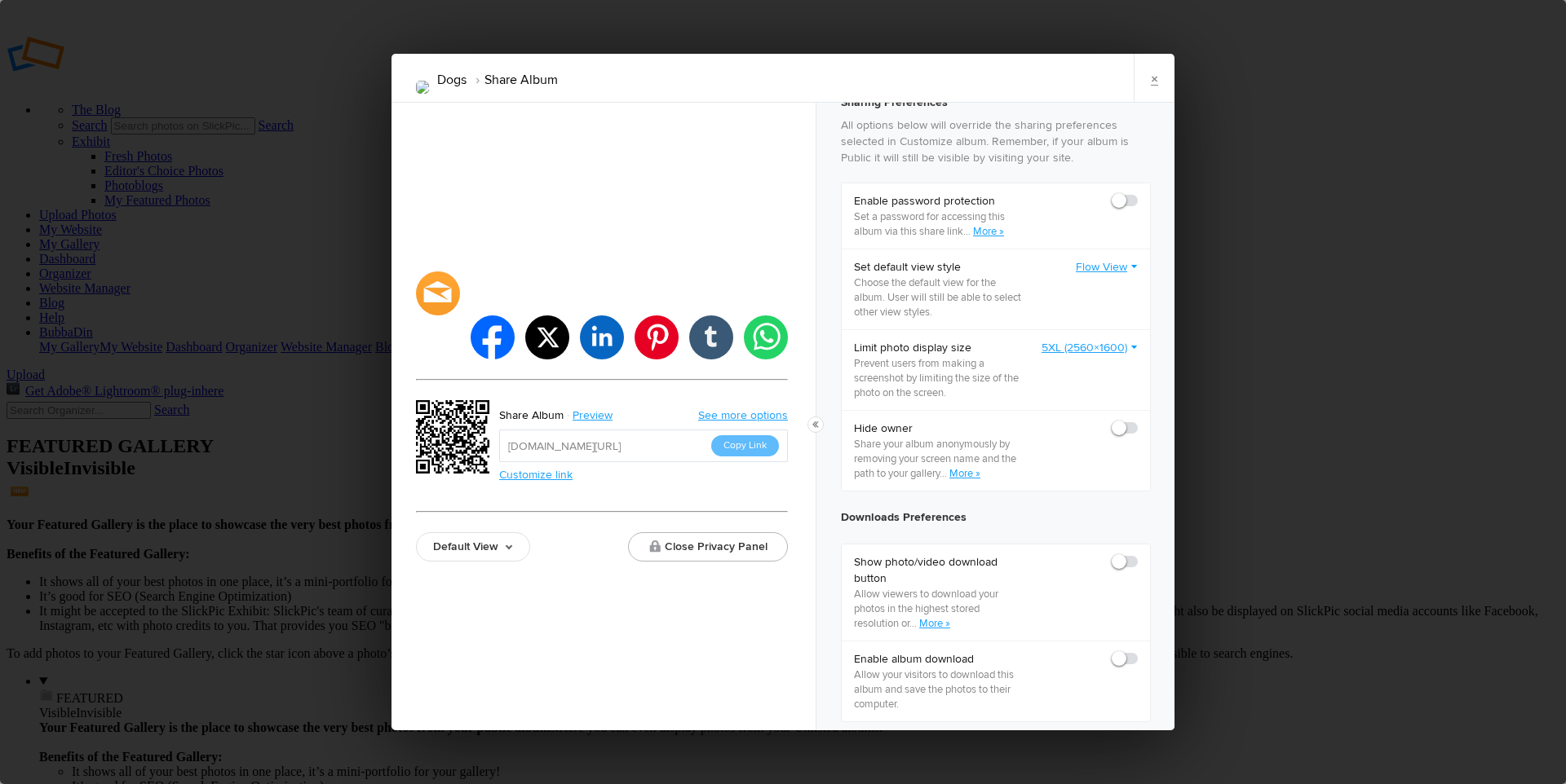
scroll to position [480, 0]
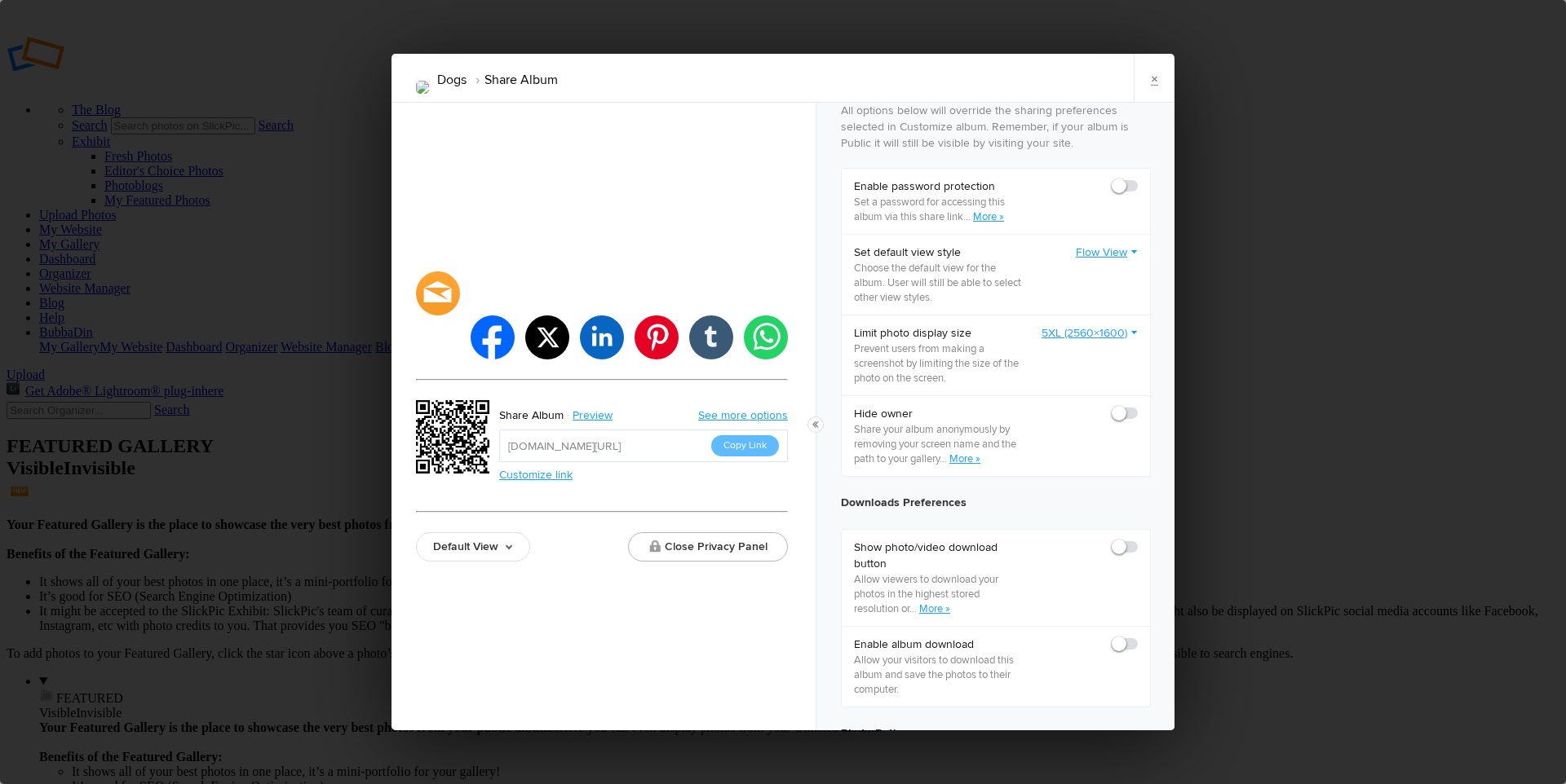
click at [1062, 341] on link "5XL (2560×1600)" at bounding box center [1089, 333] width 96 height 16
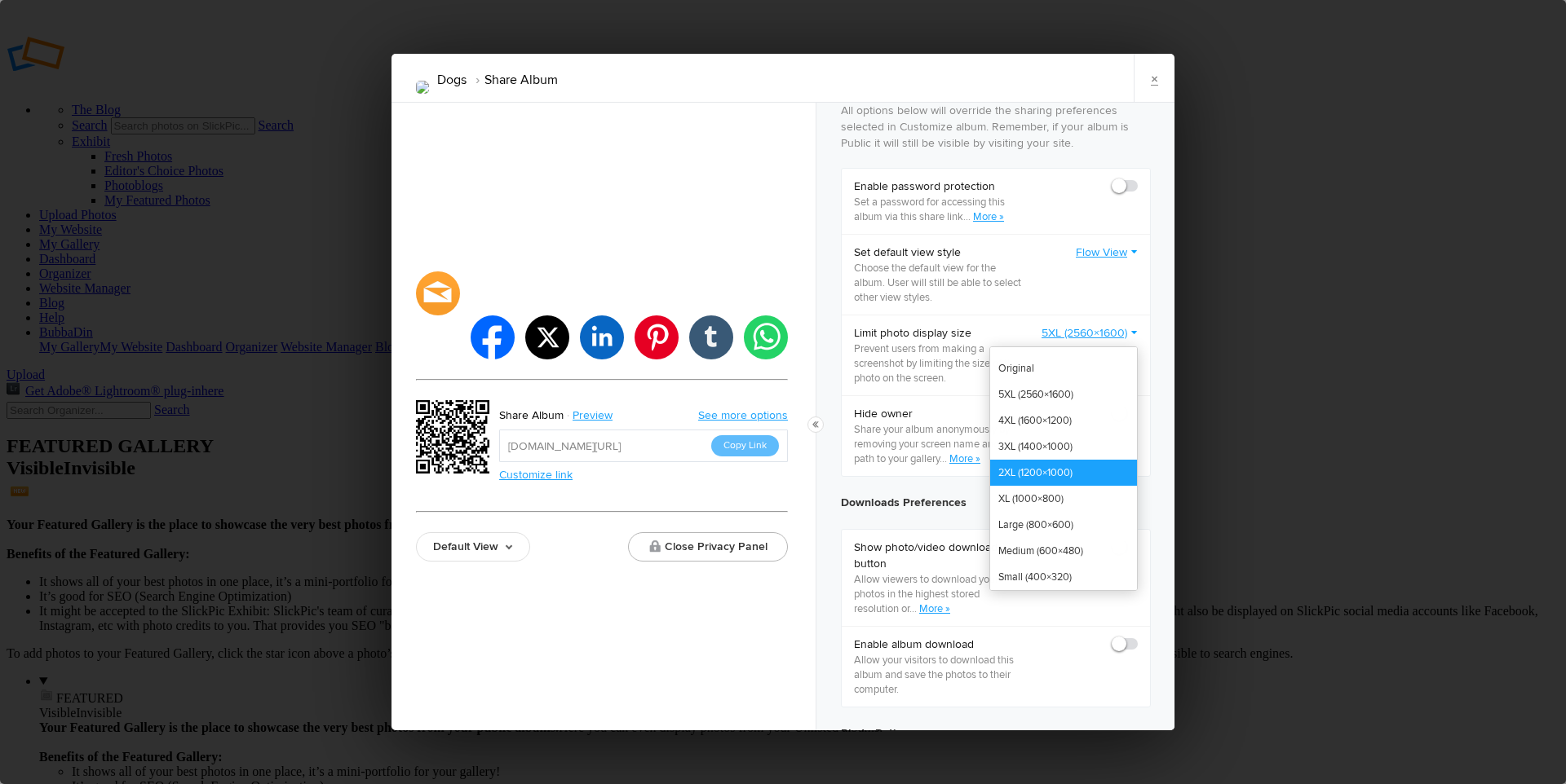
click at [1018, 480] on link "2XL (1200×1000)" at bounding box center [1064, 472] width 147 height 26
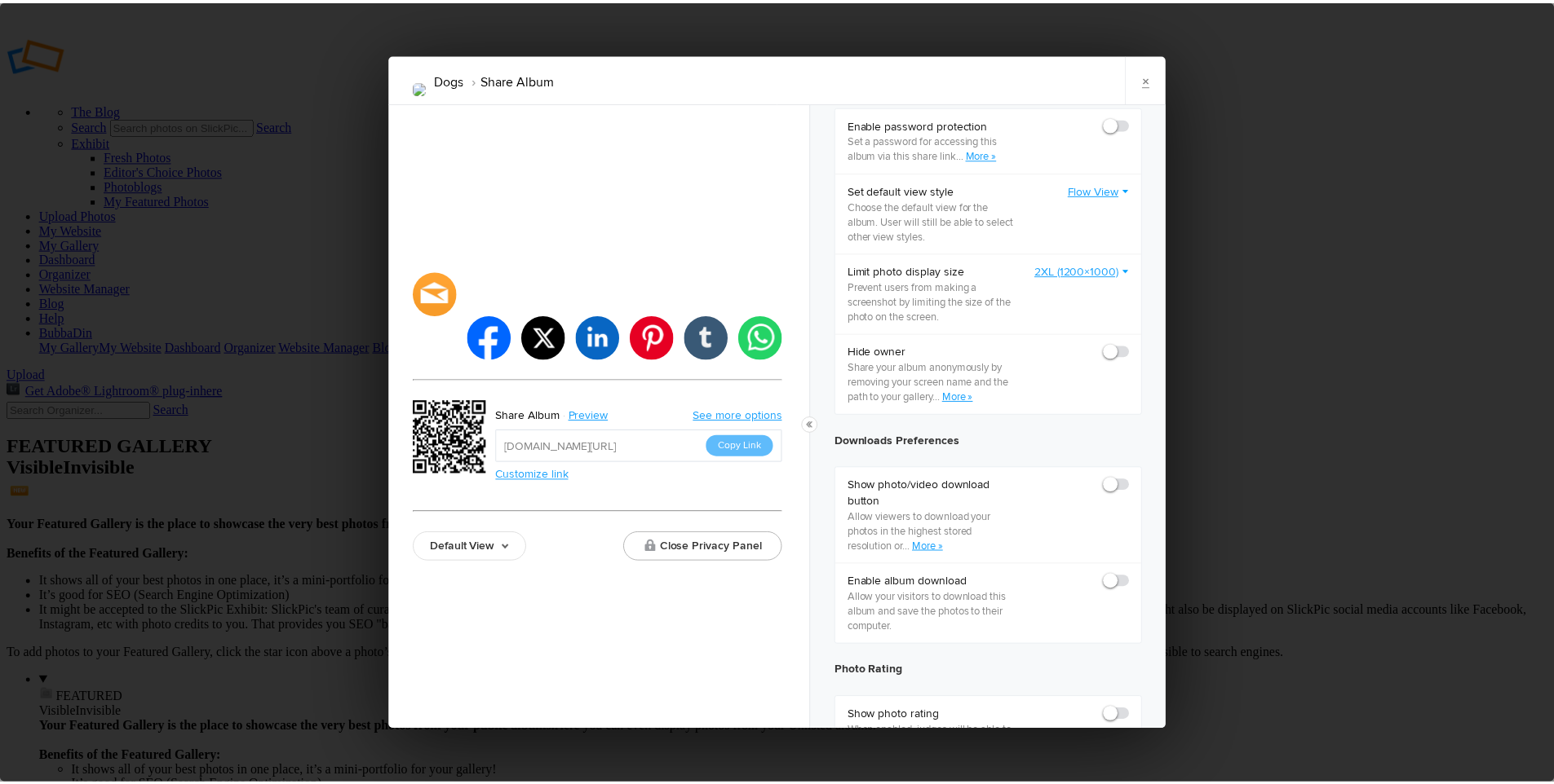
scroll to position [570, 0]
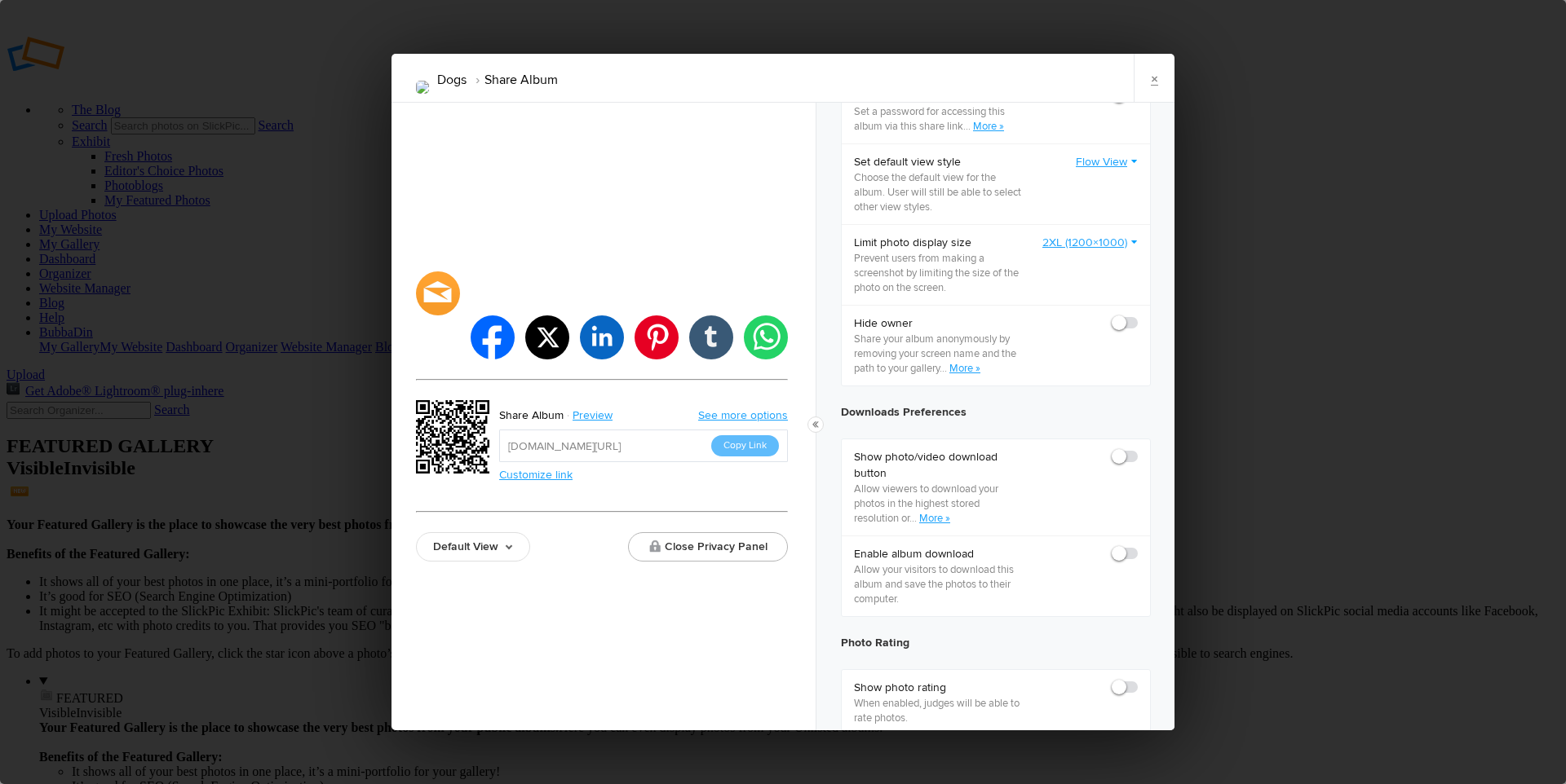
click at [509, 532] on link "Default View" at bounding box center [473, 547] width 114 height 29
click at [499, 444] on link "Proofing View" at bounding box center [473, 457] width 113 height 26
click at [627, 616] on div "facebook twitter linkedin pinterest tumblr whatsapp Share Album Preview See mor…" at bounding box center [603, 416] width 424 height 627
click at [748, 435] on button "Copy Link" at bounding box center [744, 446] width 68 height 21
click at [1155, 76] on link "×" at bounding box center [1153, 78] width 41 height 49
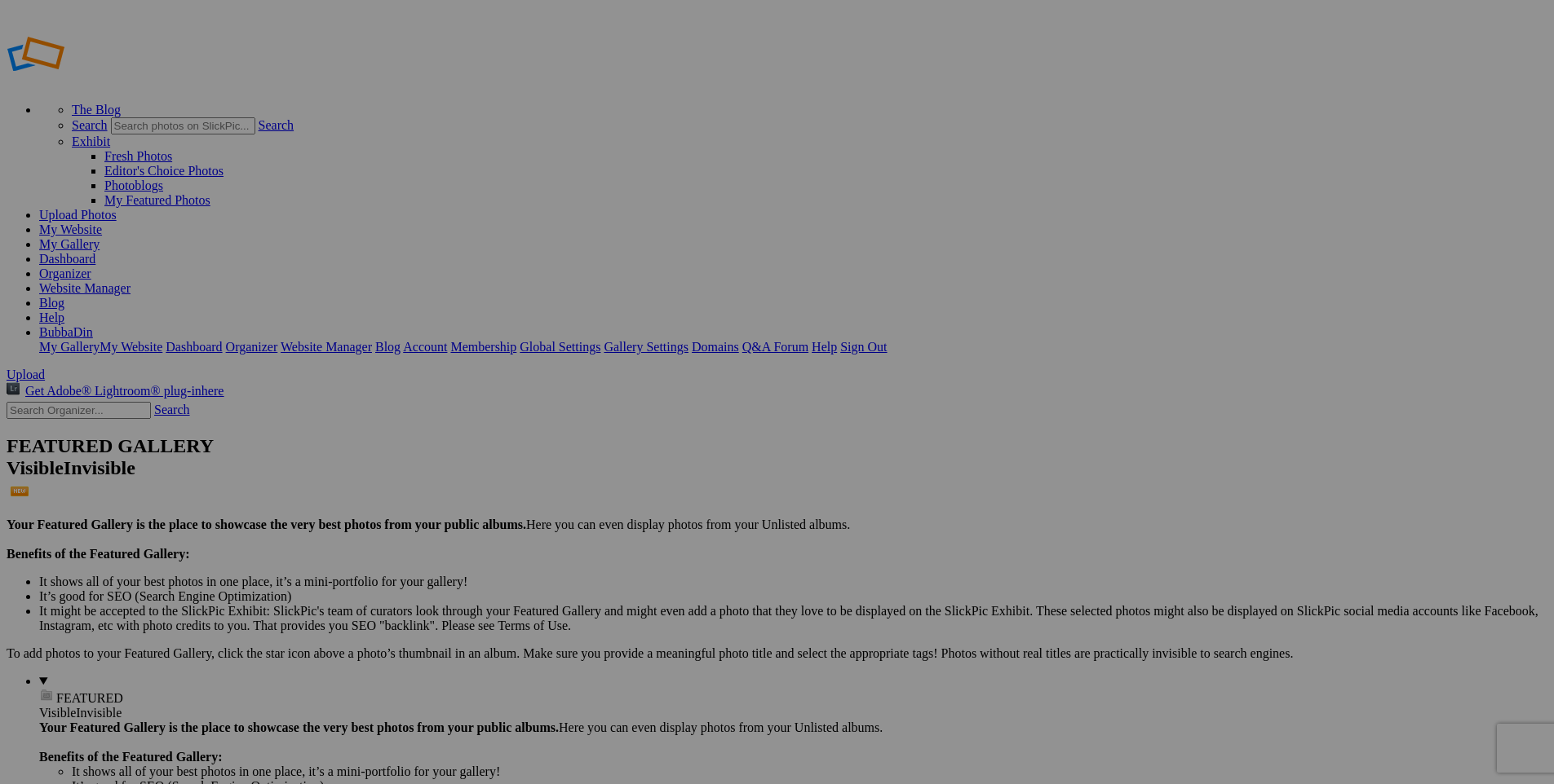
click at [92, 267] on link "Organizer" at bounding box center [65, 273] width 52 height 14
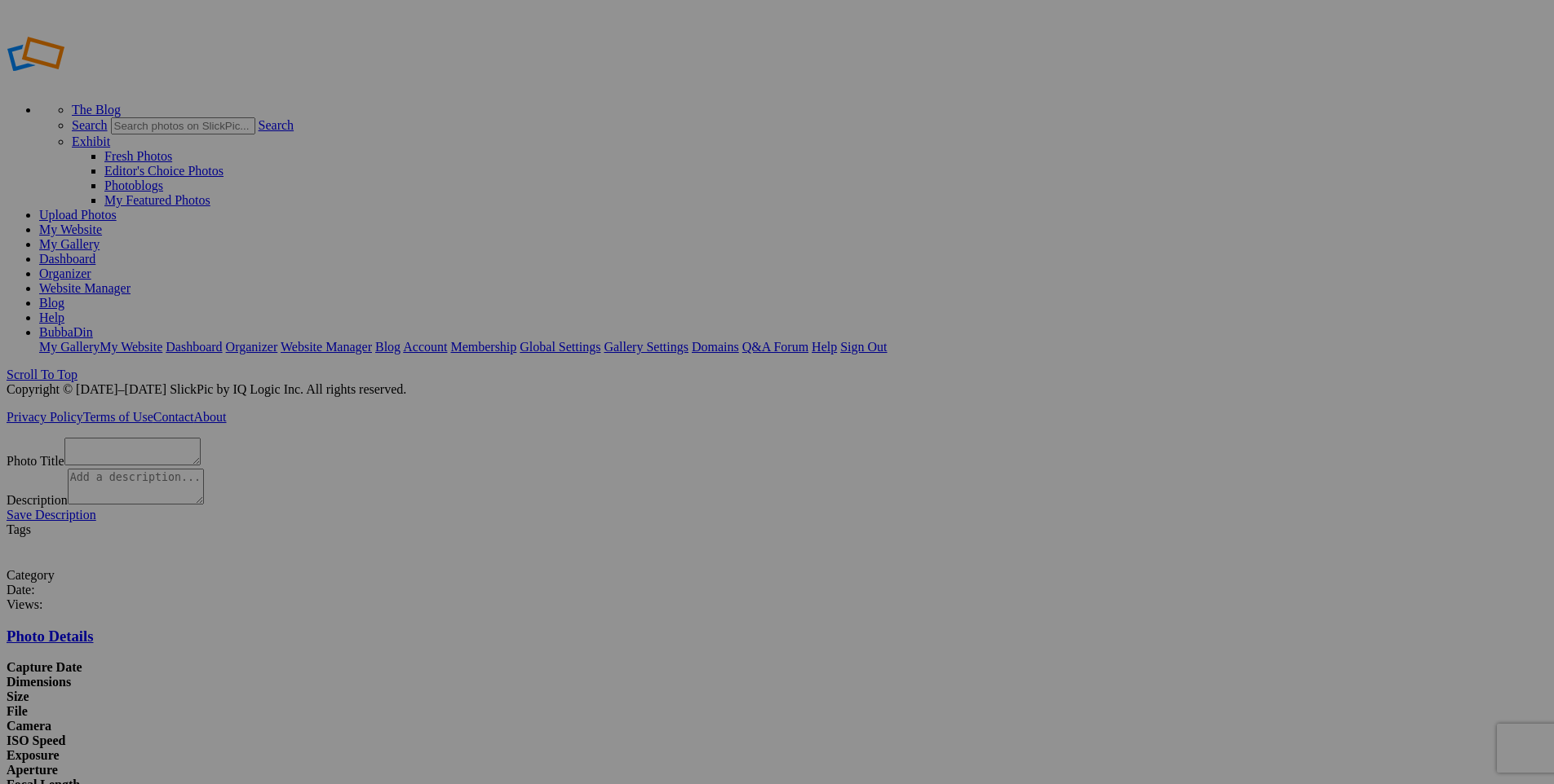
scroll to position [33, 0]
type textarea "ISS_26389_00141"
type textarea "Dirty Dog Beagle running fast and jumping with tongue out through field in a sp…"
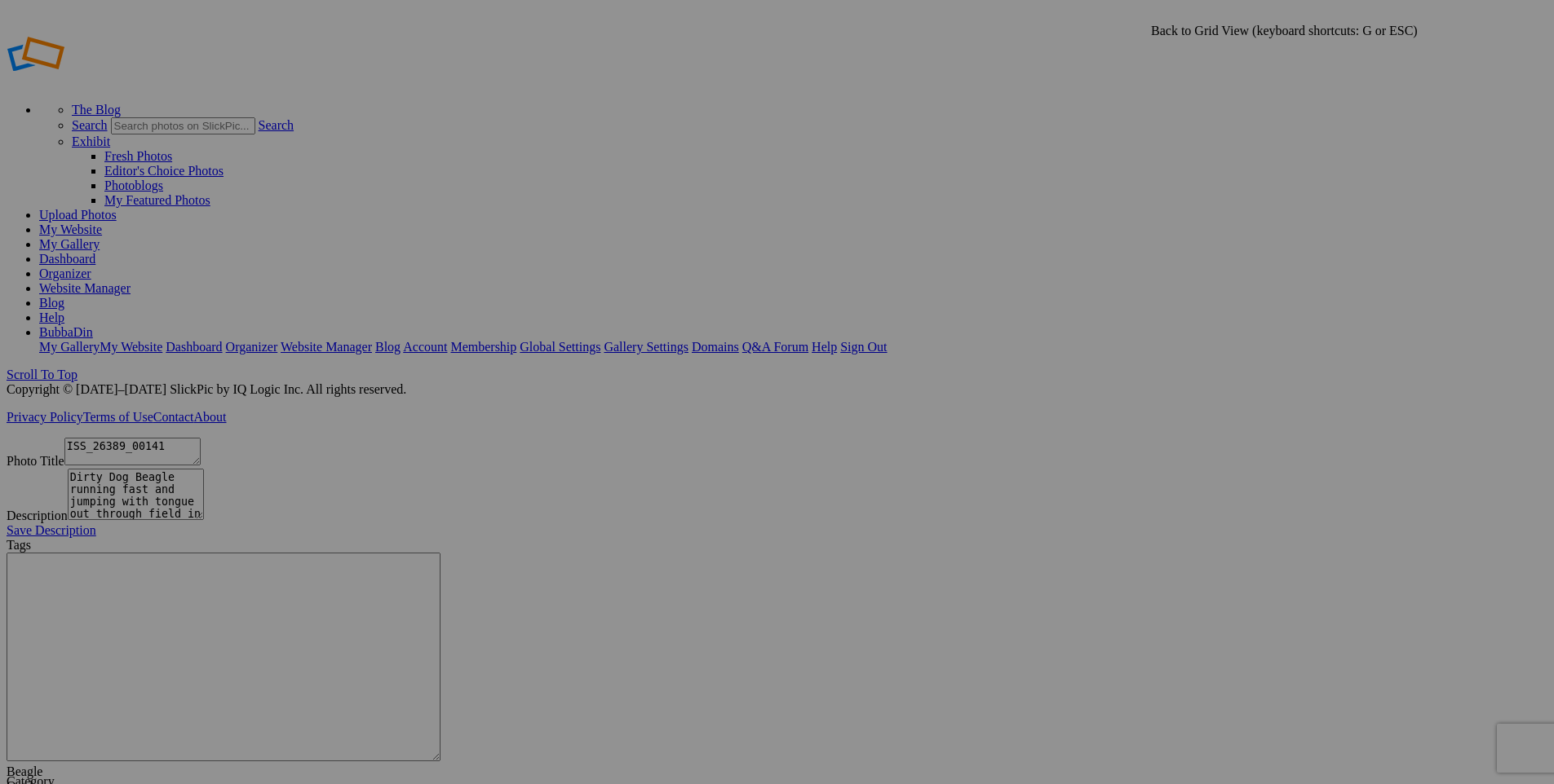
type input "Dogs"
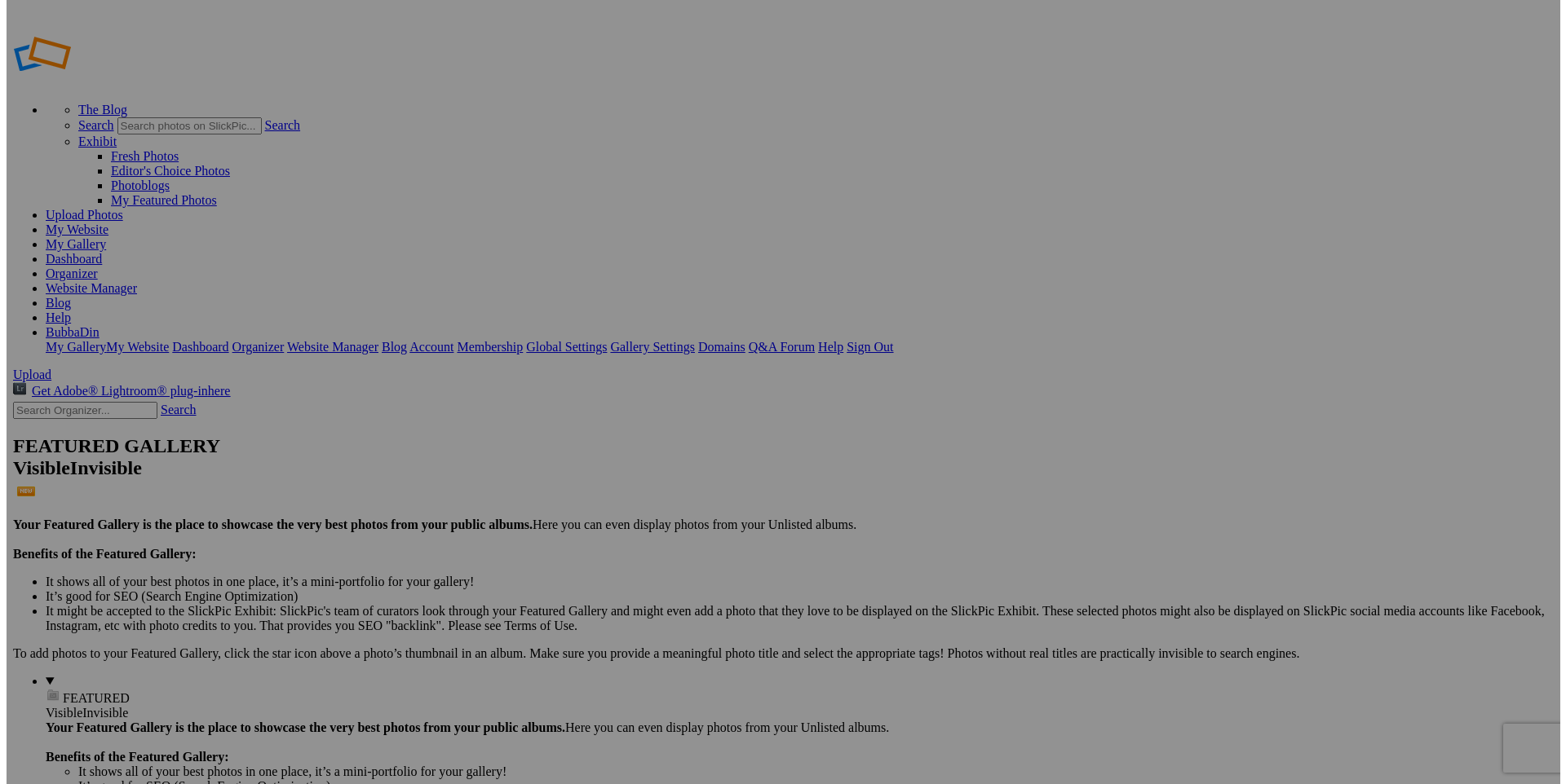
scroll to position [31, 0]
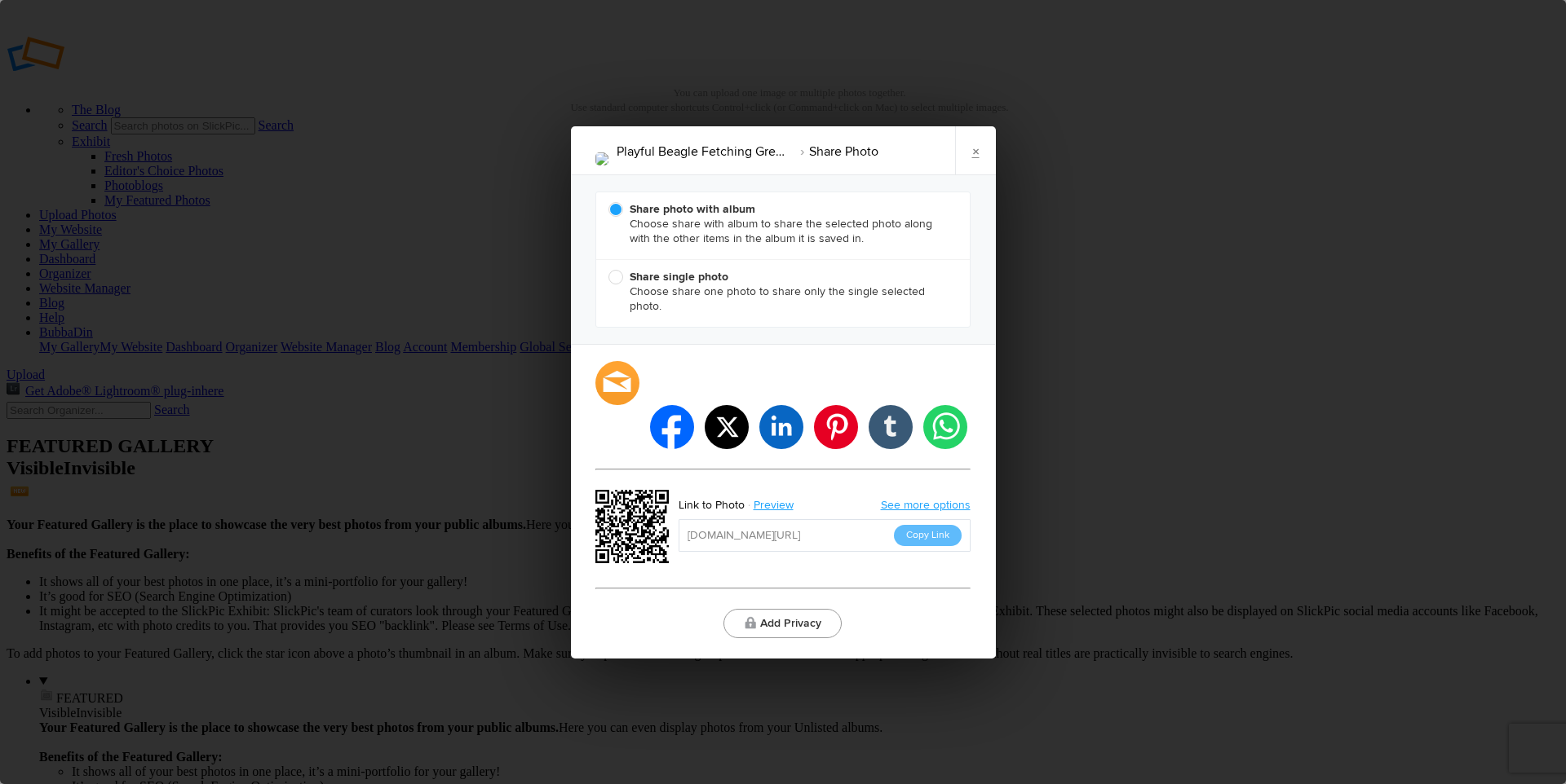
click at [783, 609] on button "Add Privacy" at bounding box center [783, 624] width 119 height 29
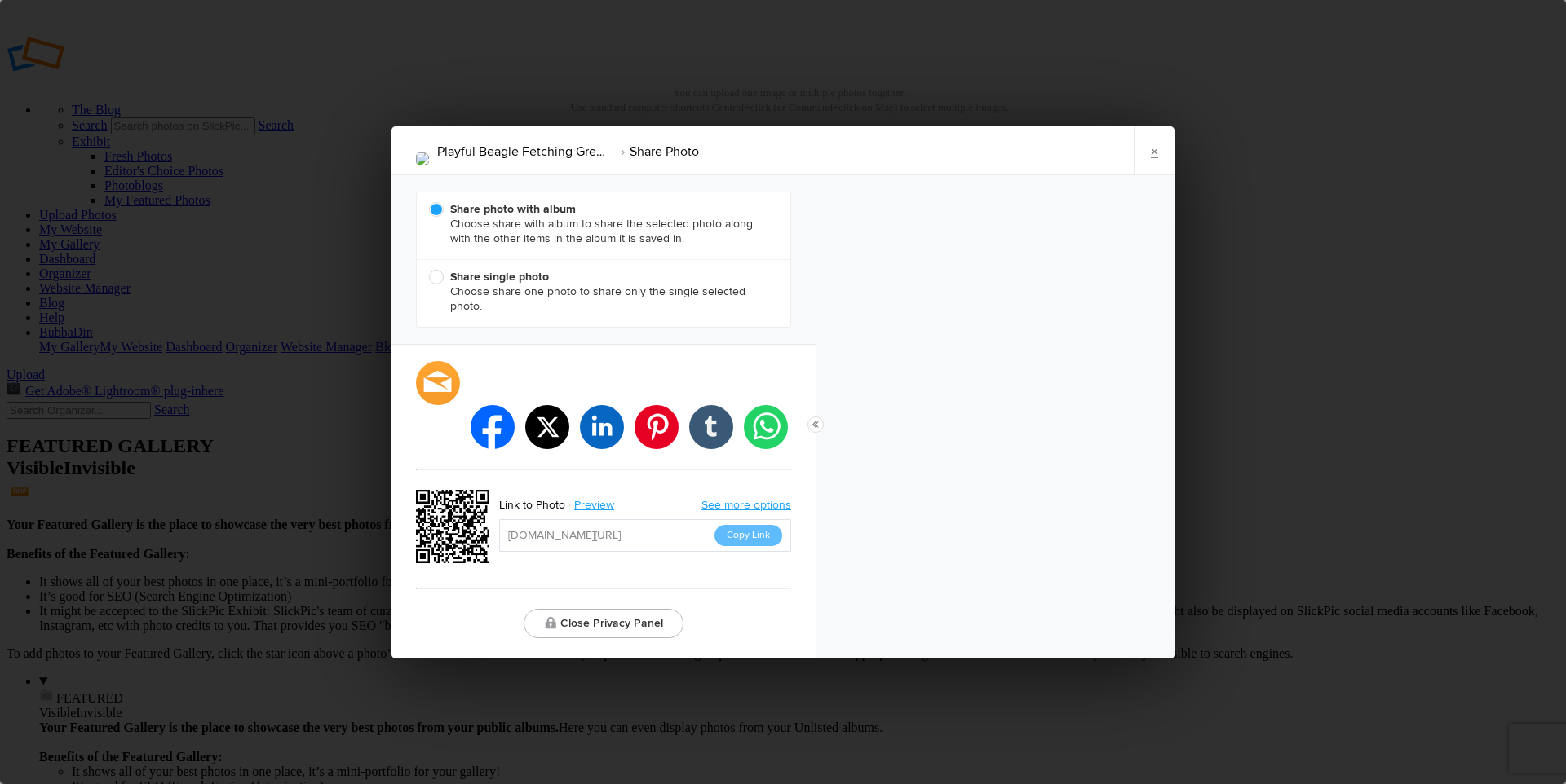
click at [506, 284] on b "Share single photo" at bounding box center [499, 277] width 99 height 14
click at [429, 270] on input "Share single photo Choose share one photo to share only the single selected pho…" at bounding box center [429, 269] width 1 height 1
radio input "true"
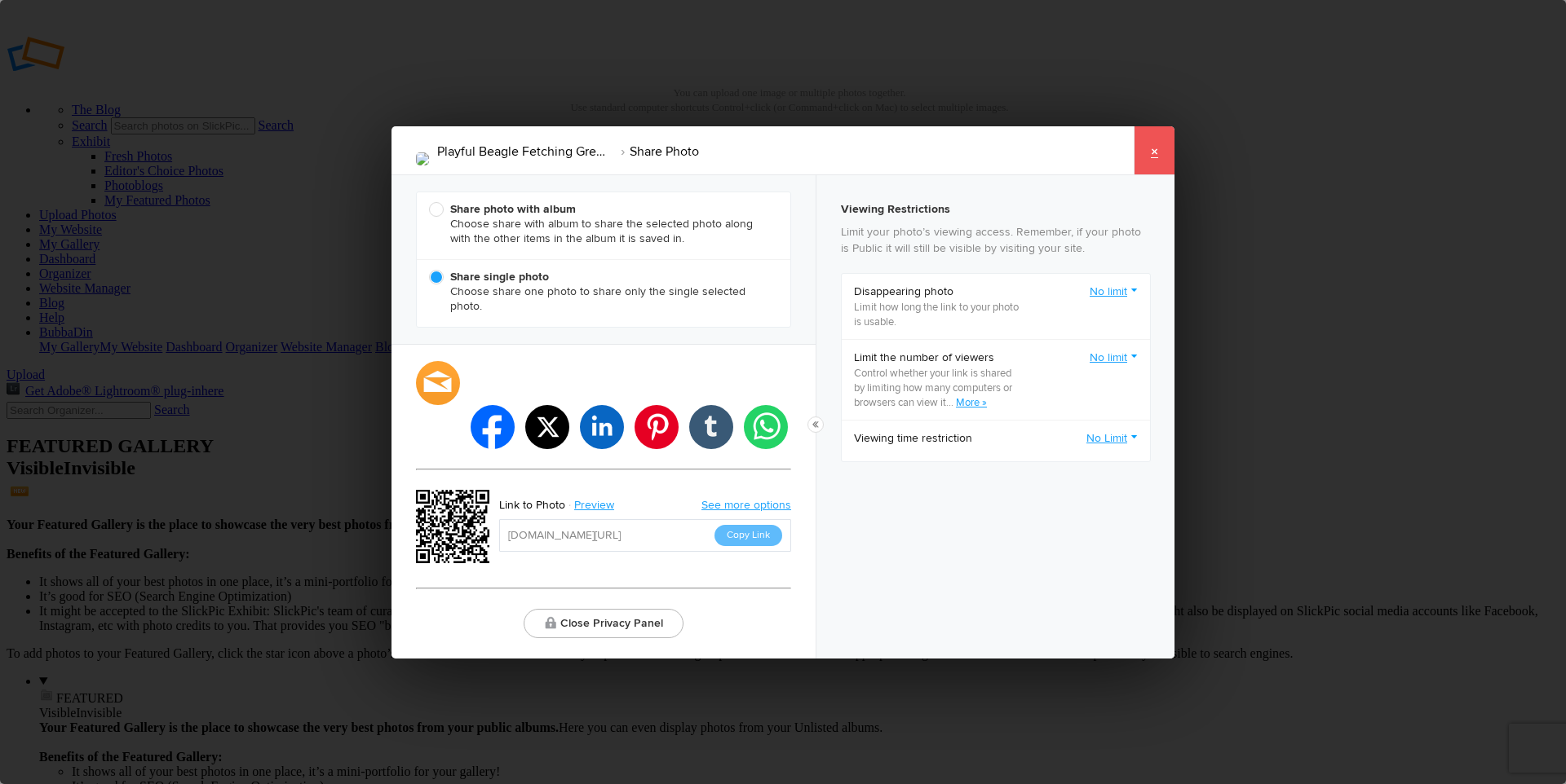
click at [1154, 172] on link "×" at bounding box center [1153, 151] width 41 height 49
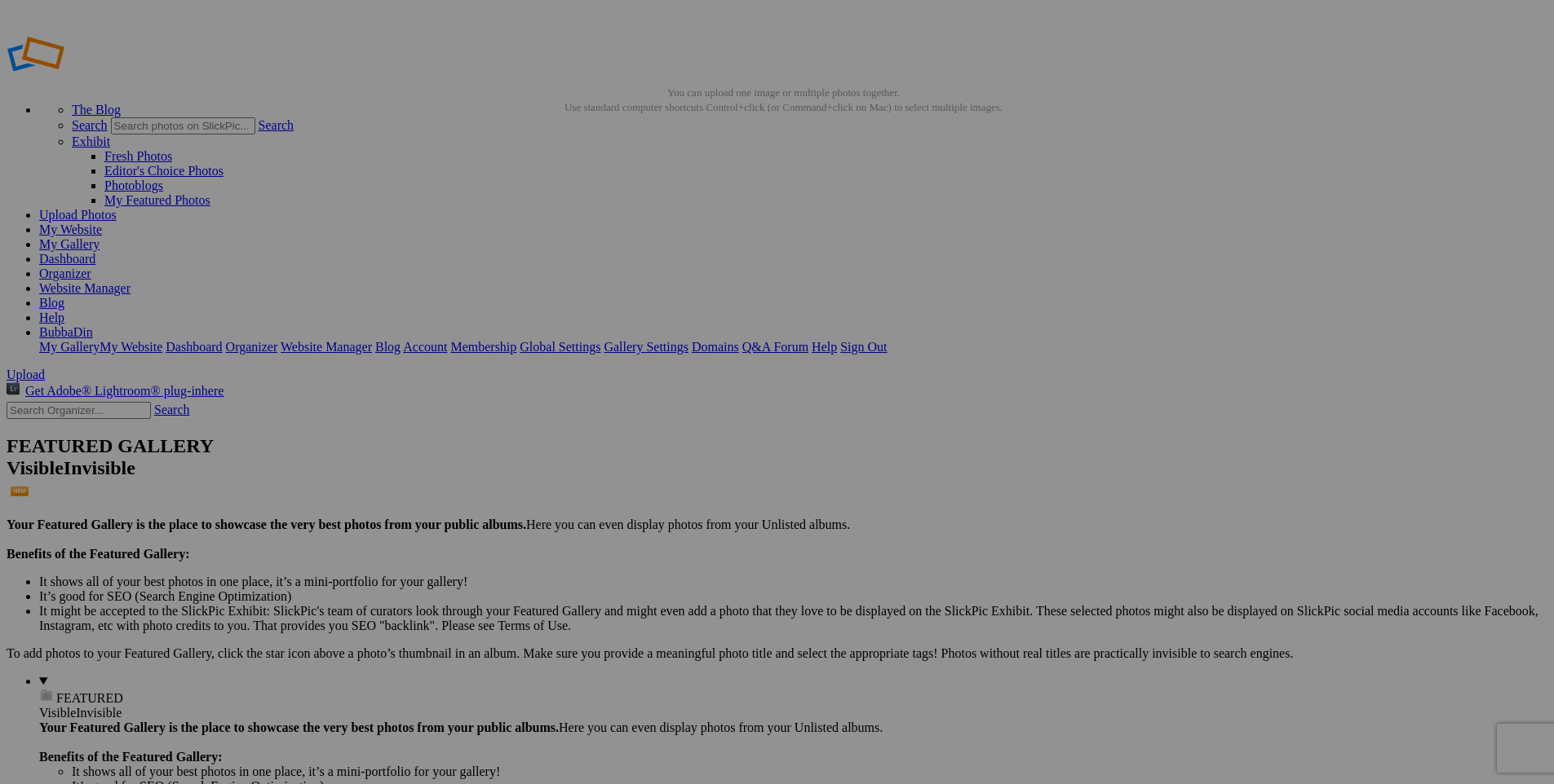
type input "Finals"
click at [631, 473] on span "Create" at bounding box center [615, 480] width 35 height 14
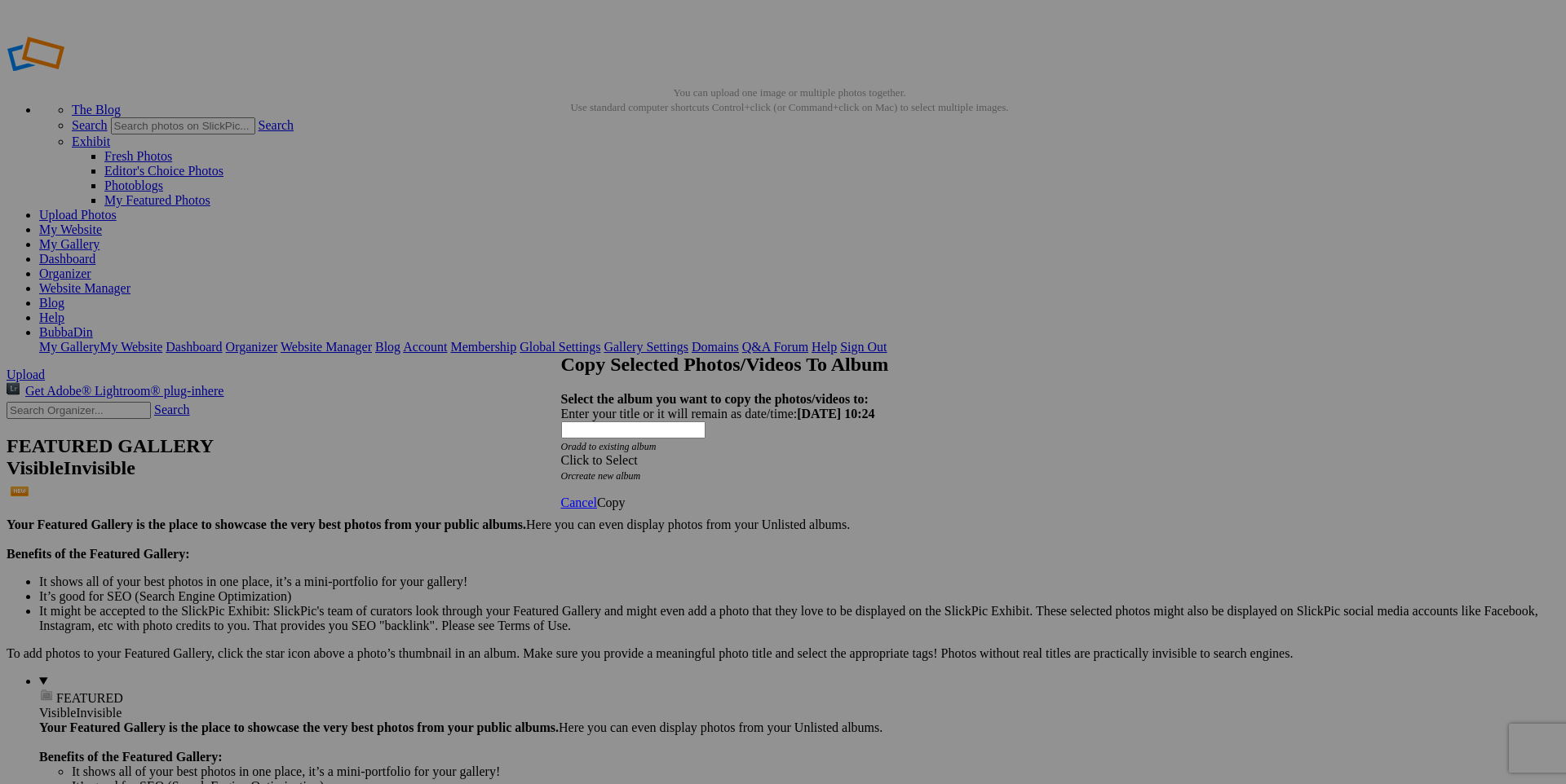
click at [750, 453] on div "Click to Select" at bounding box center [777, 460] width 432 height 15
click at [630, 477] on span "Dogs" at bounding box center [644, 470] width 28 height 14
click at [663, 492] on link "Finals" at bounding box center [679, 499] width 32 height 14
click at [626, 496] on span "Copy" at bounding box center [611, 503] width 29 height 14
click at [613, 452] on span "Ok" at bounding box center [605, 445] width 16 height 14
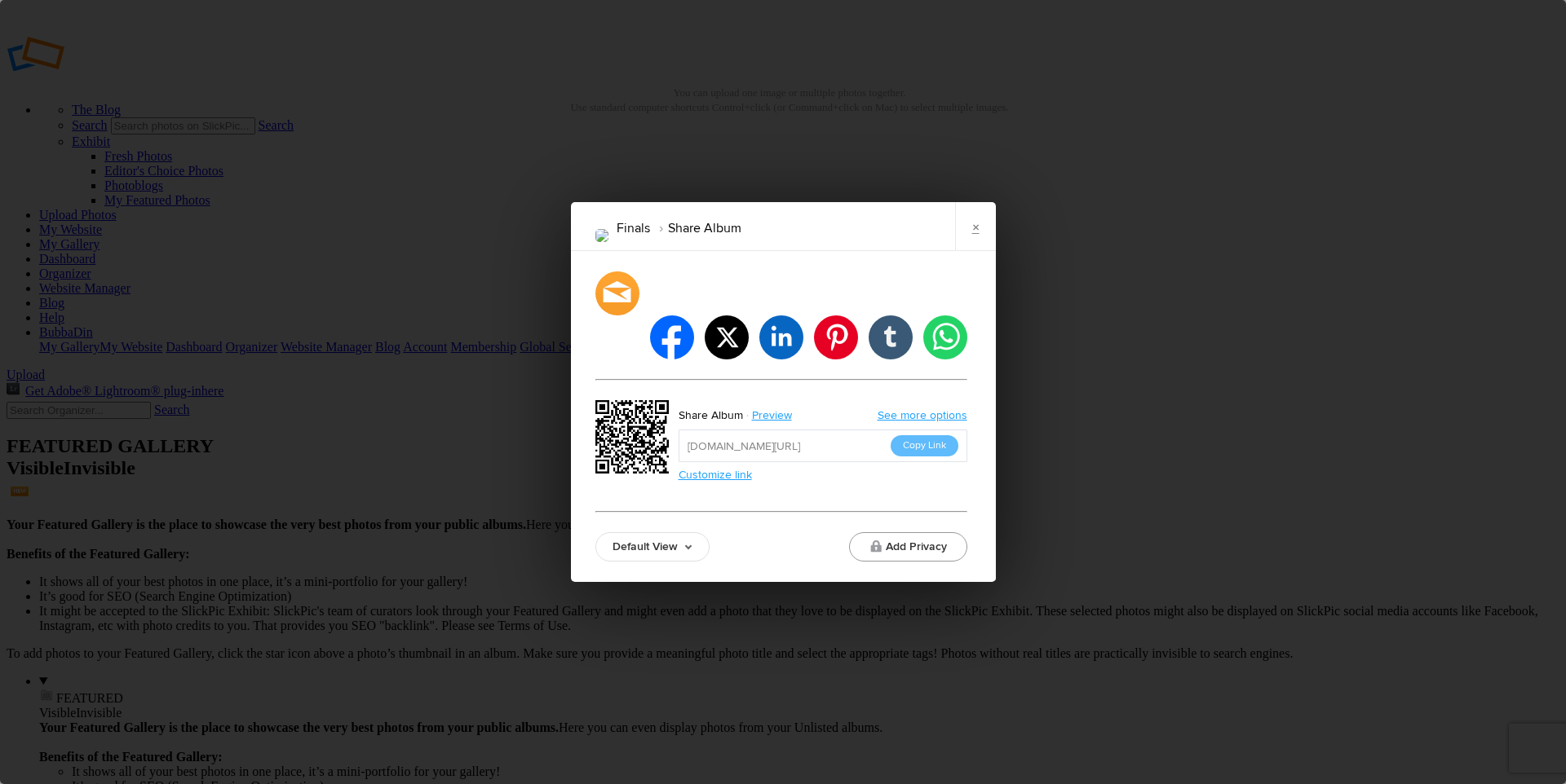
click at [933, 532] on button "Add Privacy" at bounding box center [908, 547] width 119 height 29
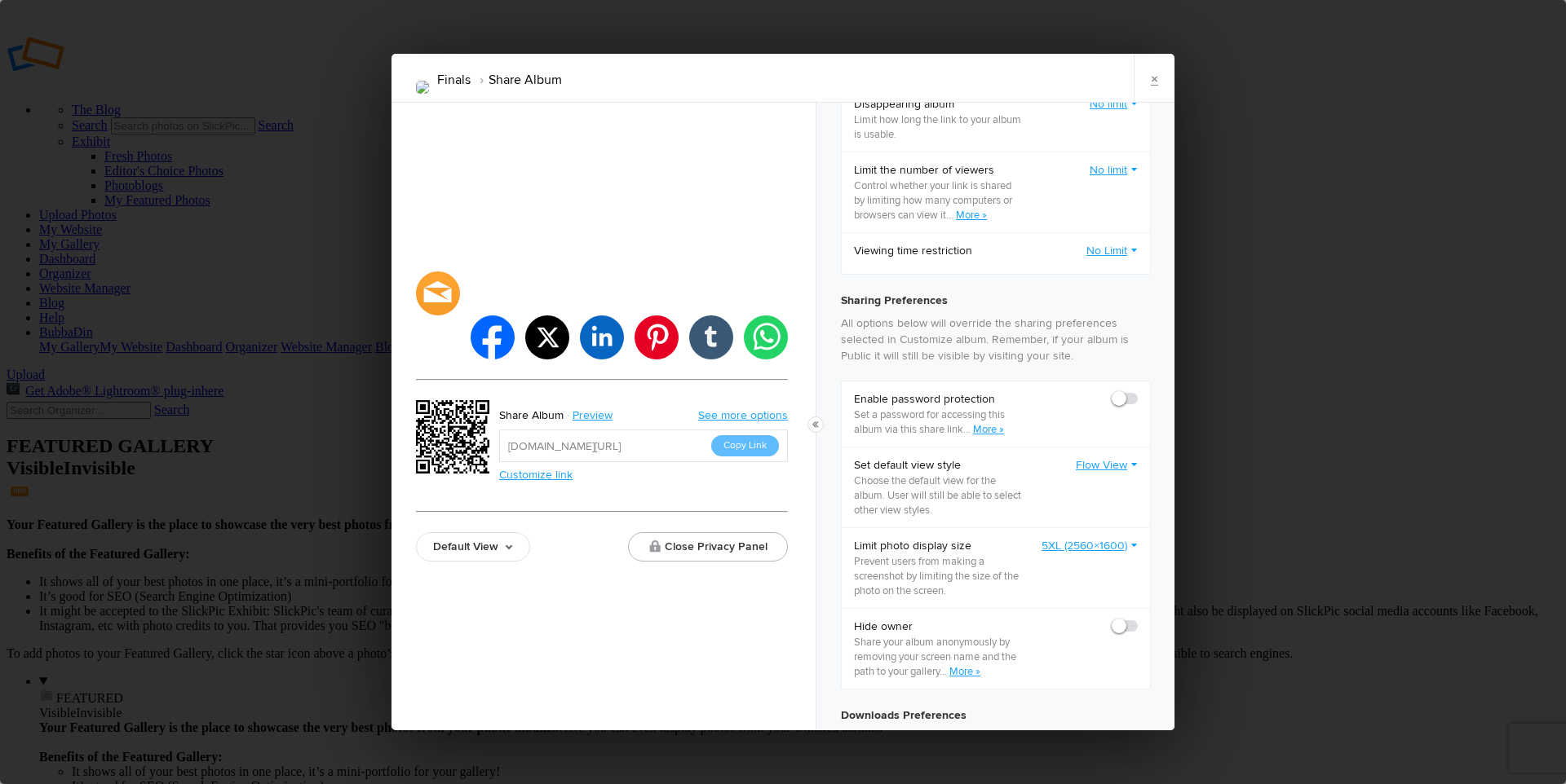
scroll to position [513, 0]
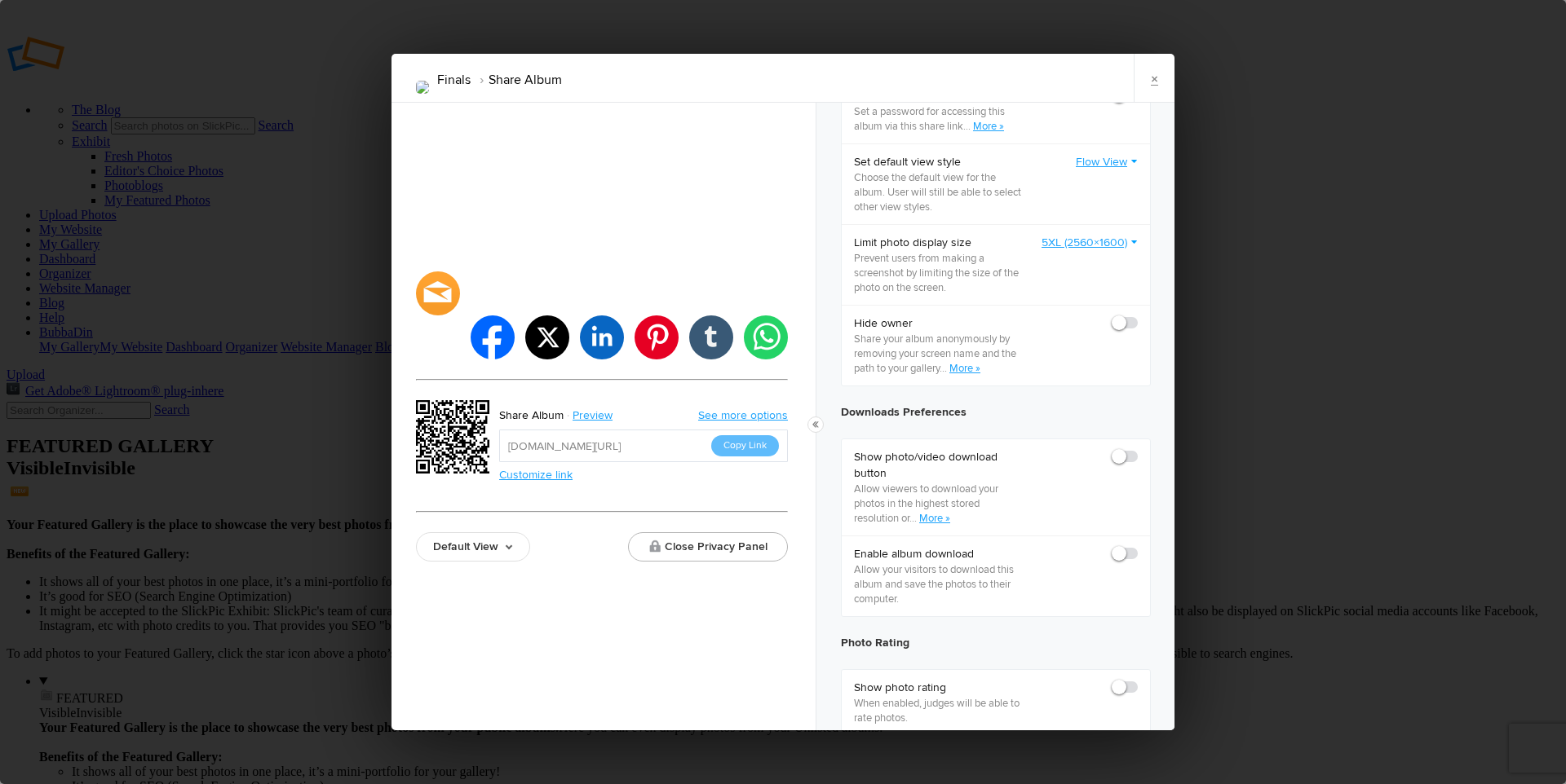
click at [1137, 449] on span at bounding box center [1137, 449] width 0 height 0
click at [1137, 449] on input "checkbox" at bounding box center [1137, 448] width 1 height 1
checkbox input "true"
click at [1137, 546] on span at bounding box center [1137, 546] width 0 height 0
click at [1137, 546] on input "checkbox" at bounding box center [1137, 545] width 1 height 1
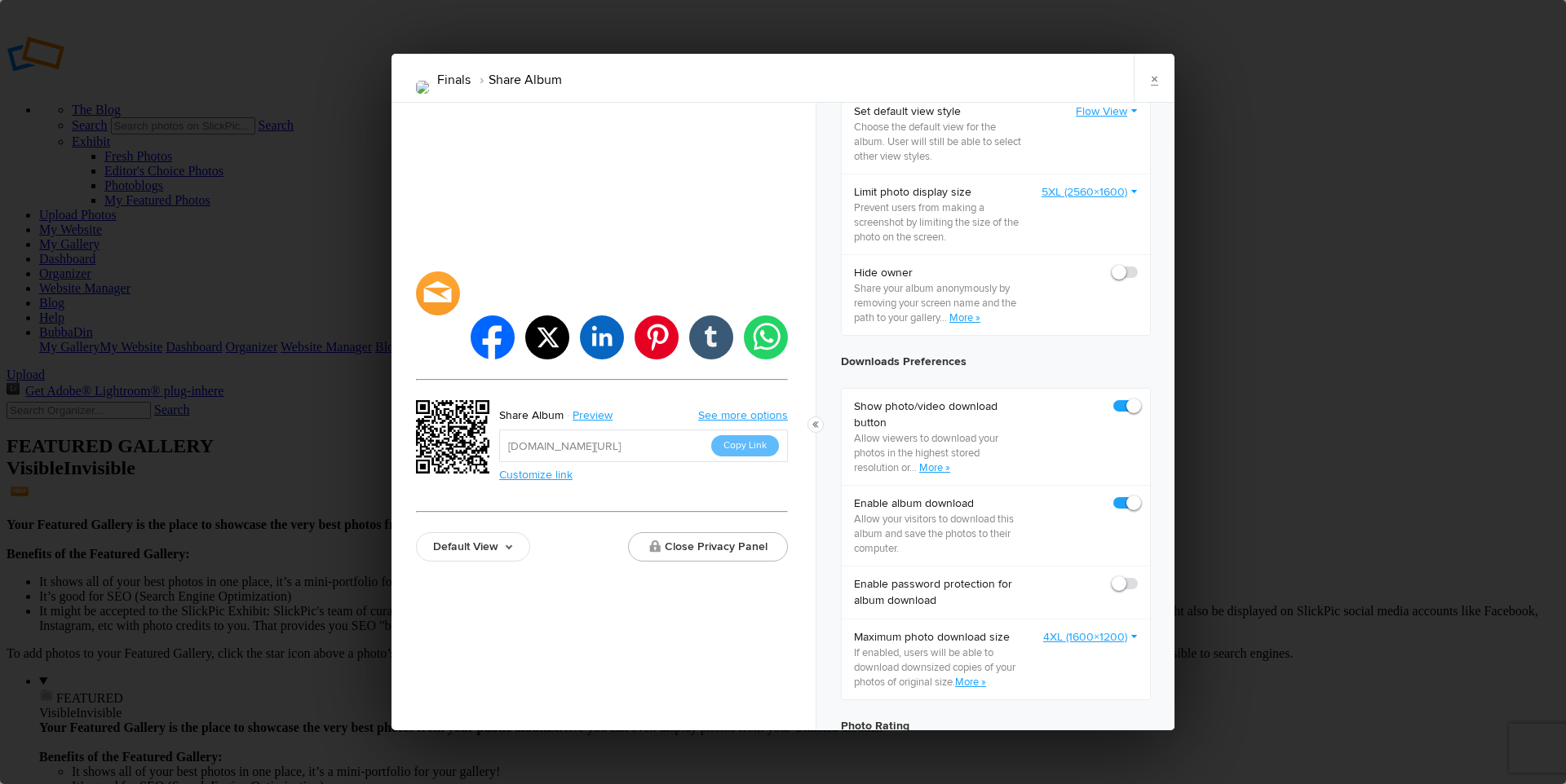
scroll to position [646, 0]
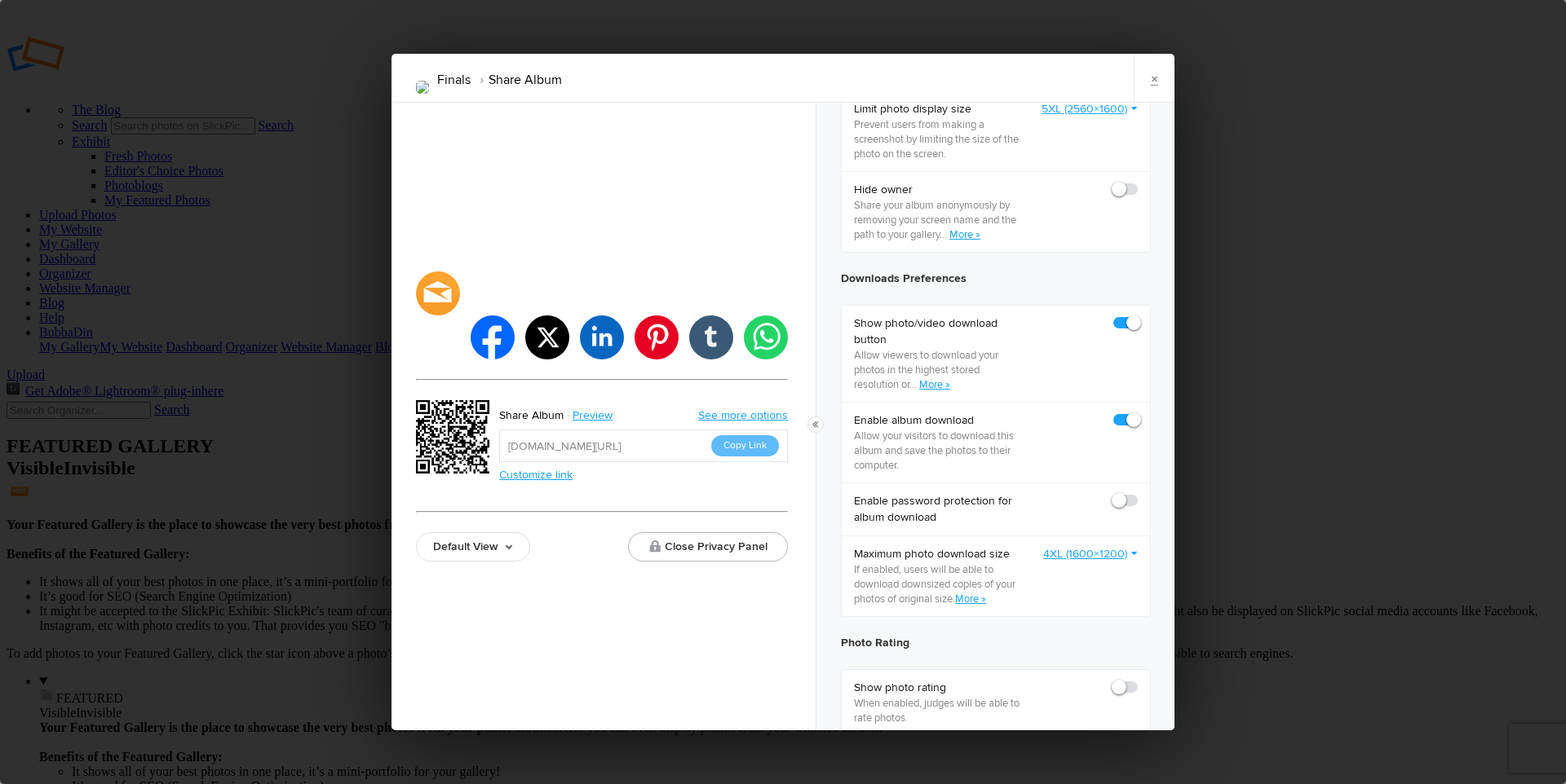
checkbox input "true"
click at [1079, 559] on link "4XL (1600×1200)" at bounding box center [1090, 554] width 94 height 16
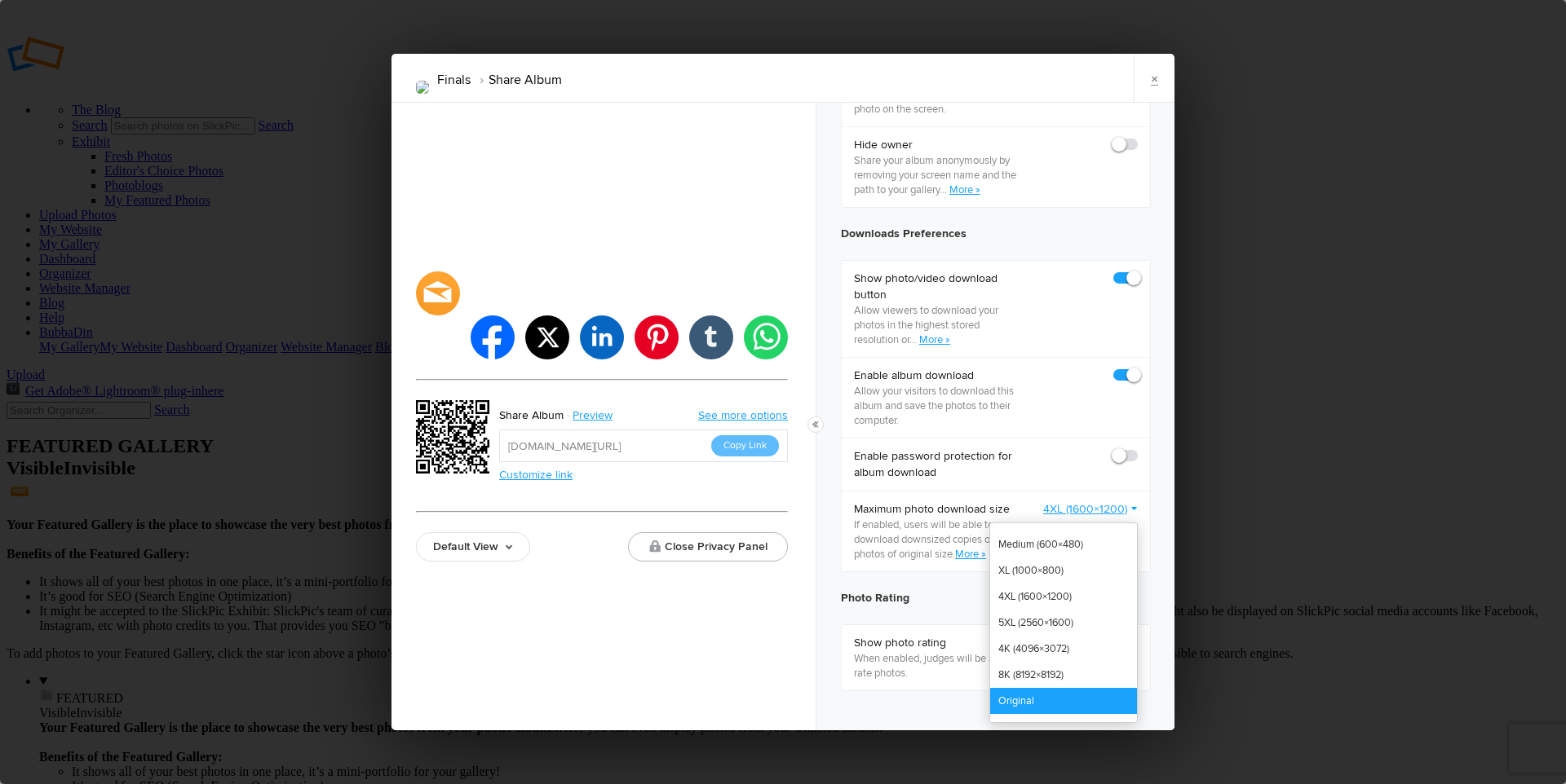
click at [1026, 709] on link "Original" at bounding box center [1064, 701] width 147 height 26
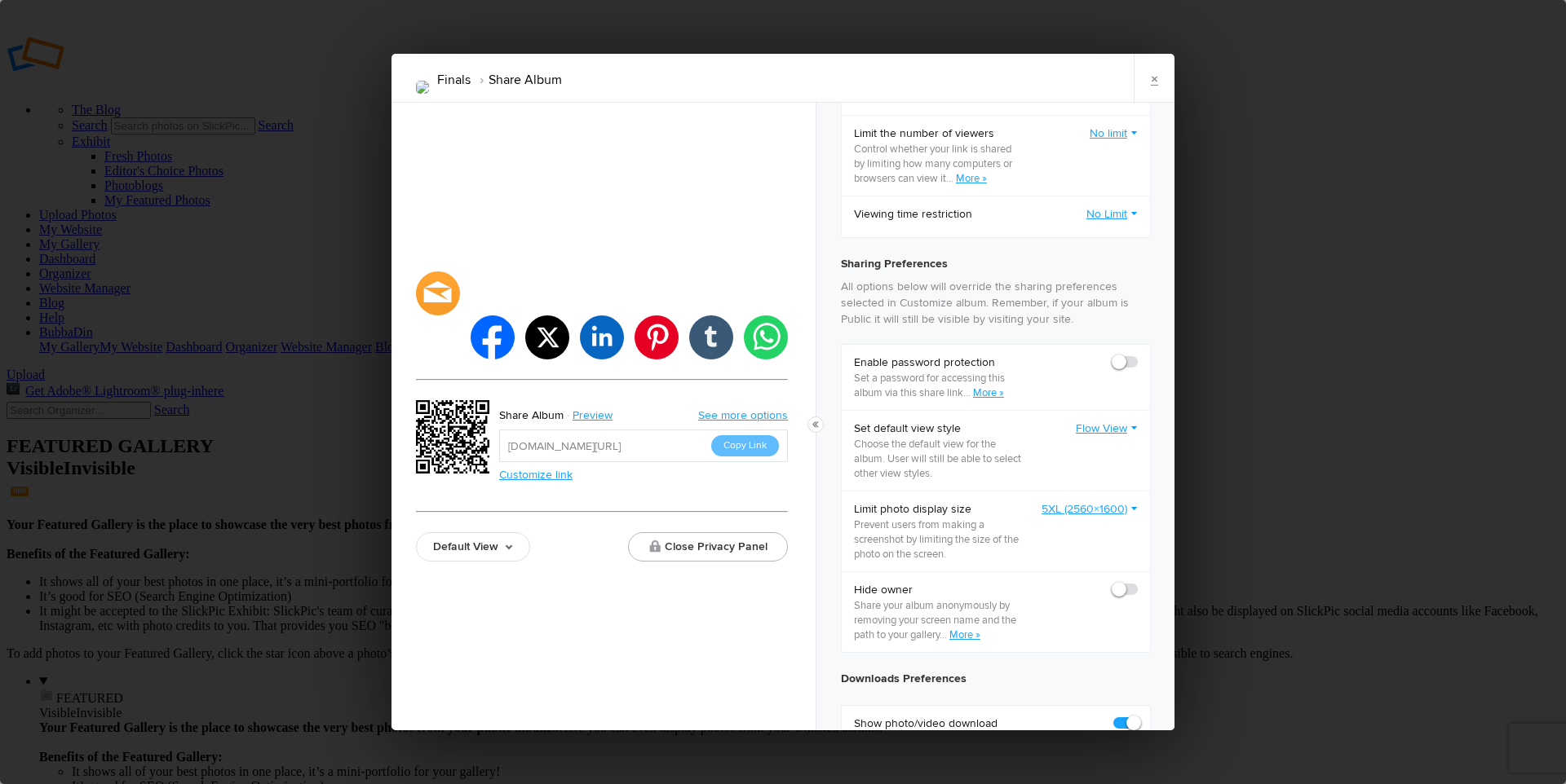
scroll to position [248, 0]
click at [694, 532] on button "Close Privacy Panel" at bounding box center [707, 547] width 160 height 29
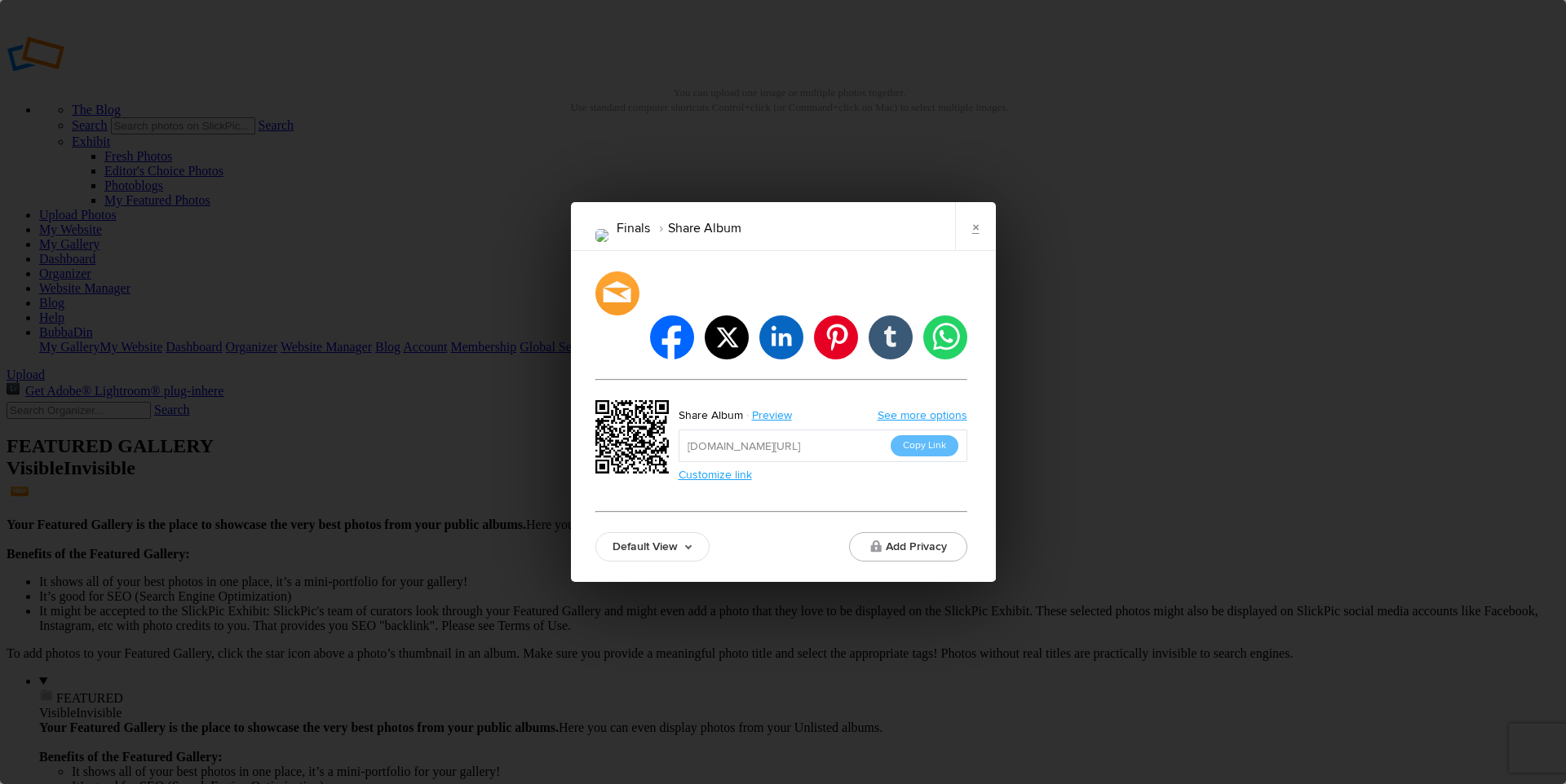
scroll to position [0, 0]
click at [971, 251] on link "×" at bounding box center [975, 227] width 41 height 49
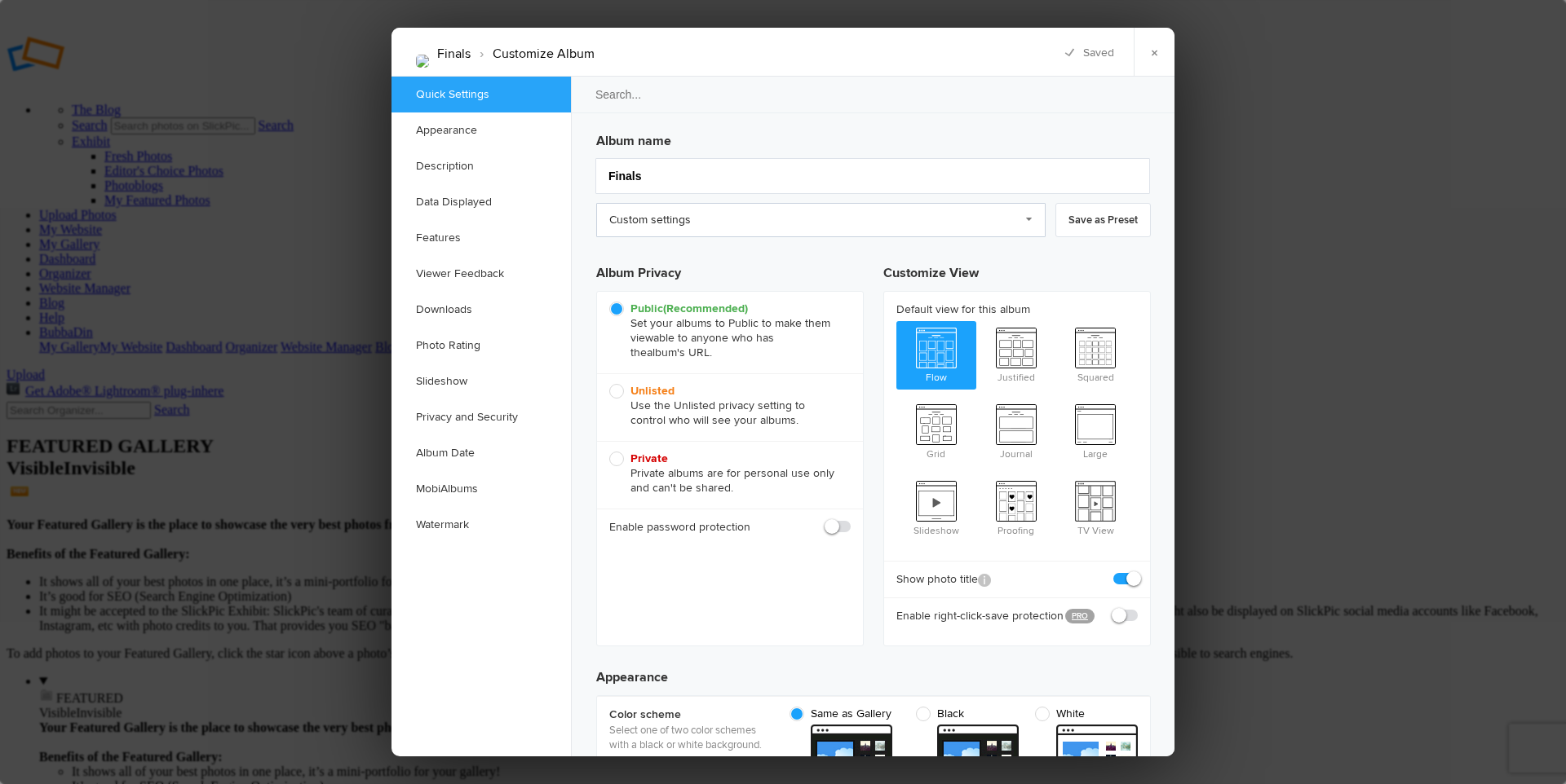
click at [807, 218] on link "Custom settings" at bounding box center [821, 221] width 449 height 35
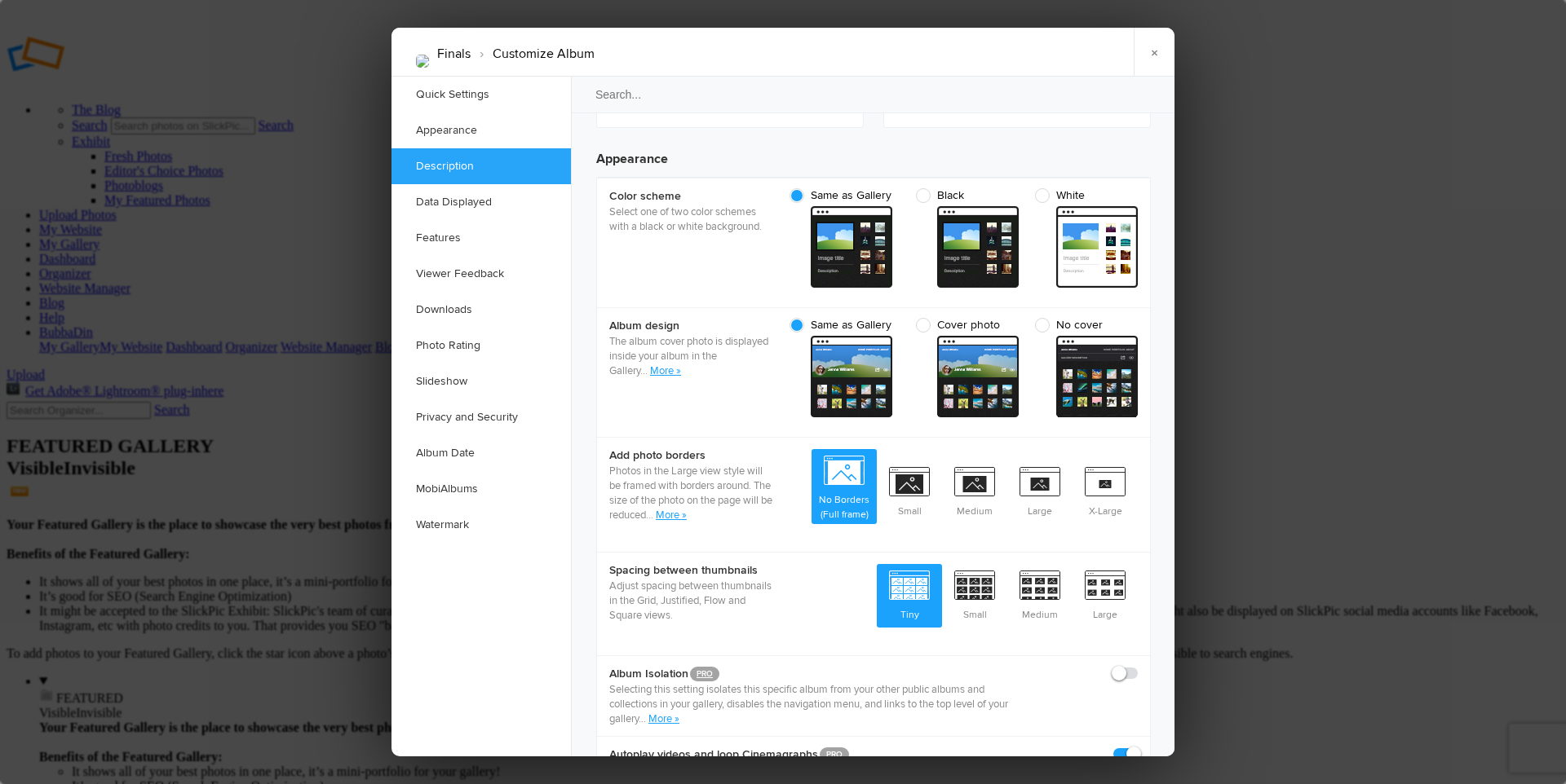
scroll to position [1000, 0]
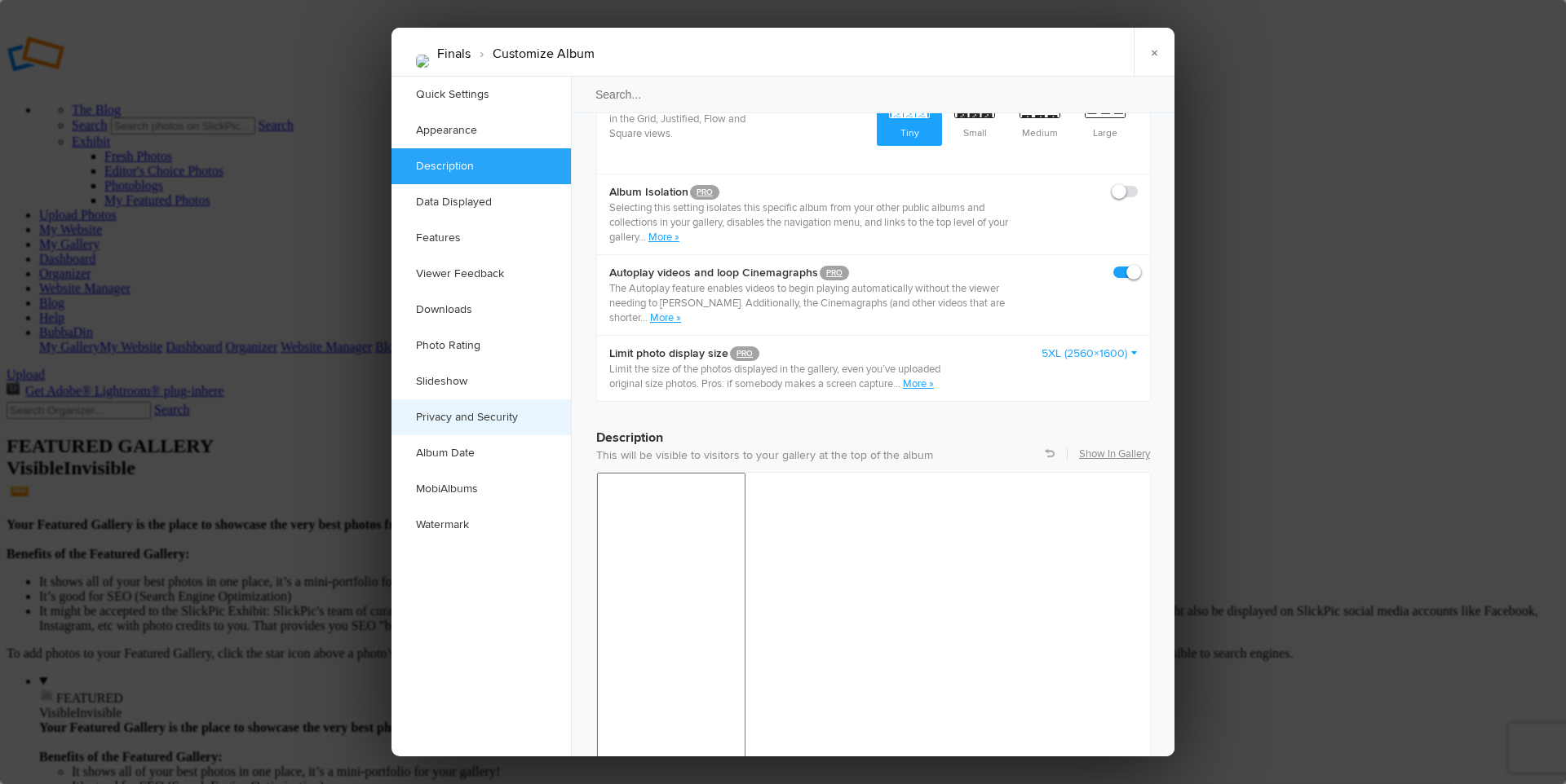
click at [449, 409] on link "Privacy and Security" at bounding box center [480, 417] width 179 height 35
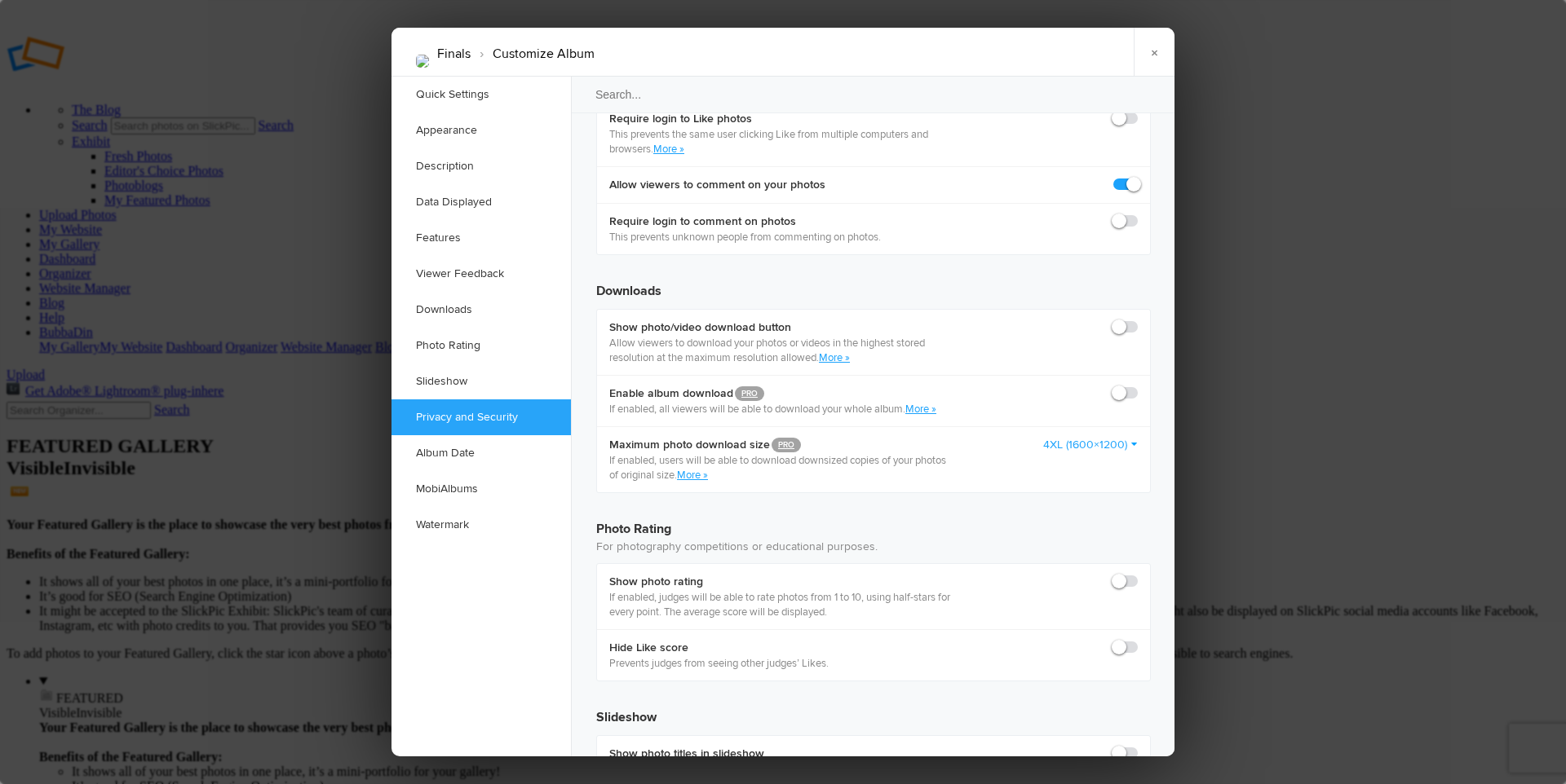
scroll to position [3147, 0]
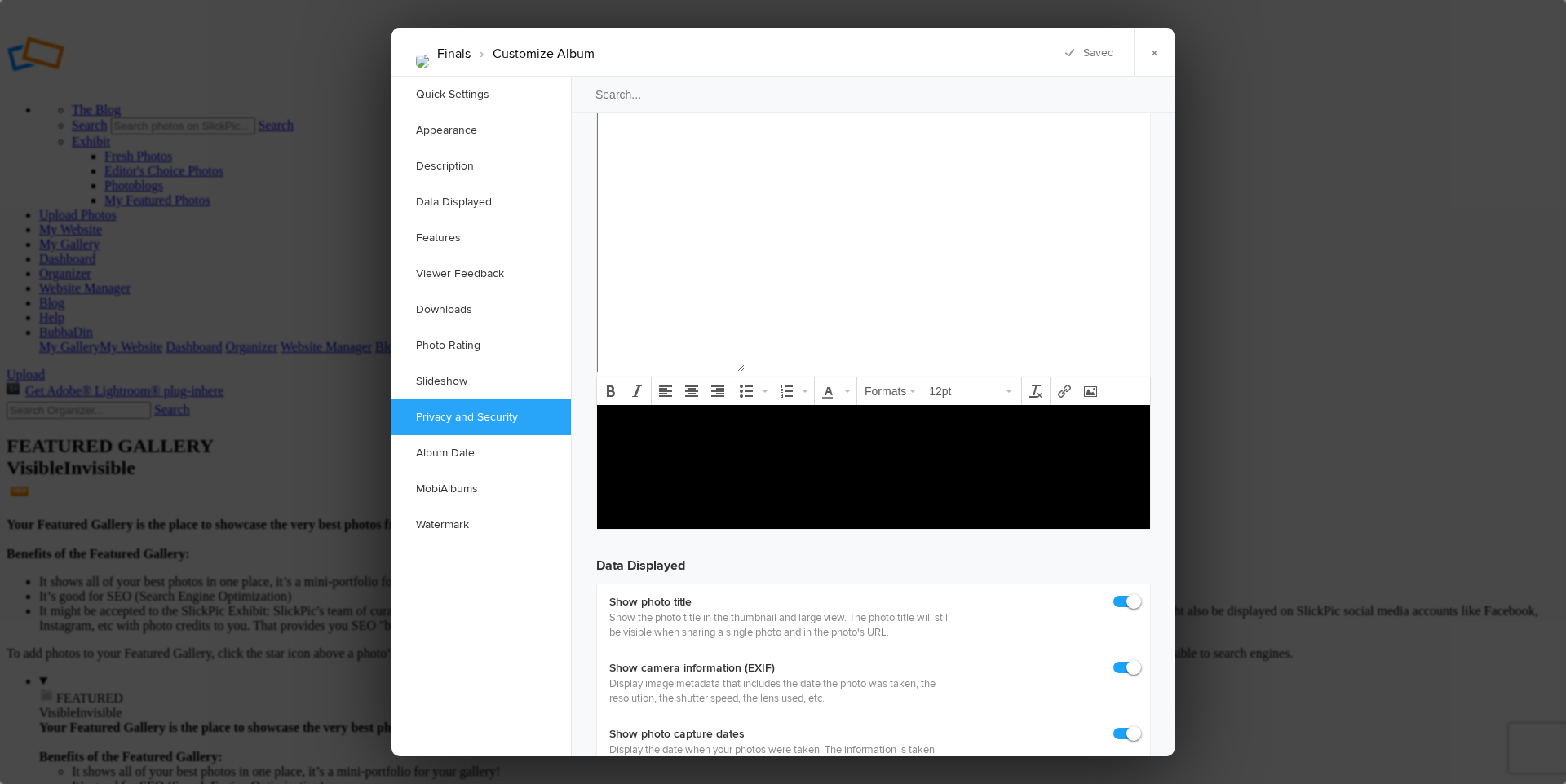
scroll to position [0, 0]
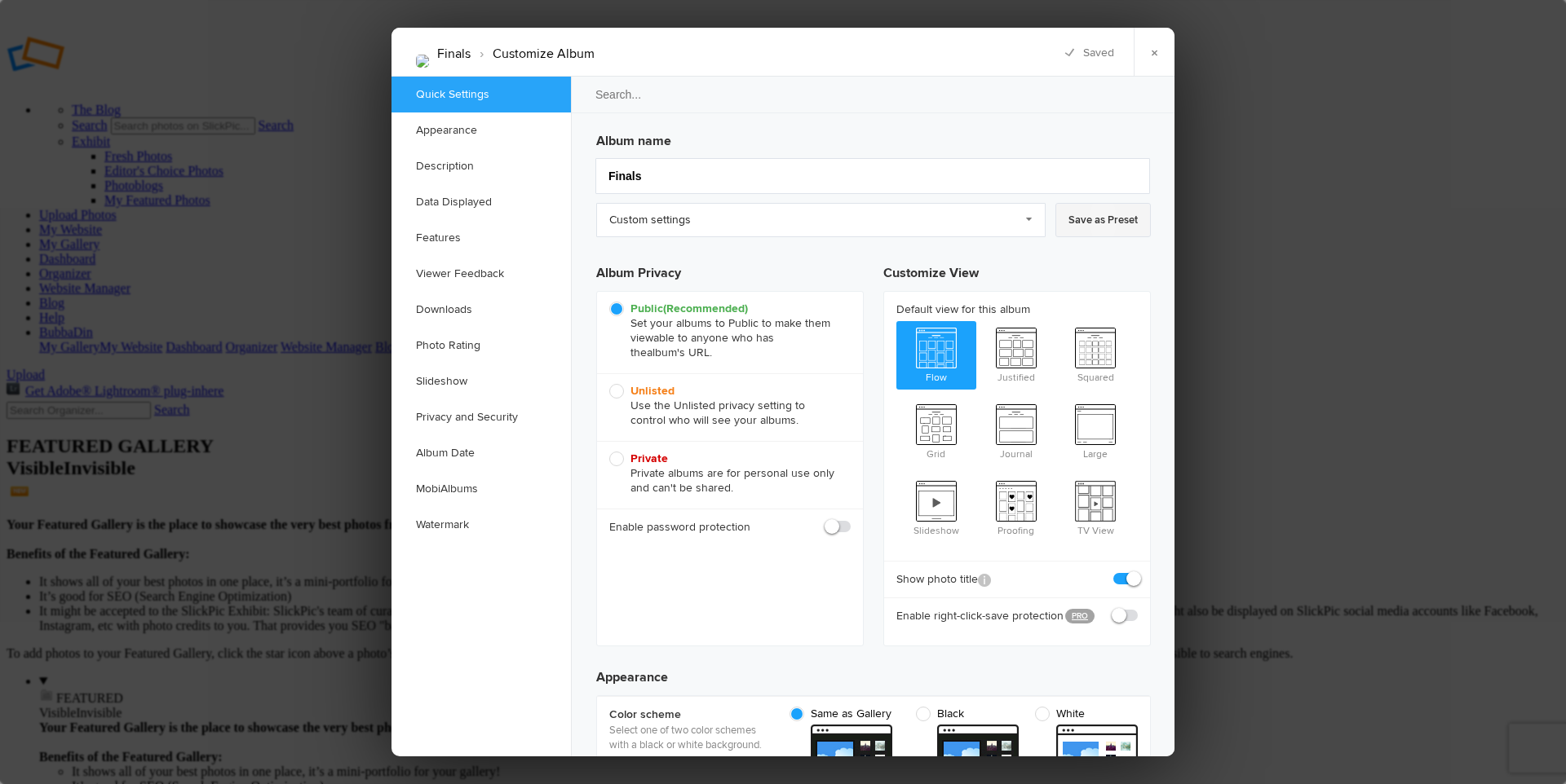
click at [1106, 216] on link "Save as Preset" at bounding box center [1103, 221] width 95 height 35
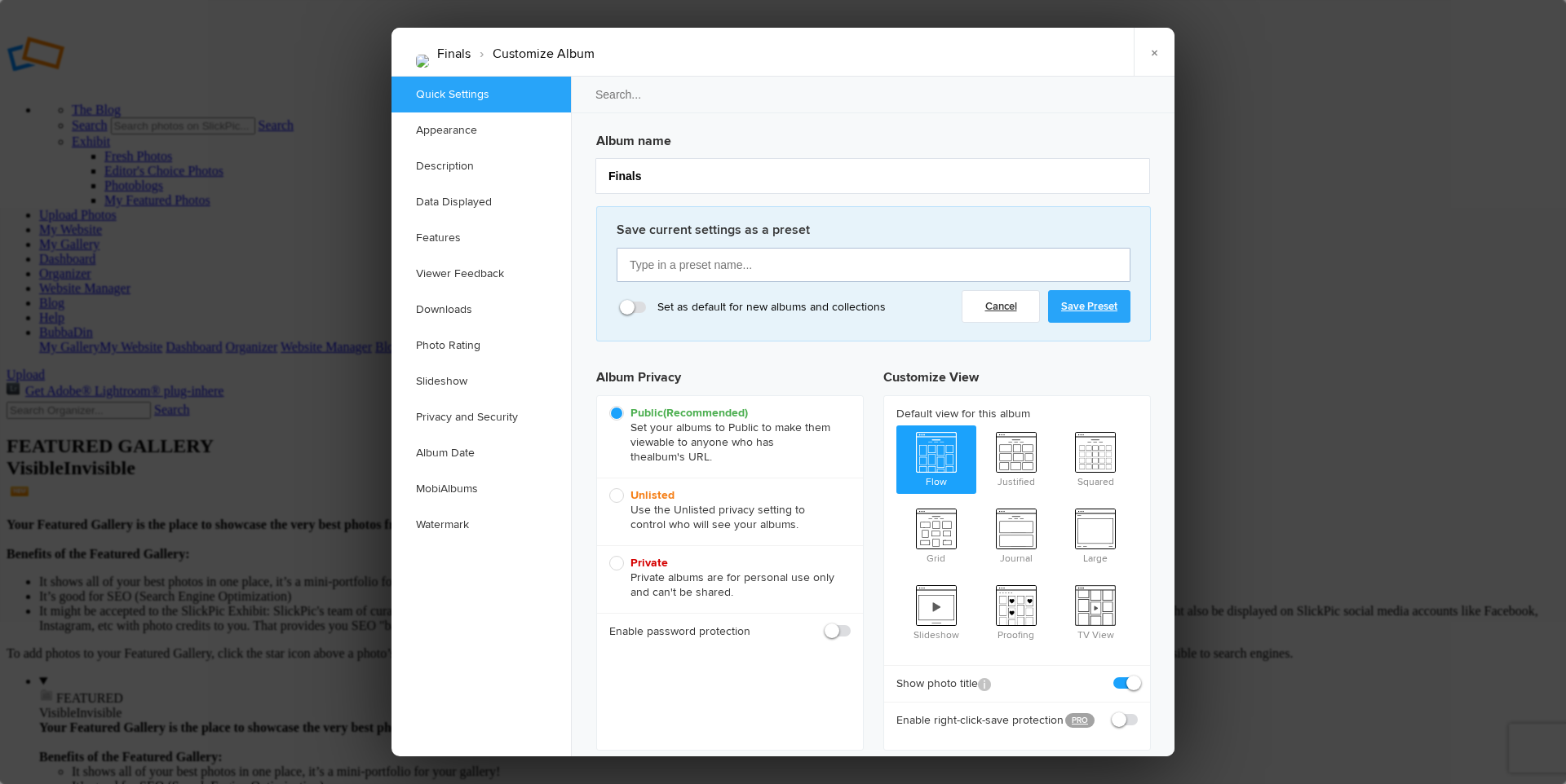
click at [719, 264] on input "text" at bounding box center [873, 265] width 513 height 35
type input "Internet"
click at [1100, 307] on link "Save Preset" at bounding box center [1089, 306] width 82 height 33
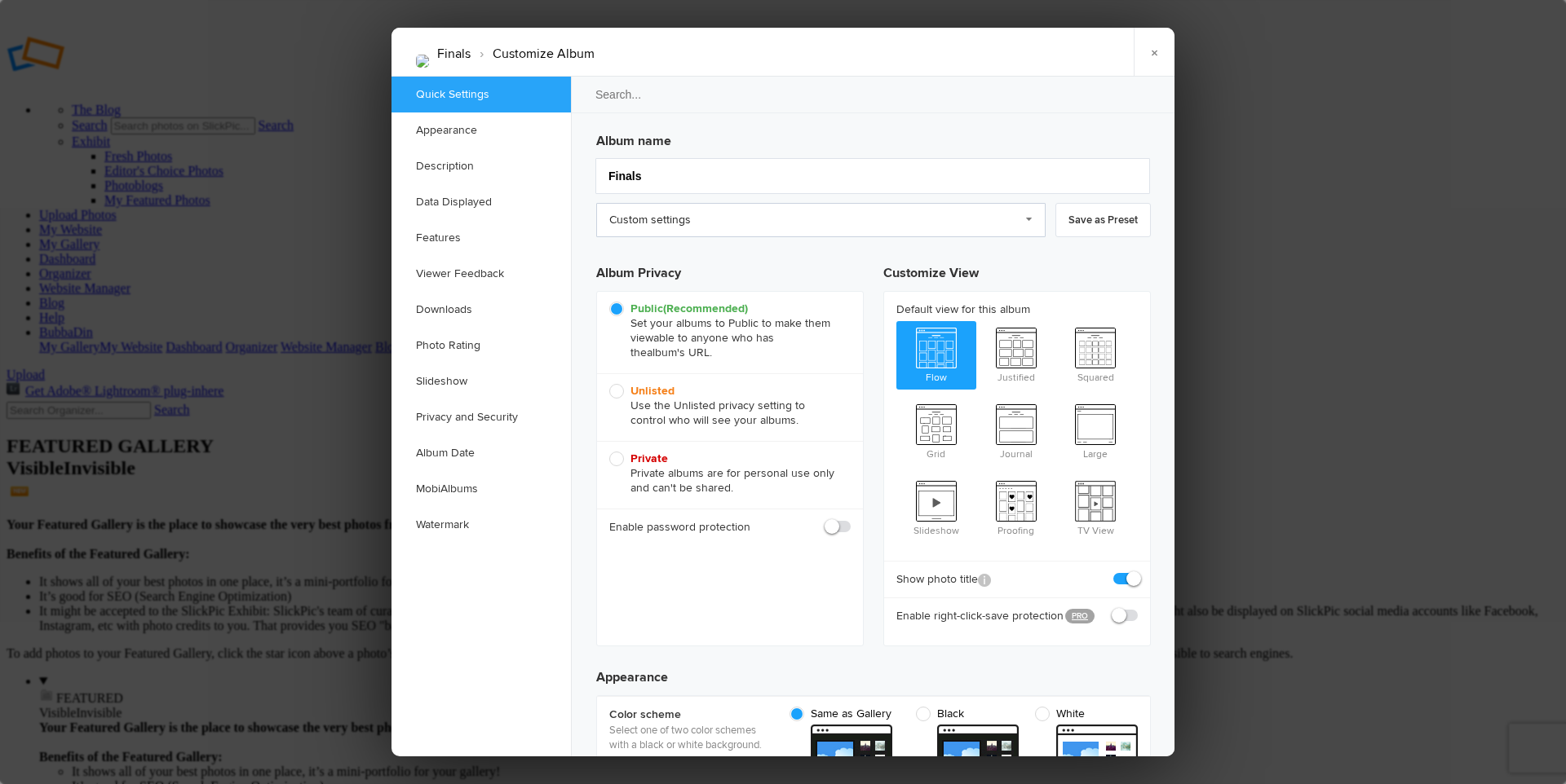
click at [689, 218] on link "Custom settings" at bounding box center [821, 221] width 449 height 35
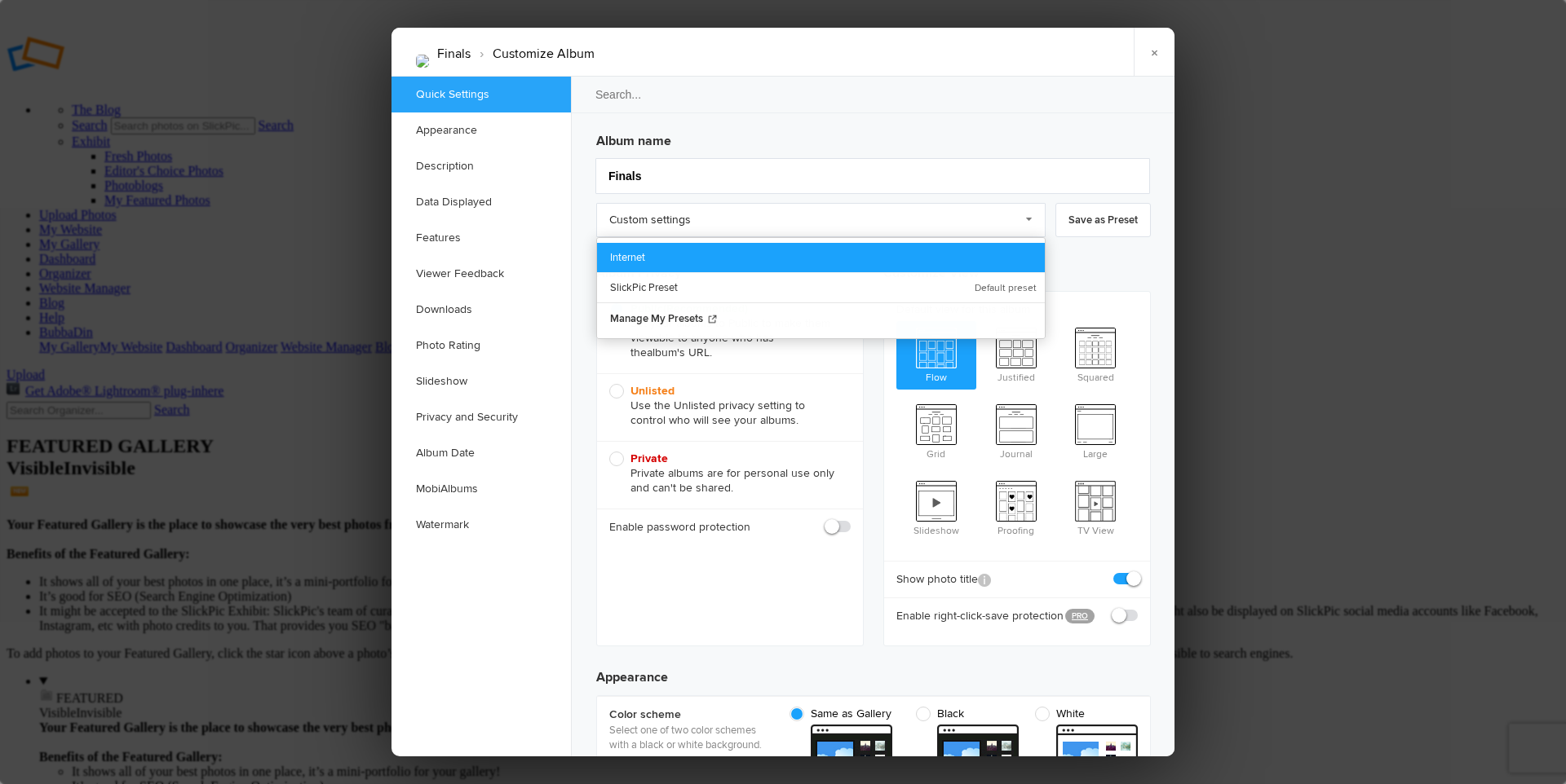
click at [672, 255] on link "Internet" at bounding box center [821, 258] width 448 height 29
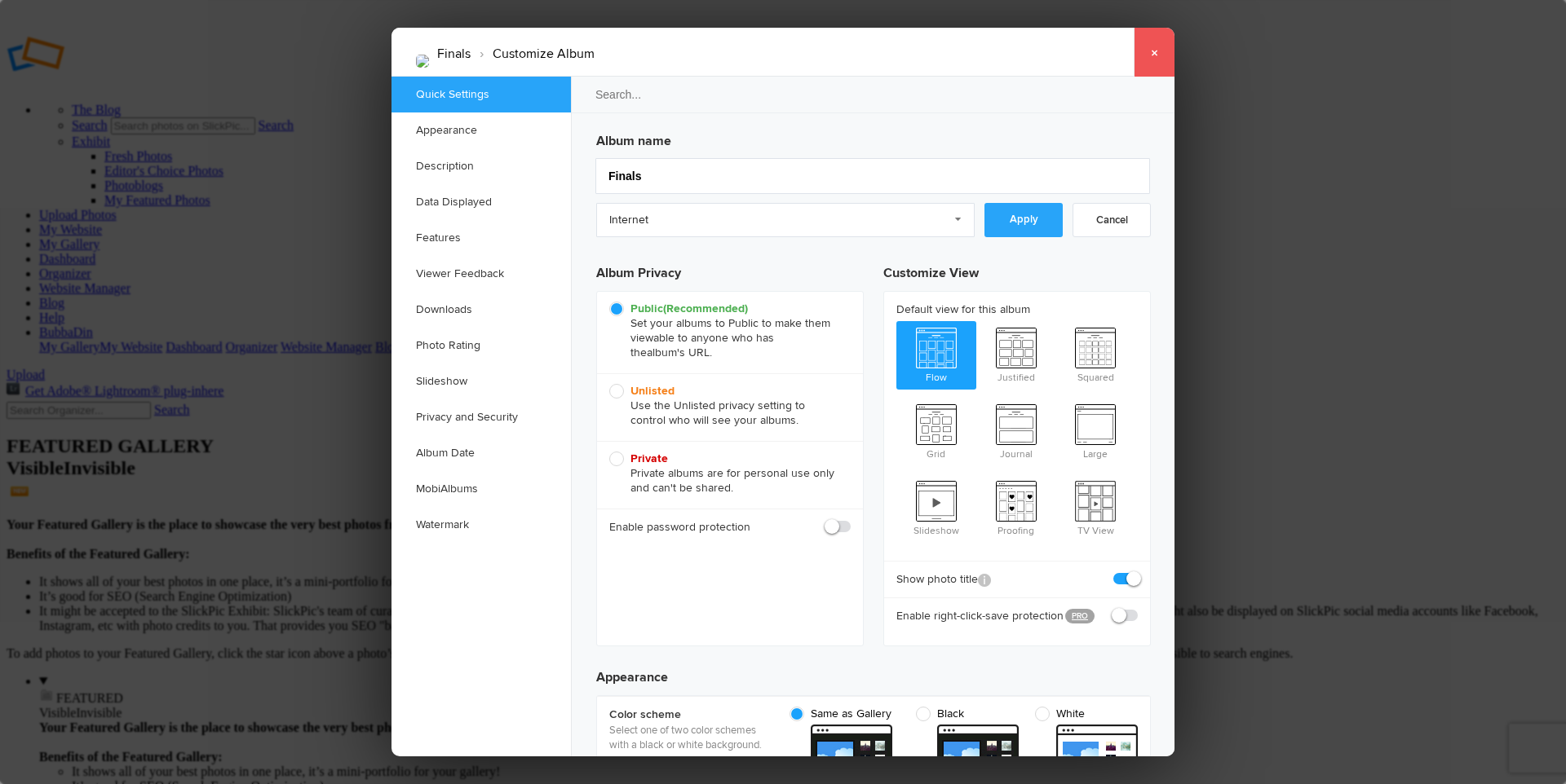
click at [1147, 55] on link "×" at bounding box center [1153, 52] width 41 height 49
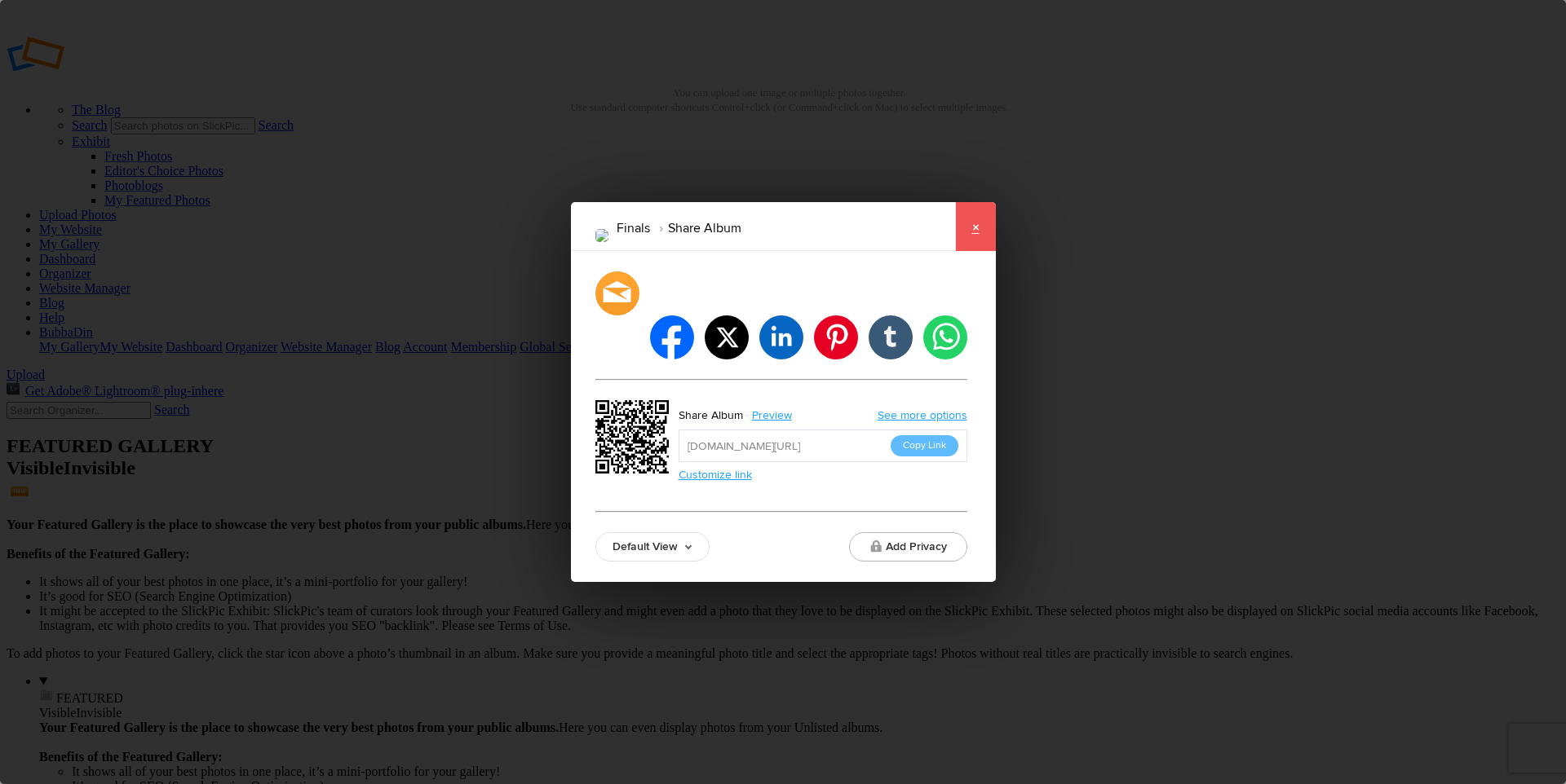
click at [972, 251] on link "×" at bounding box center [975, 227] width 41 height 49
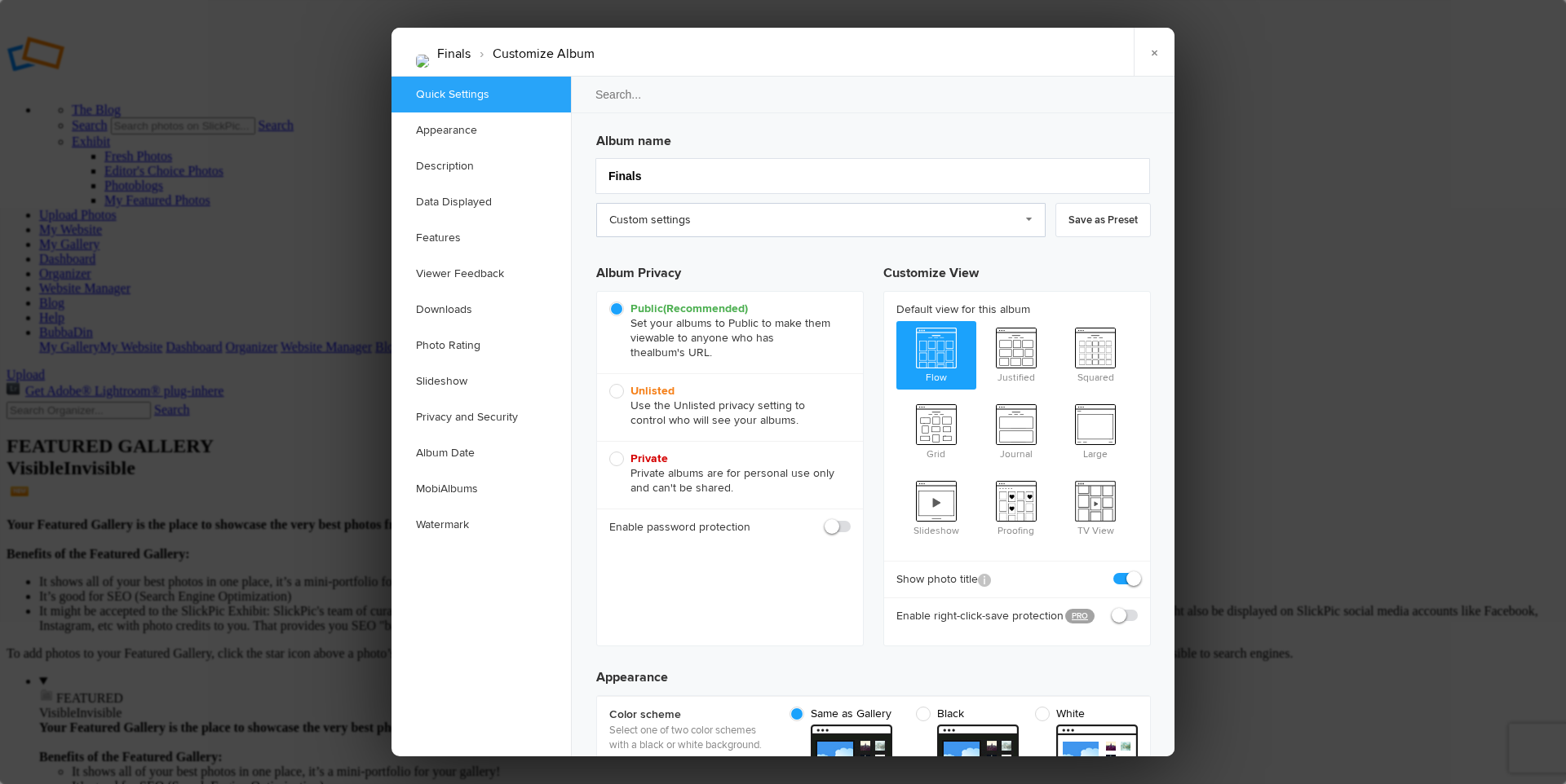
click at [719, 208] on link "Custom settings" at bounding box center [821, 221] width 449 height 35
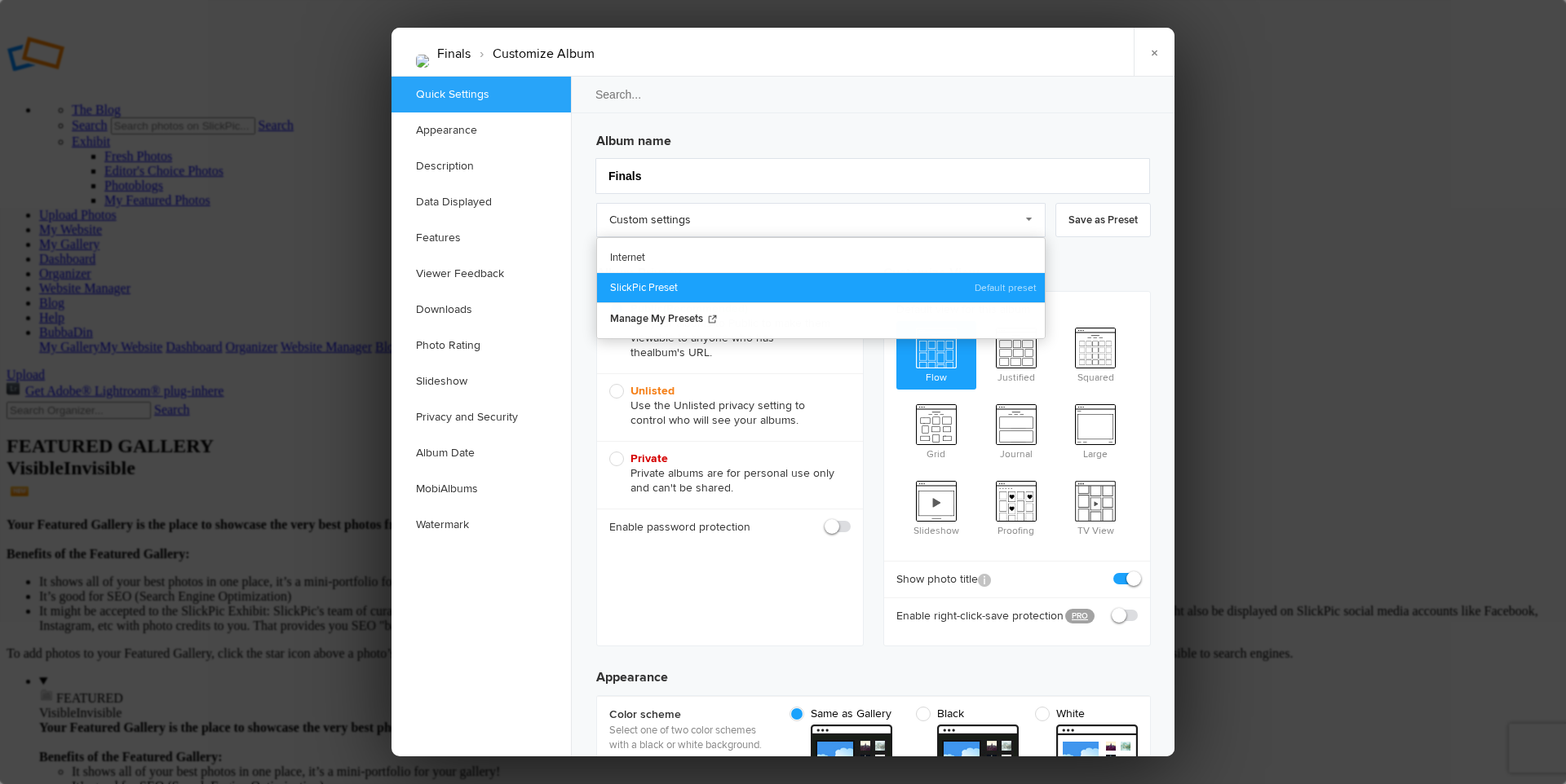
click at [653, 284] on link "SlickPic Preset" at bounding box center [821, 287] width 448 height 30
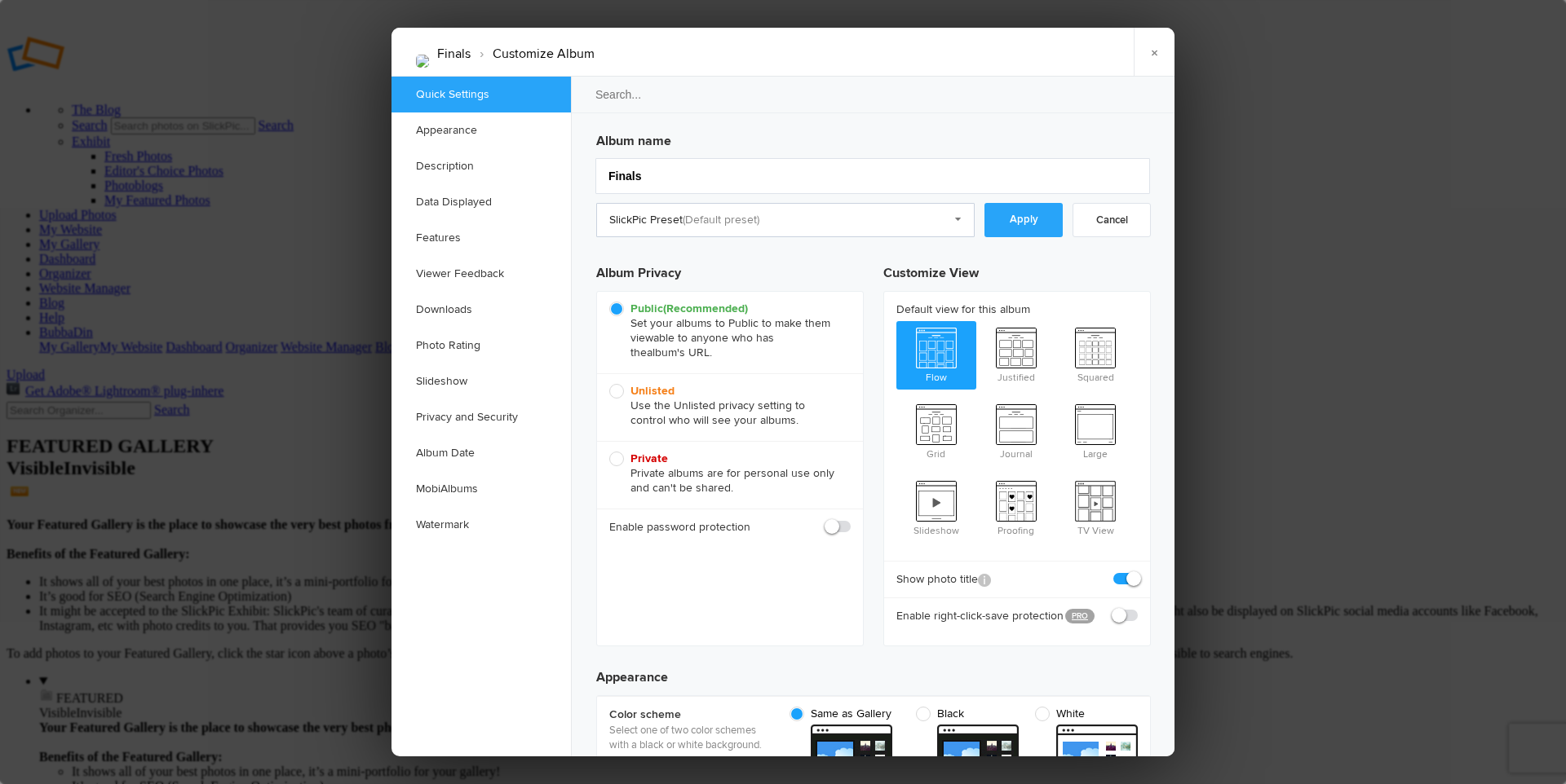
click at [1021, 221] on link "Apply" at bounding box center [1023, 221] width 78 height 35
click at [1149, 52] on link "×" at bounding box center [1153, 52] width 41 height 49
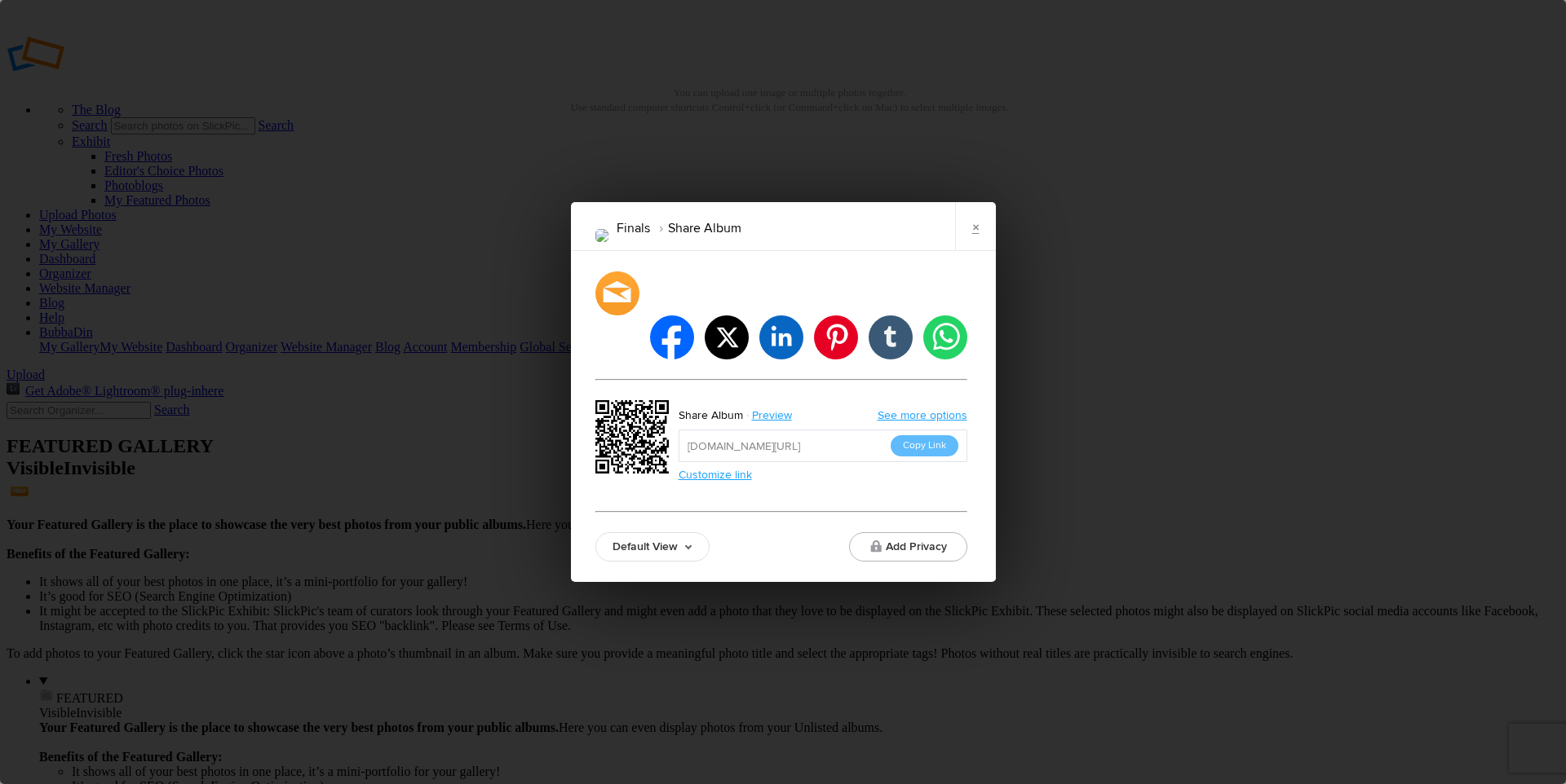
click at [340, 652] on div "Finals Share Album × facebook twitter linkedin pinterest tumblr whatsapp Share …" at bounding box center [783, 392] width 1566 height 784
click at [976, 251] on link "×" at bounding box center [975, 227] width 41 height 49
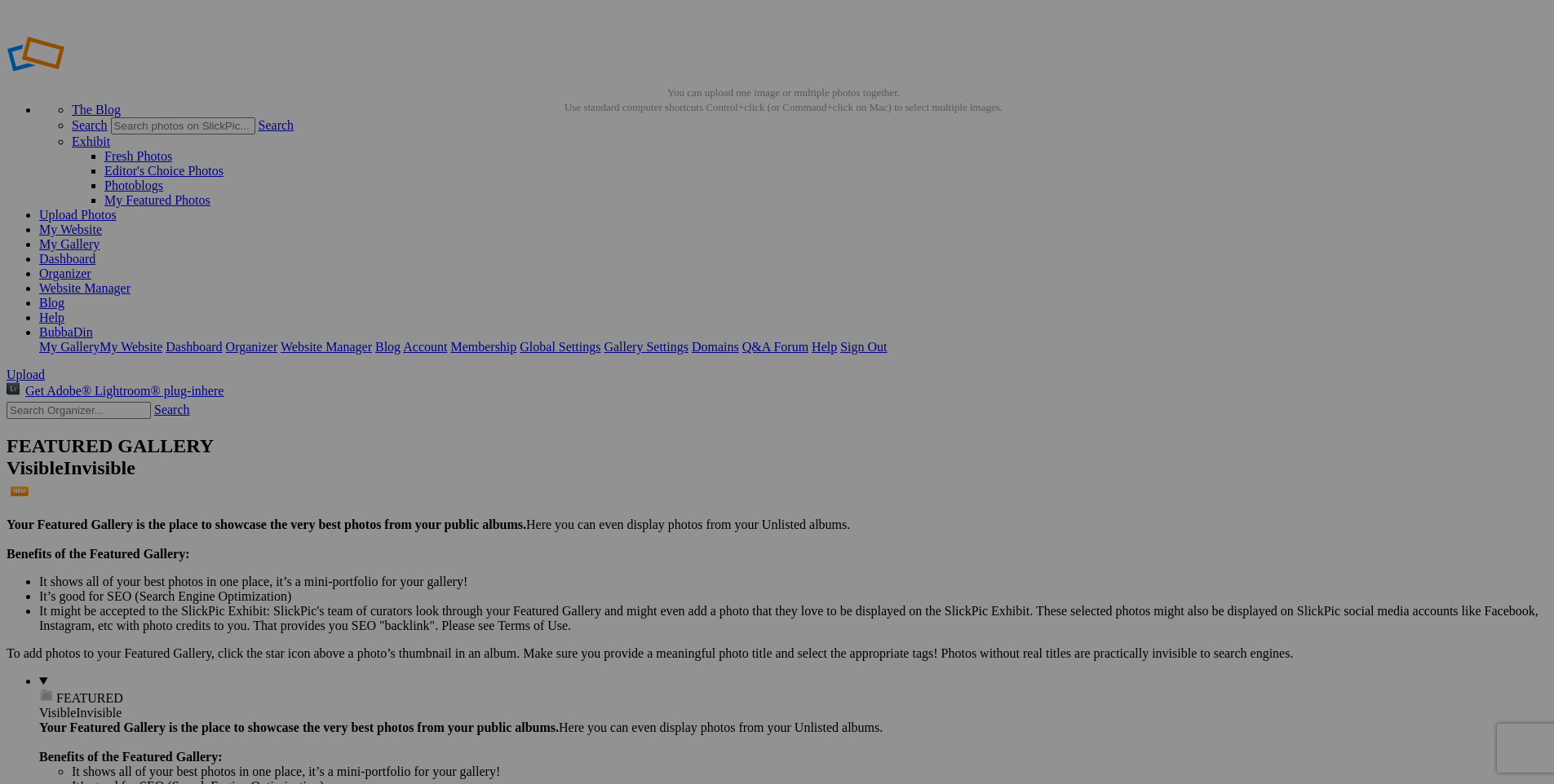
click at [597, 473] on span "Cancel" at bounding box center [578, 480] width 35 height 14
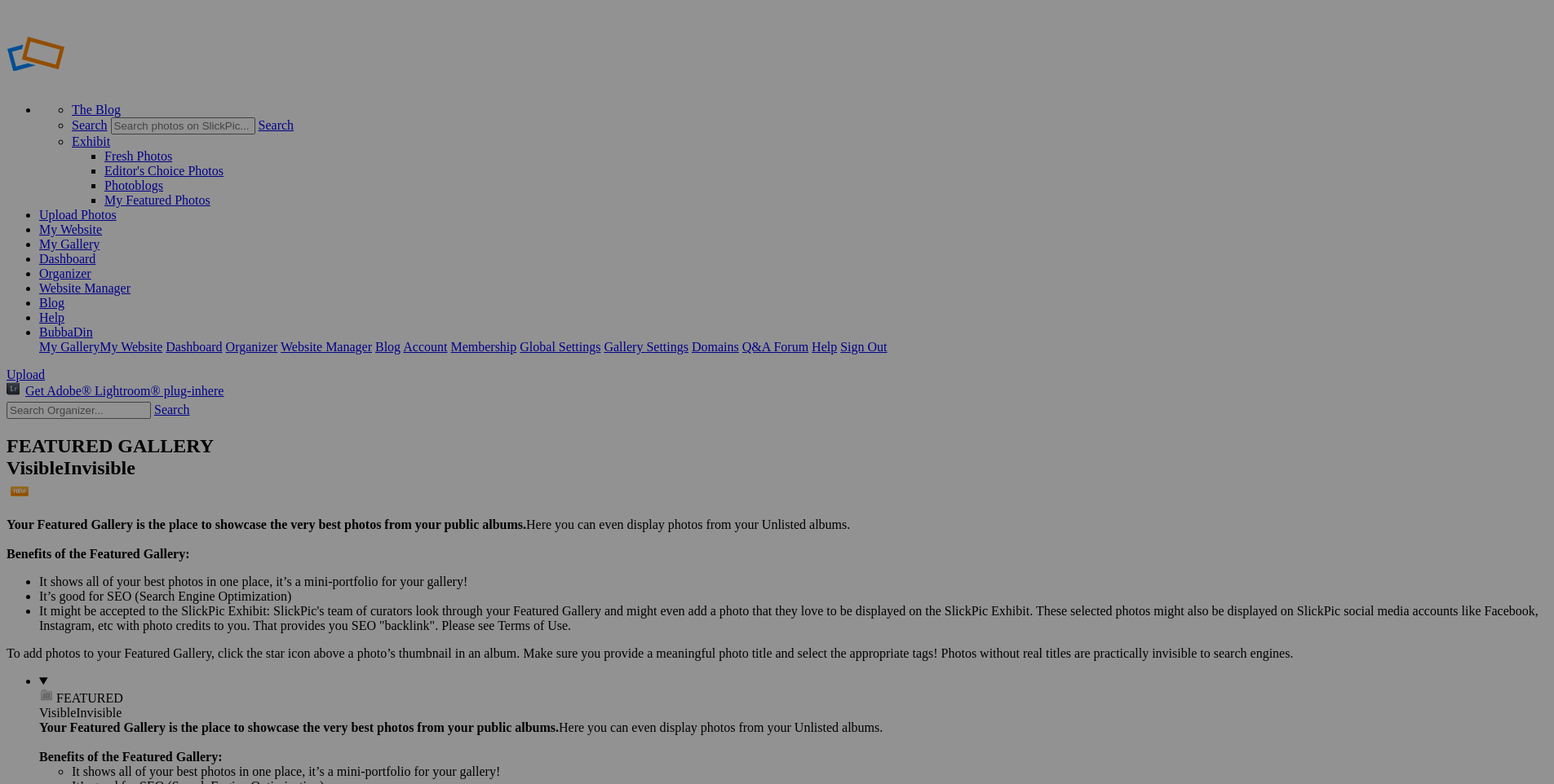
click at [628, 458] on span "Yes" at bounding box center [619, 455] width 19 height 14
